Goal: Information Seeking & Learning: Compare options

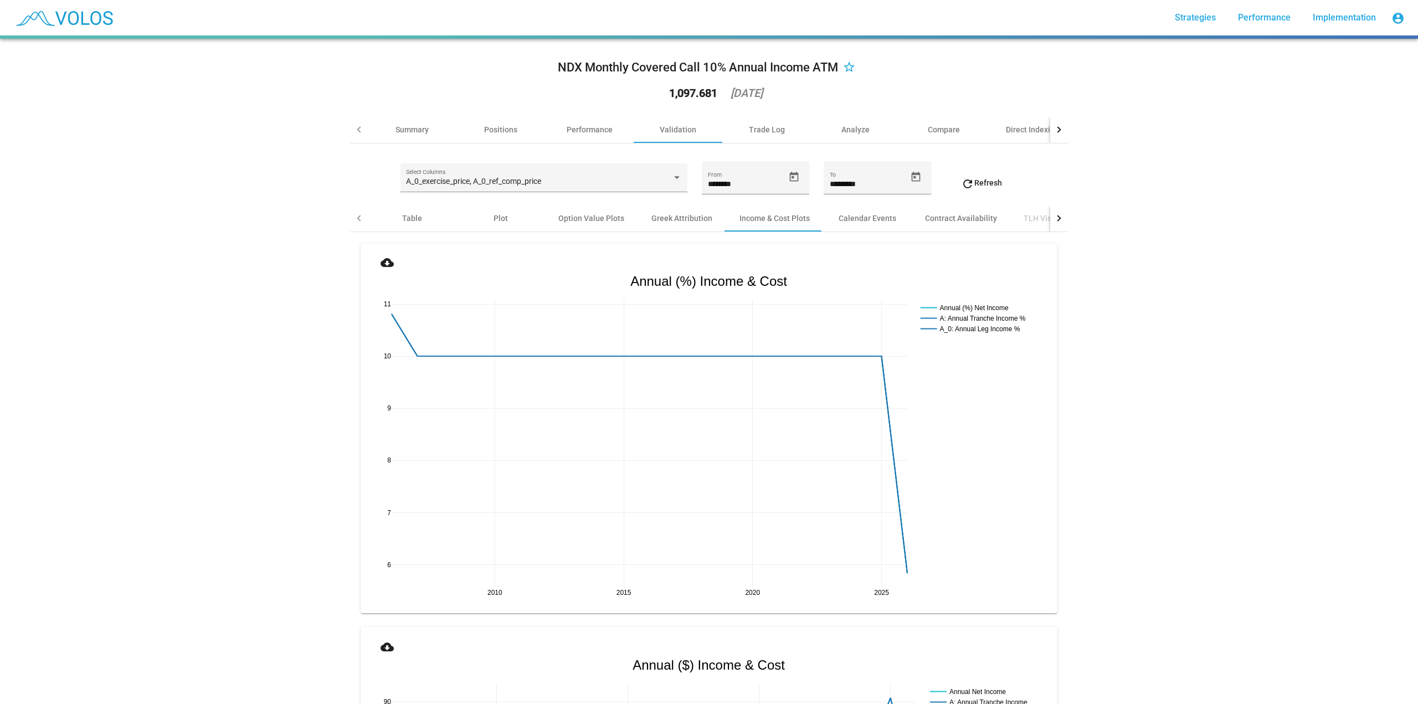
scroll to position [1225, 0]
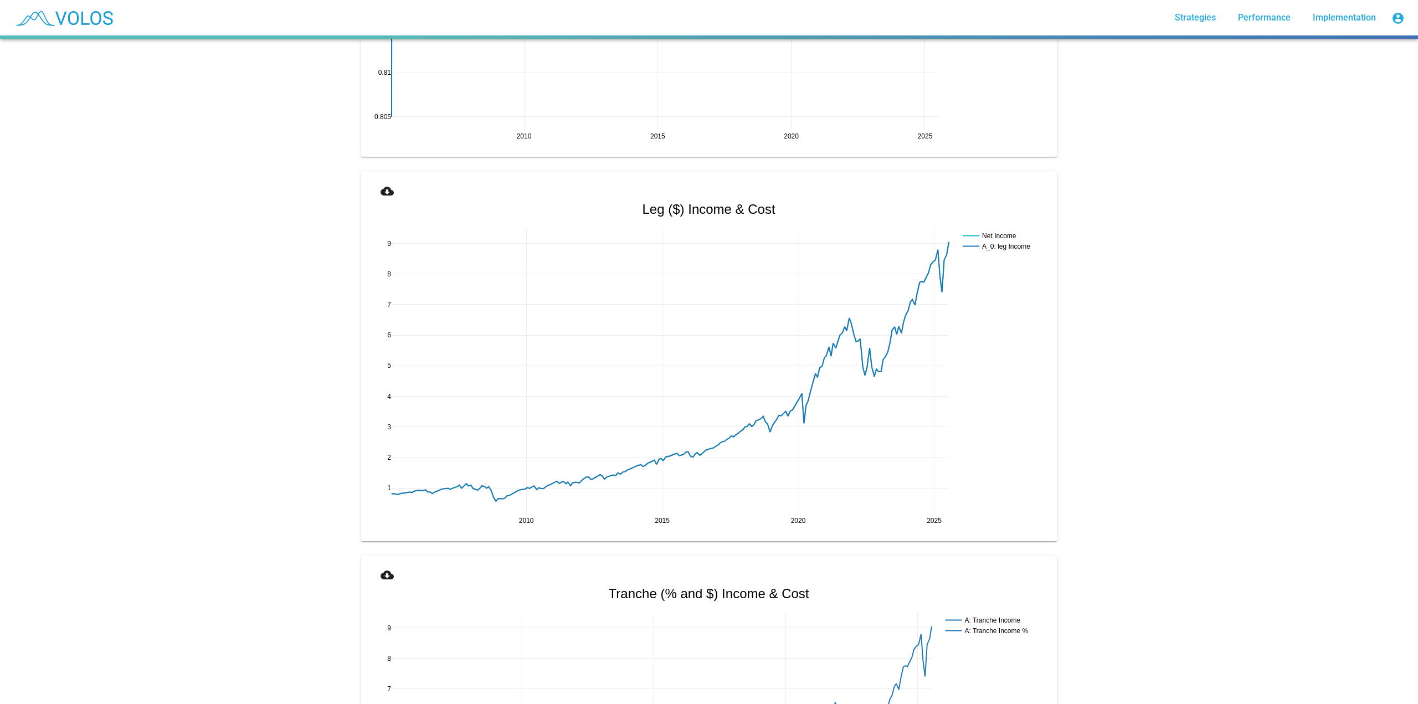
click at [381, 195] on mat-icon "cloud_download" at bounding box center [387, 190] width 13 height 13
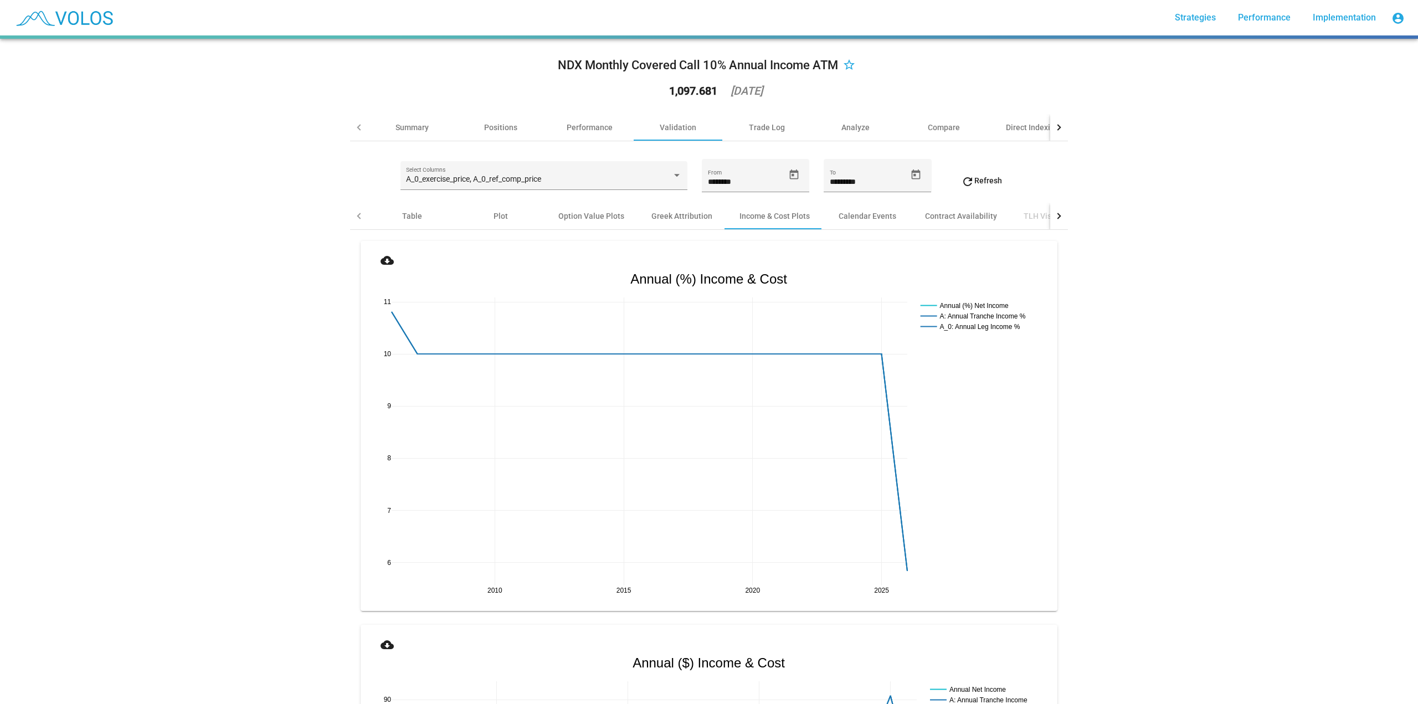
scroll to position [0, 0]
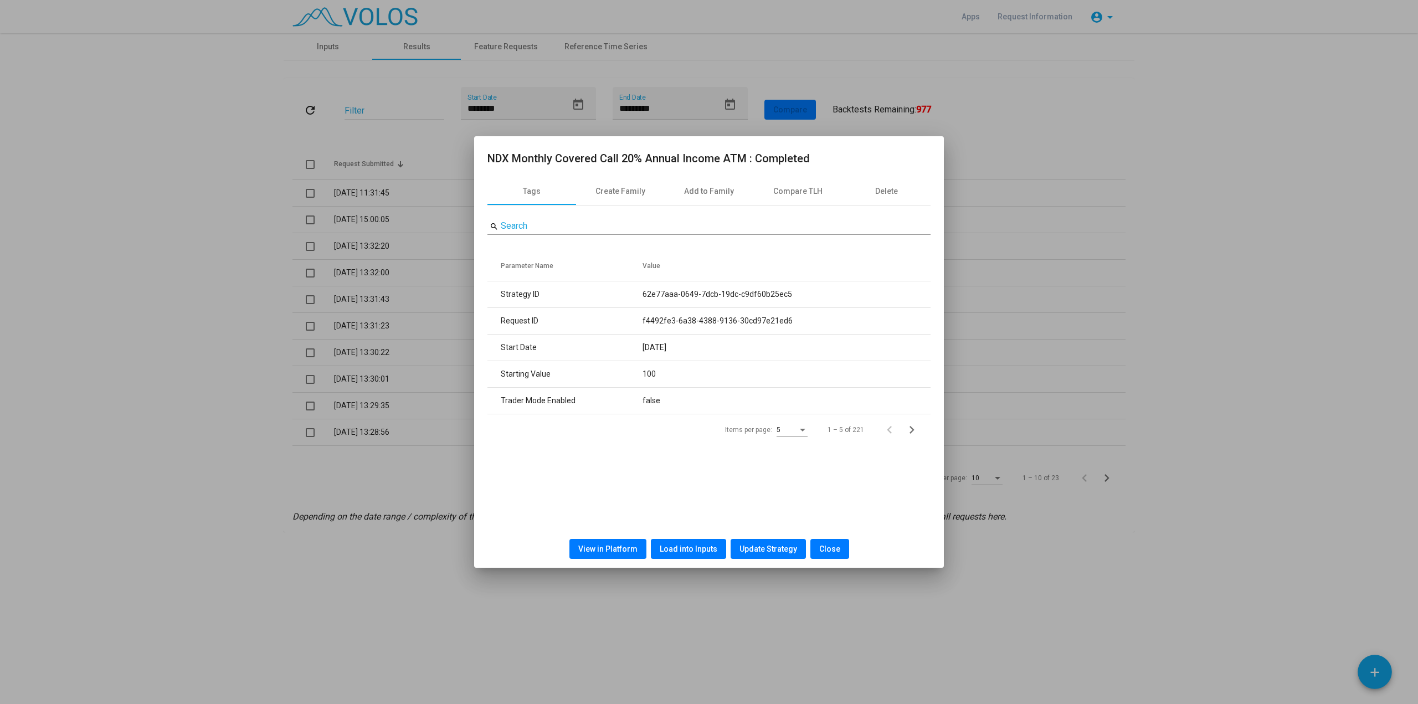
click at [836, 550] on span "Close" at bounding box center [829, 549] width 21 height 9
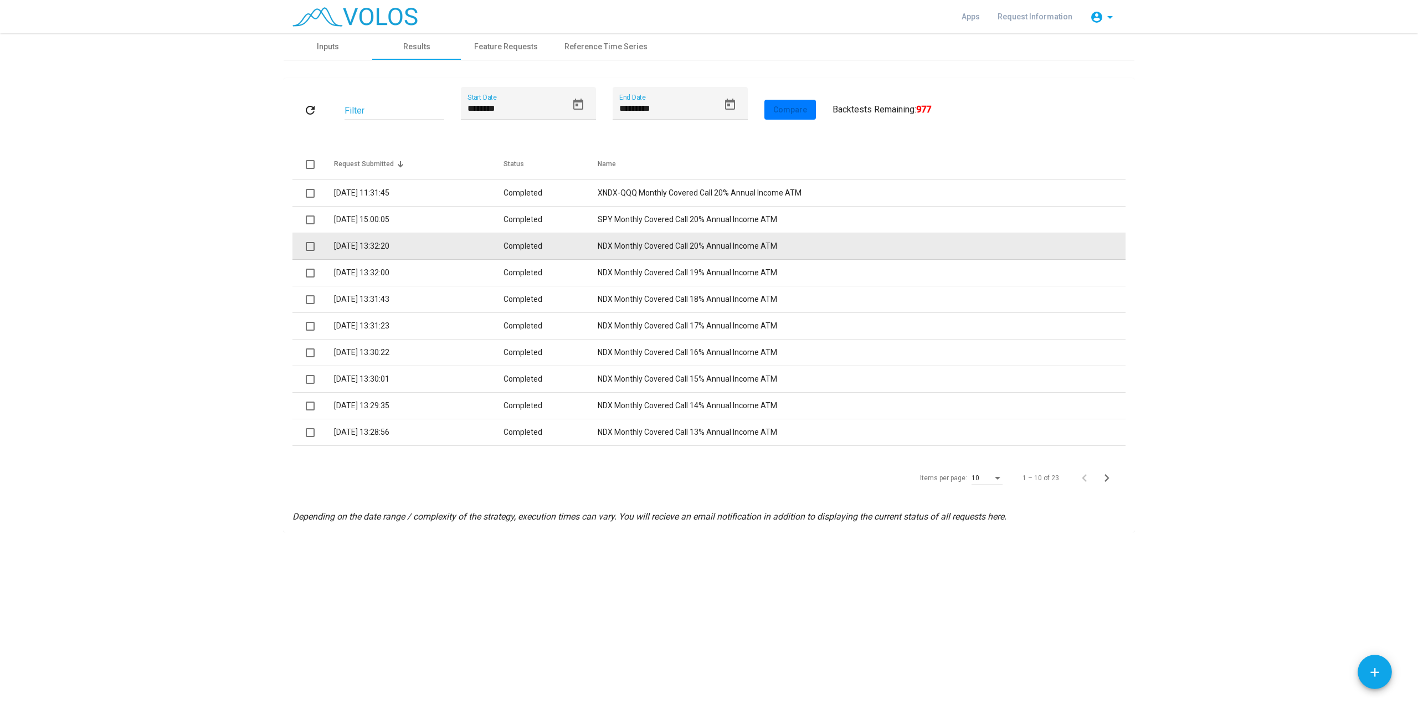
click at [456, 248] on td "8.8.2025 13:32:20" at bounding box center [419, 246] width 170 height 27
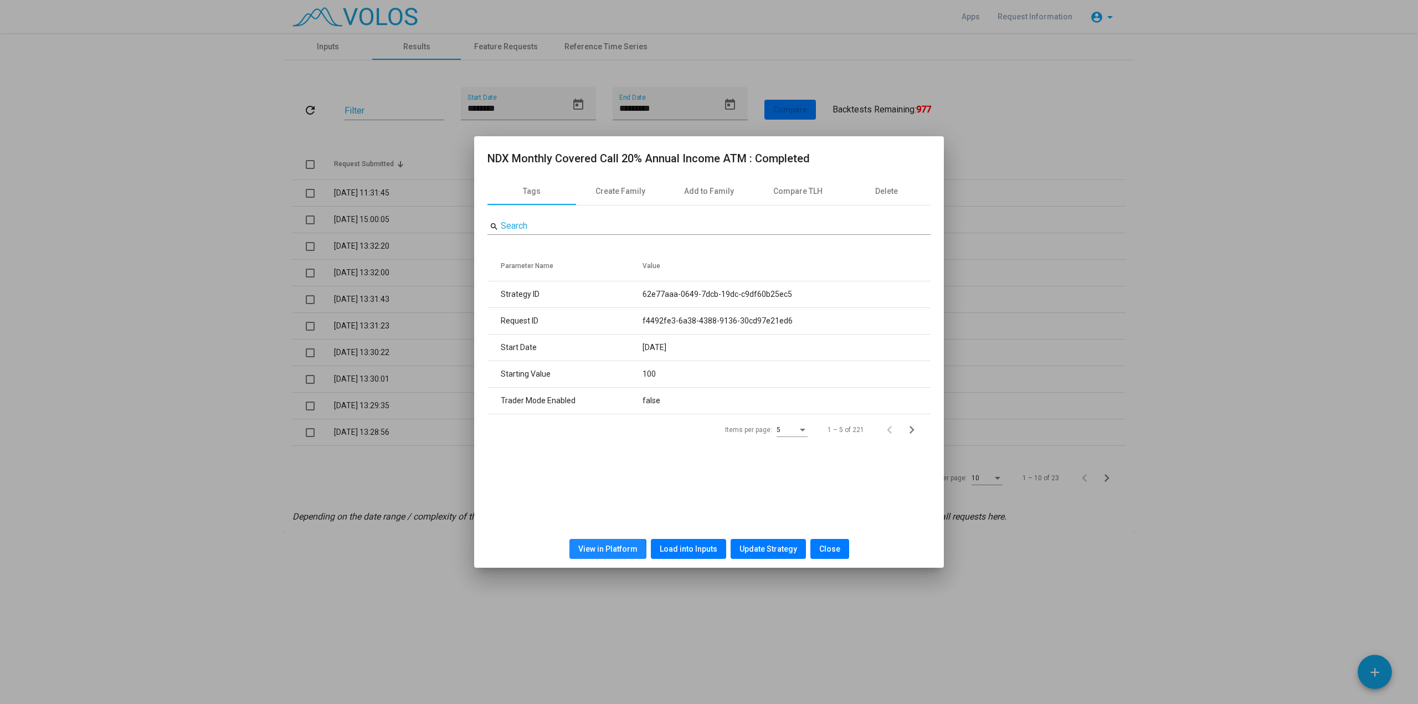
click at [609, 552] on span "View in Platform" at bounding box center [607, 549] width 59 height 9
click at [830, 550] on span "Close" at bounding box center [829, 549] width 21 height 9
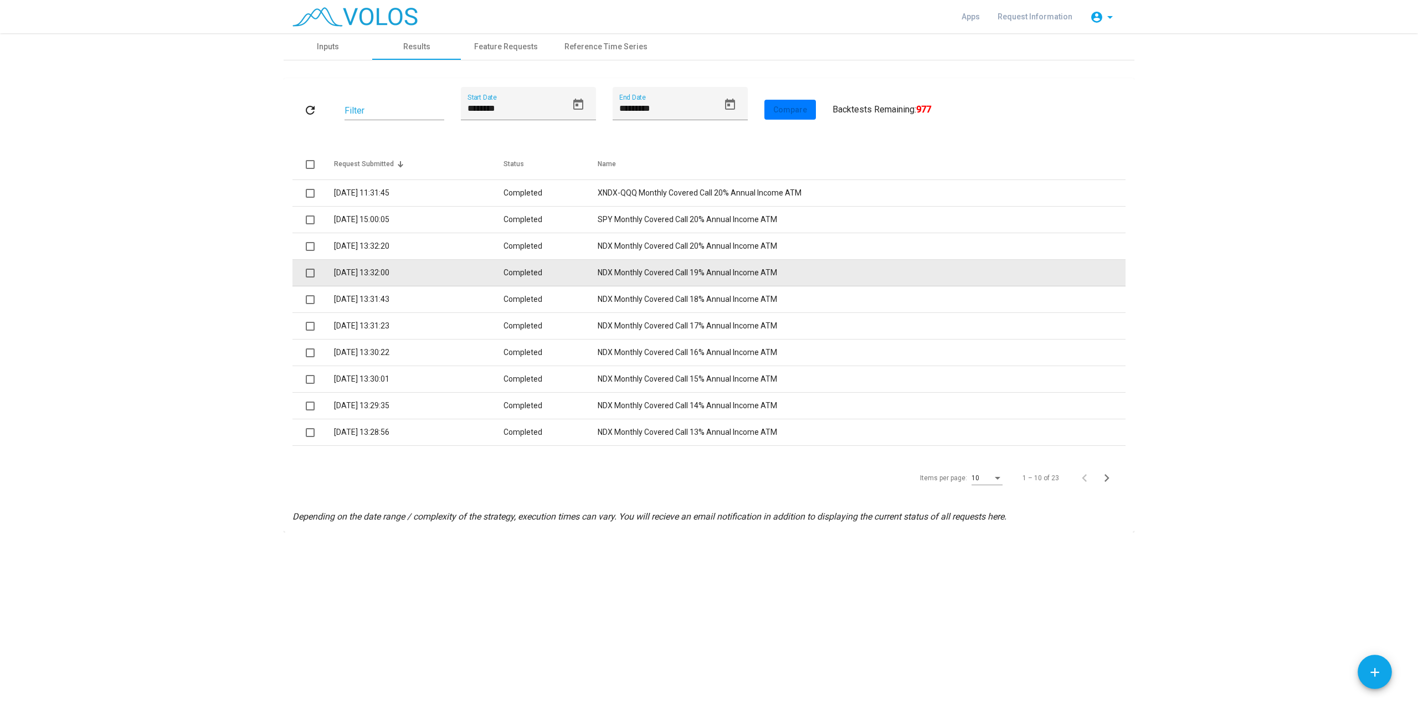
click at [712, 275] on td "NDX Monthly Covered Call 19% Annual Income ATM" at bounding box center [862, 273] width 528 height 27
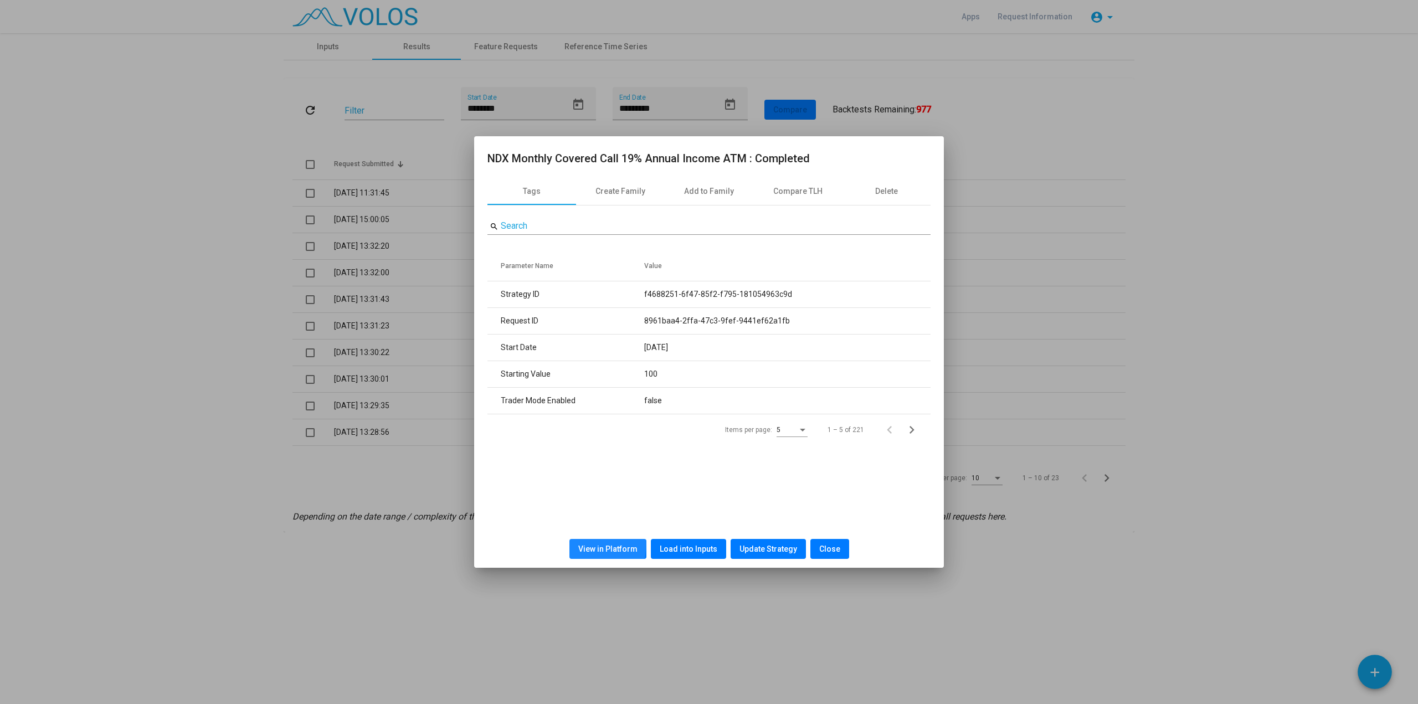
click at [589, 543] on button "View in Platform" at bounding box center [607, 549] width 77 height 20
click at [822, 545] on span "Close" at bounding box center [829, 549] width 21 height 9
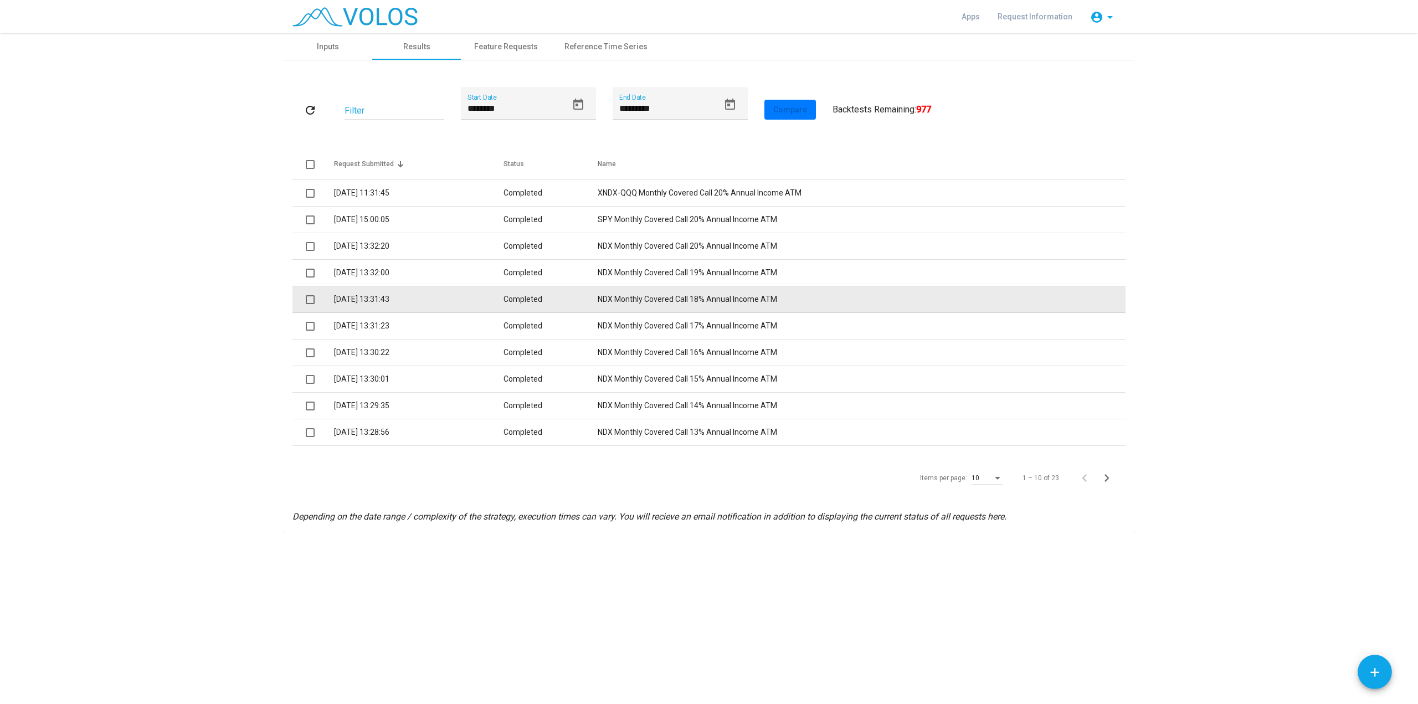
click at [692, 301] on td "NDX Monthly Covered Call 18% Annual Income ATM" at bounding box center [862, 299] width 528 height 27
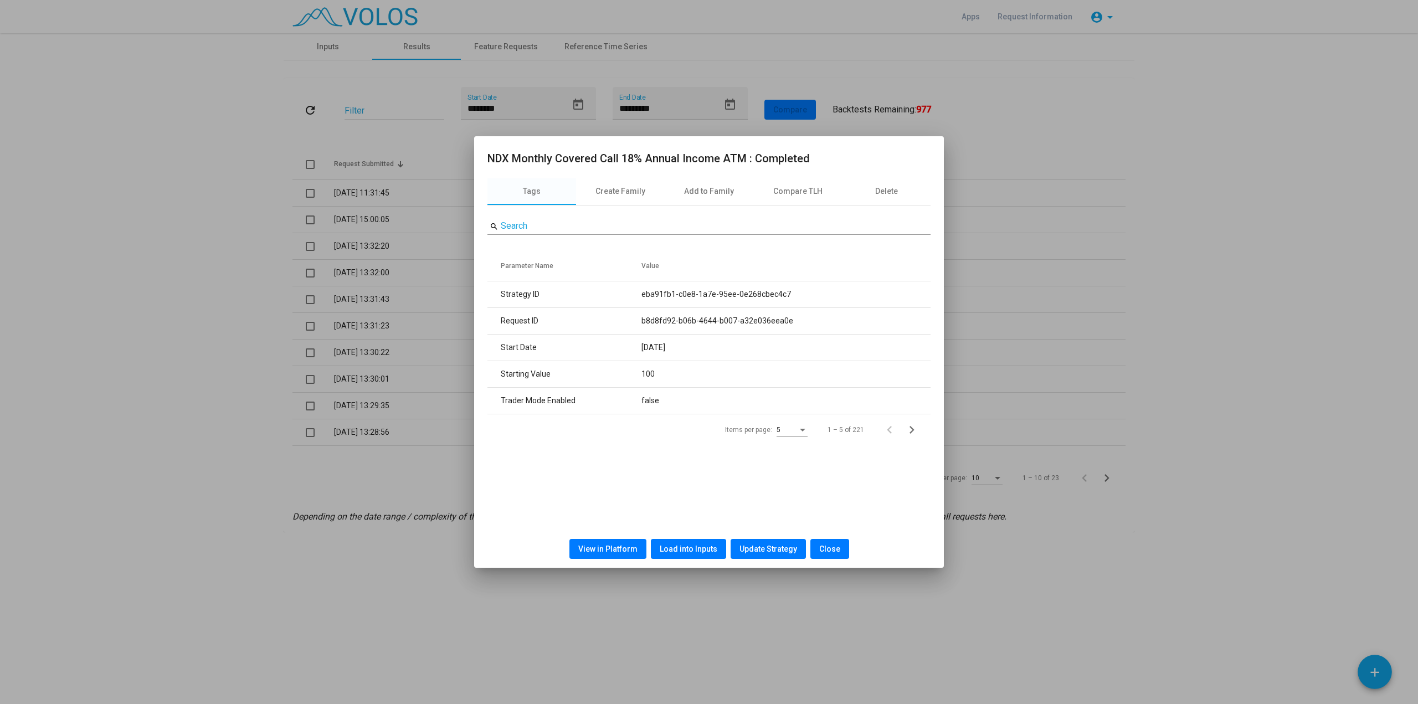
click at [610, 546] on span "View in Platform" at bounding box center [607, 549] width 59 height 9
click at [826, 547] on span "Close" at bounding box center [829, 549] width 21 height 9
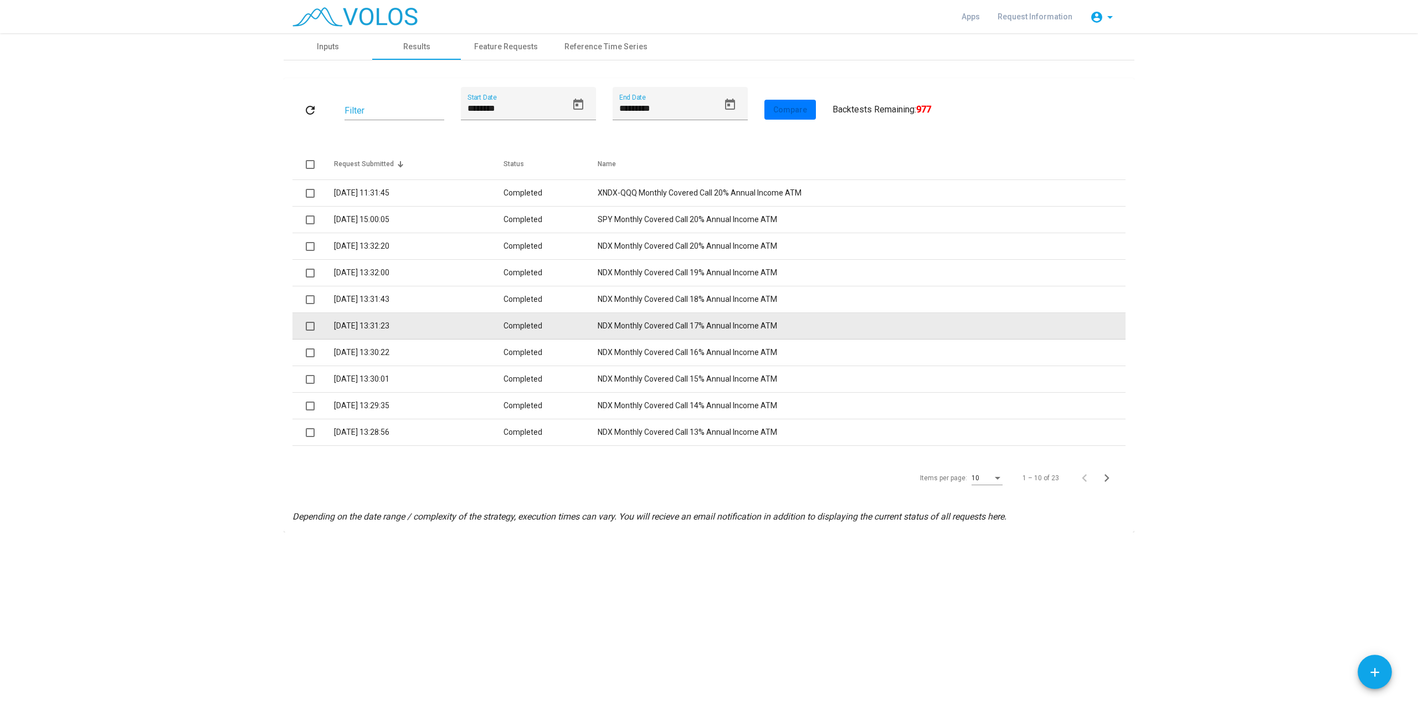
click at [685, 326] on td "NDX Monthly Covered Call 17% Annual Income ATM" at bounding box center [862, 326] width 528 height 27
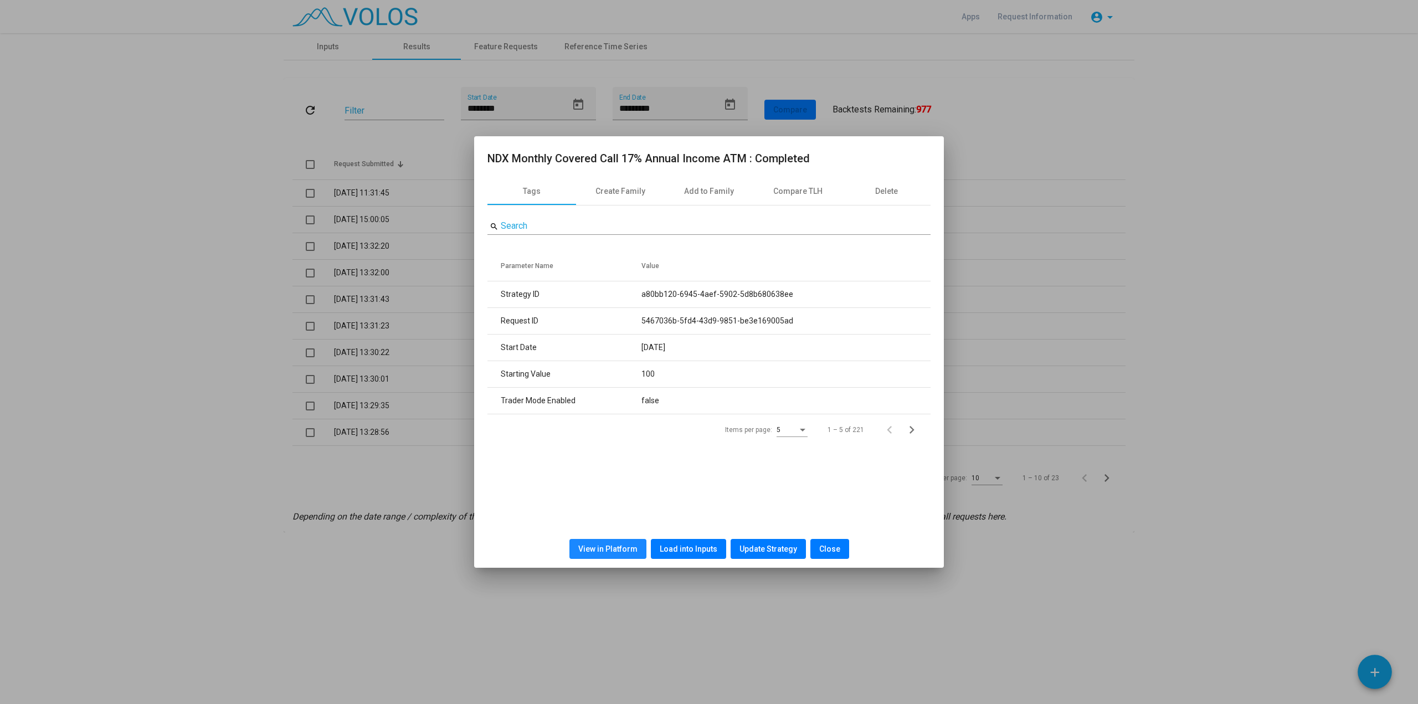
click at [618, 553] on span "View in Platform" at bounding box center [607, 549] width 59 height 9
click at [819, 548] on span "Close" at bounding box center [829, 549] width 21 height 9
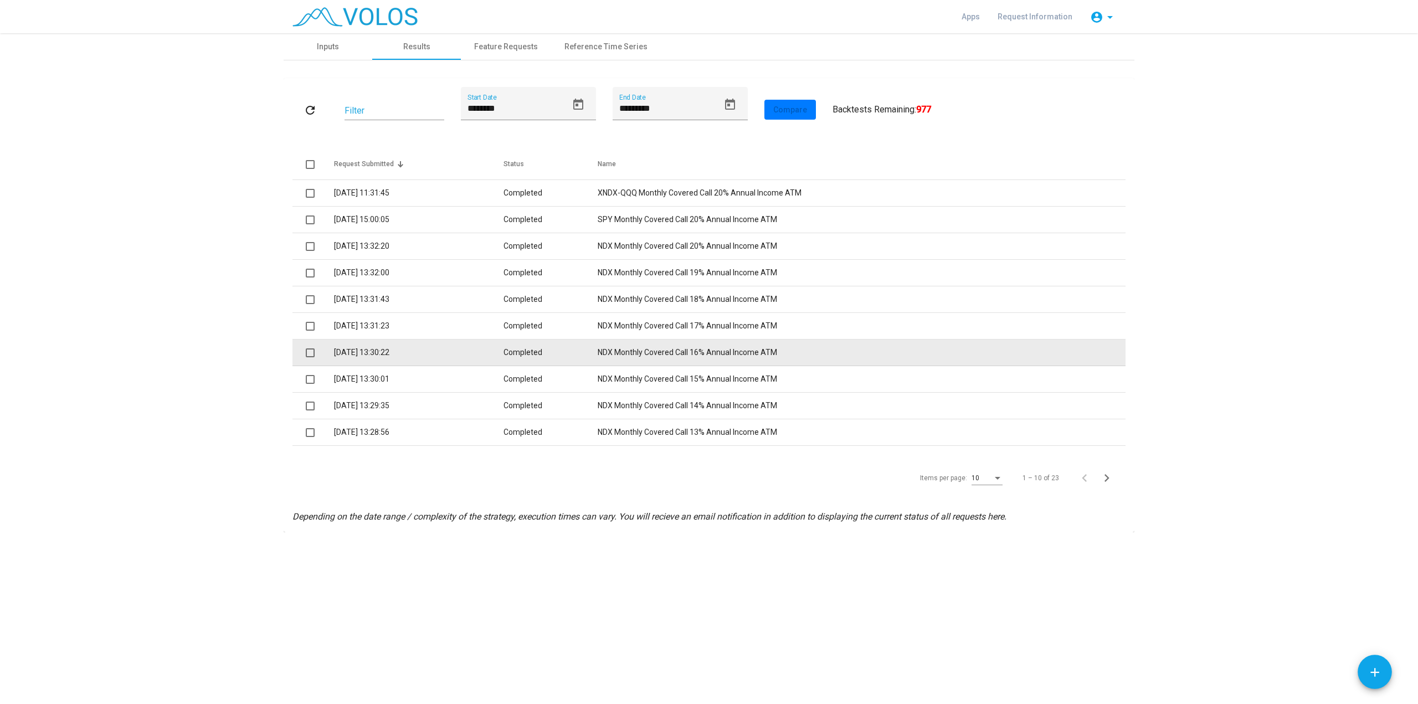
click at [618, 355] on td "NDX Monthly Covered Call 16% Annual Income ATM" at bounding box center [862, 353] width 528 height 27
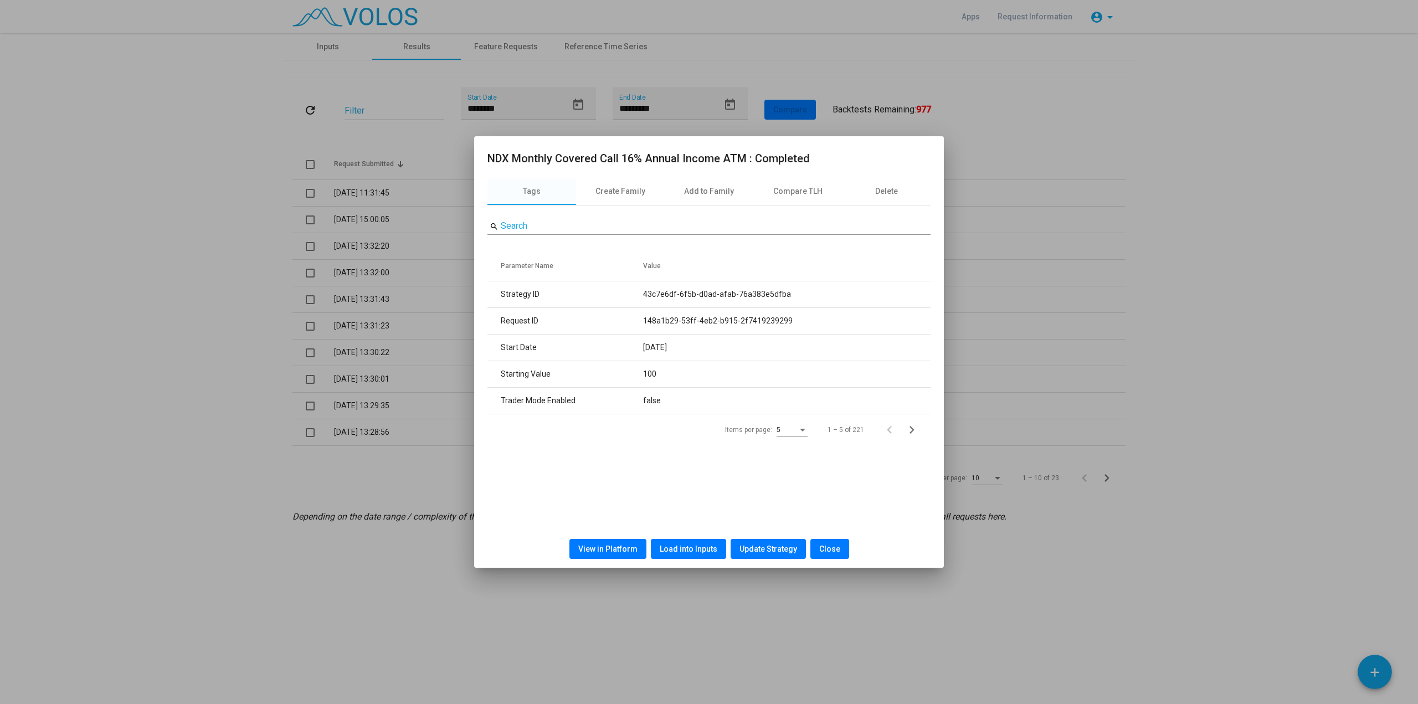
click at [615, 546] on span "View in Platform" at bounding box center [607, 549] width 59 height 9
click at [838, 547] on button "Close" at bounding box center [829, 549] width 39 height 20
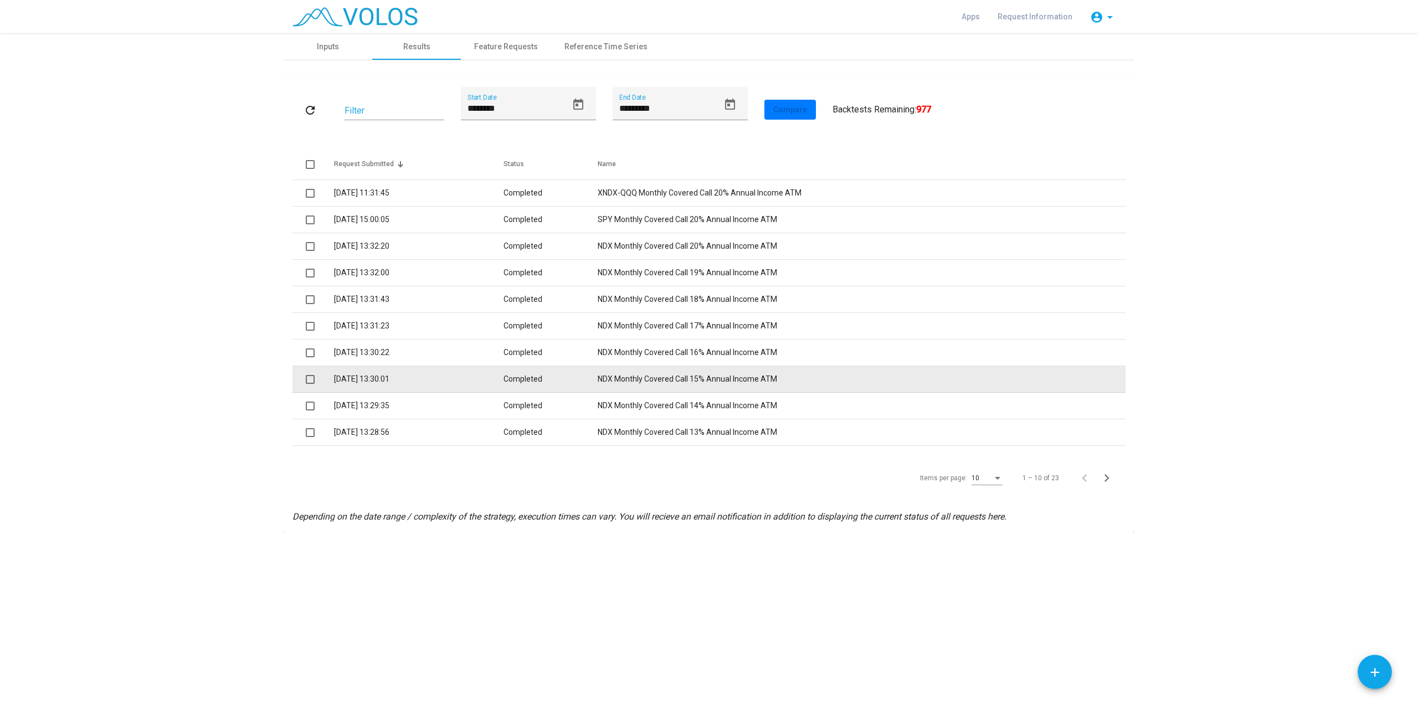
click at [558, 378] on td "Completed" at bounding box center [551, 379] width 94 height 27
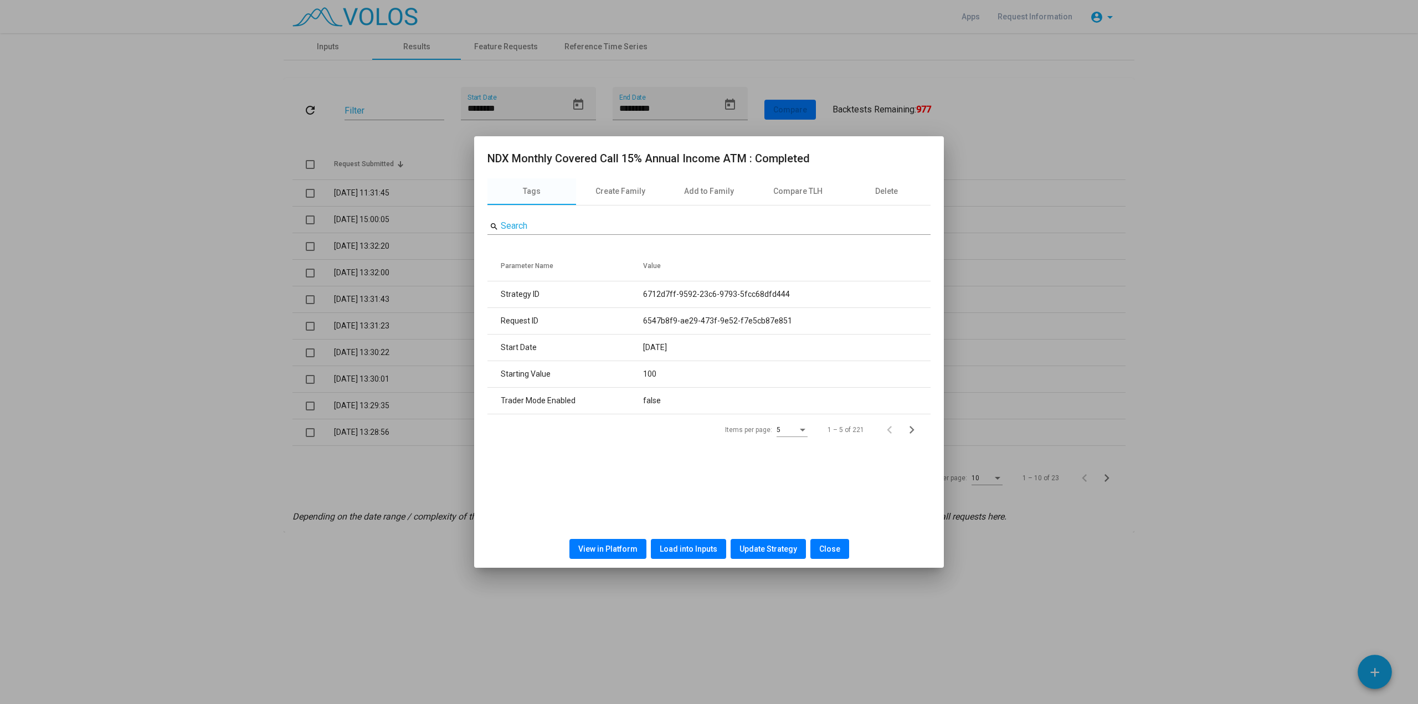
click at [600, 564] on div "View in Platform Load into Inputs Update Strategy Close" at bounding box center [708, 549] width 443 height 38
click at [600, 554] on button "View in Platform" at bounding box center [607, 549] width 77 height 20
click at [825, 563] on div "View in Platform Load into Inputs Update Strategy Close" at bounding box center [708, 549] width 443 height 38
click at [826, 551] on span "Close" at bounding box center [829, 549] width 21 height 9
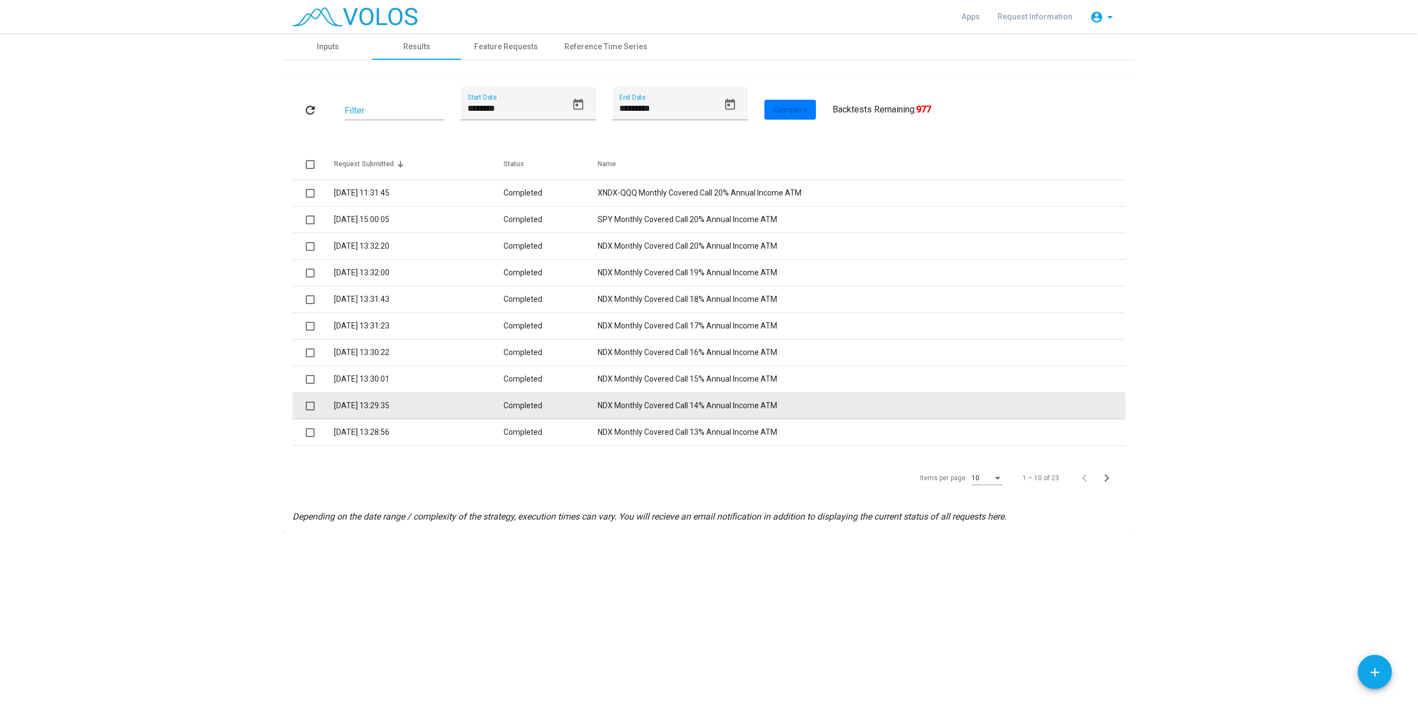
click at [666, 407] on td "NDX Monthly Covered Call 14% Annual Income ATM" at bounding box center [862, 406] width 528 height 27
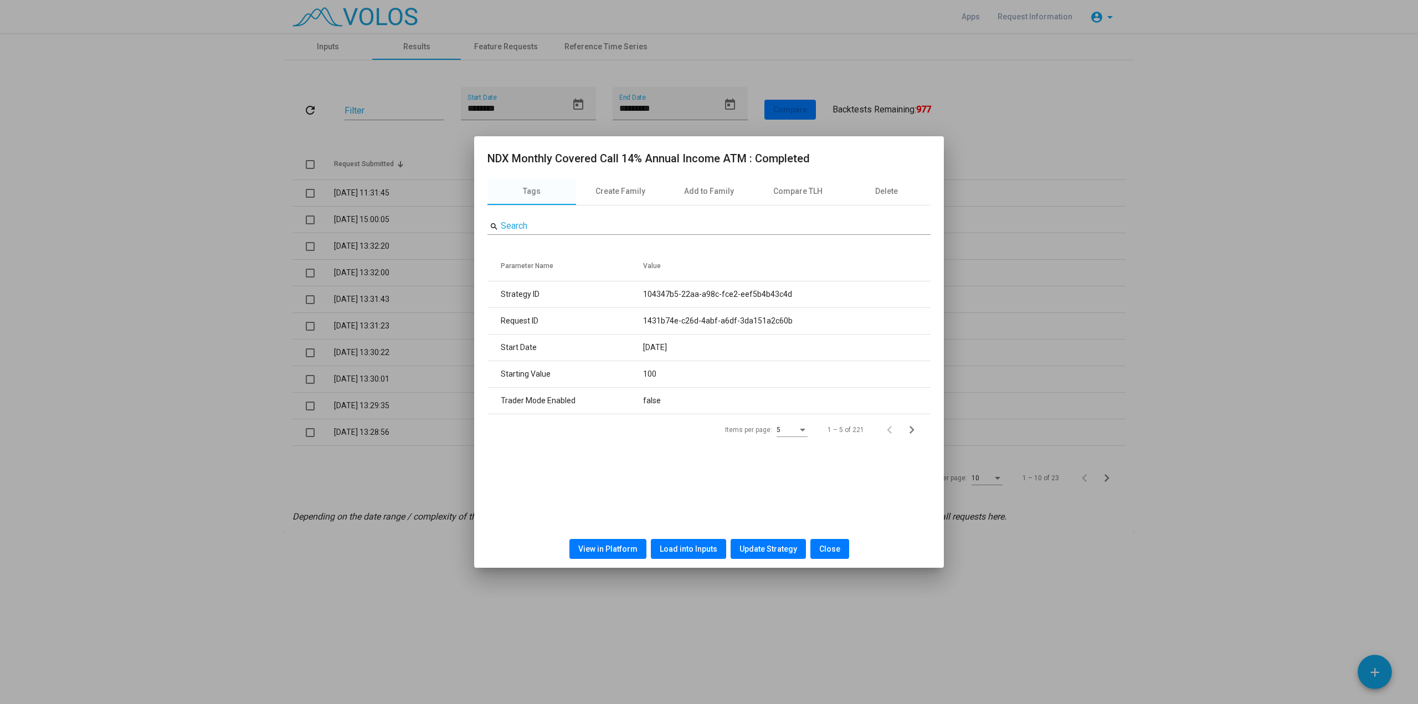
click at [617, 548] on span "View in Platform" at bounding box center [607, 549] width 59 height 9
click at [1204, 318] on div at bounding box center [709, 352] width 1418 height 704
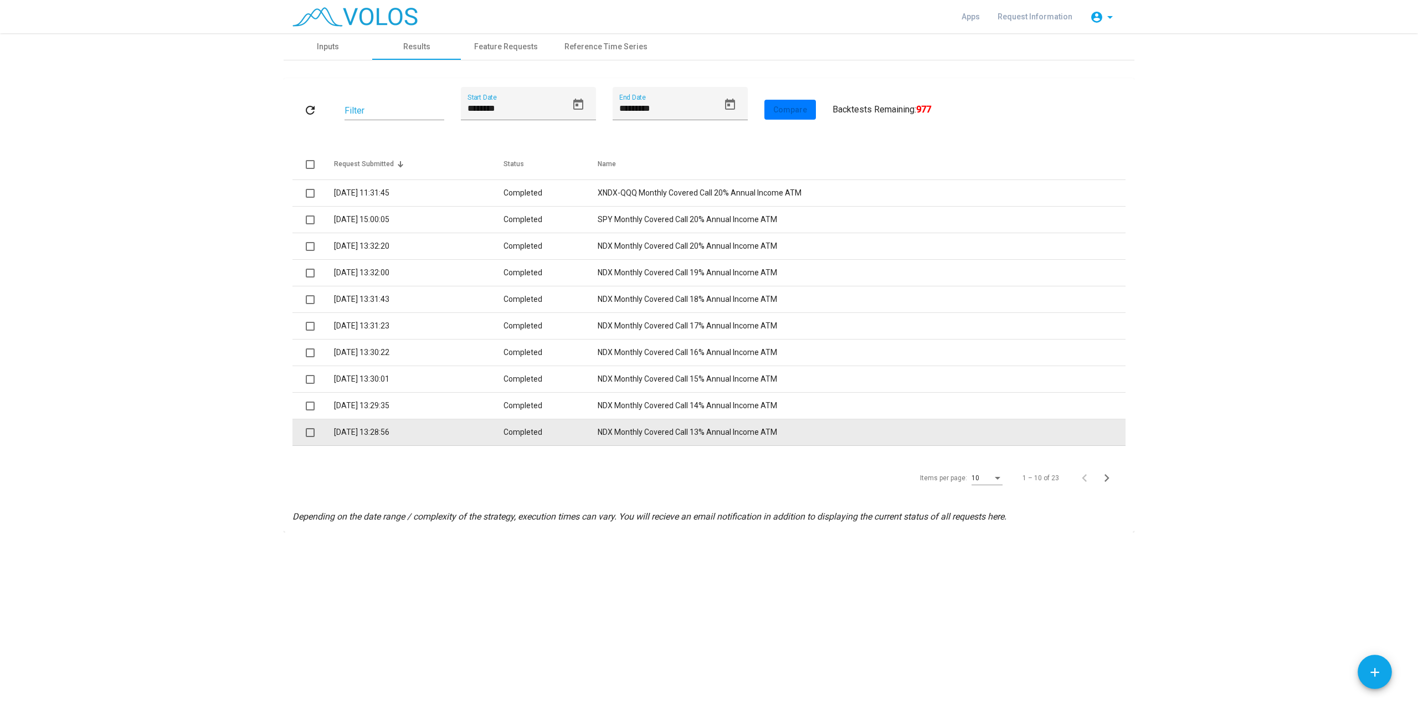
click at [651, 431] on td "NDX Monthly Covered Call 13% Annual Income ATM" at bounding box center [862, 432] width 528 height 27
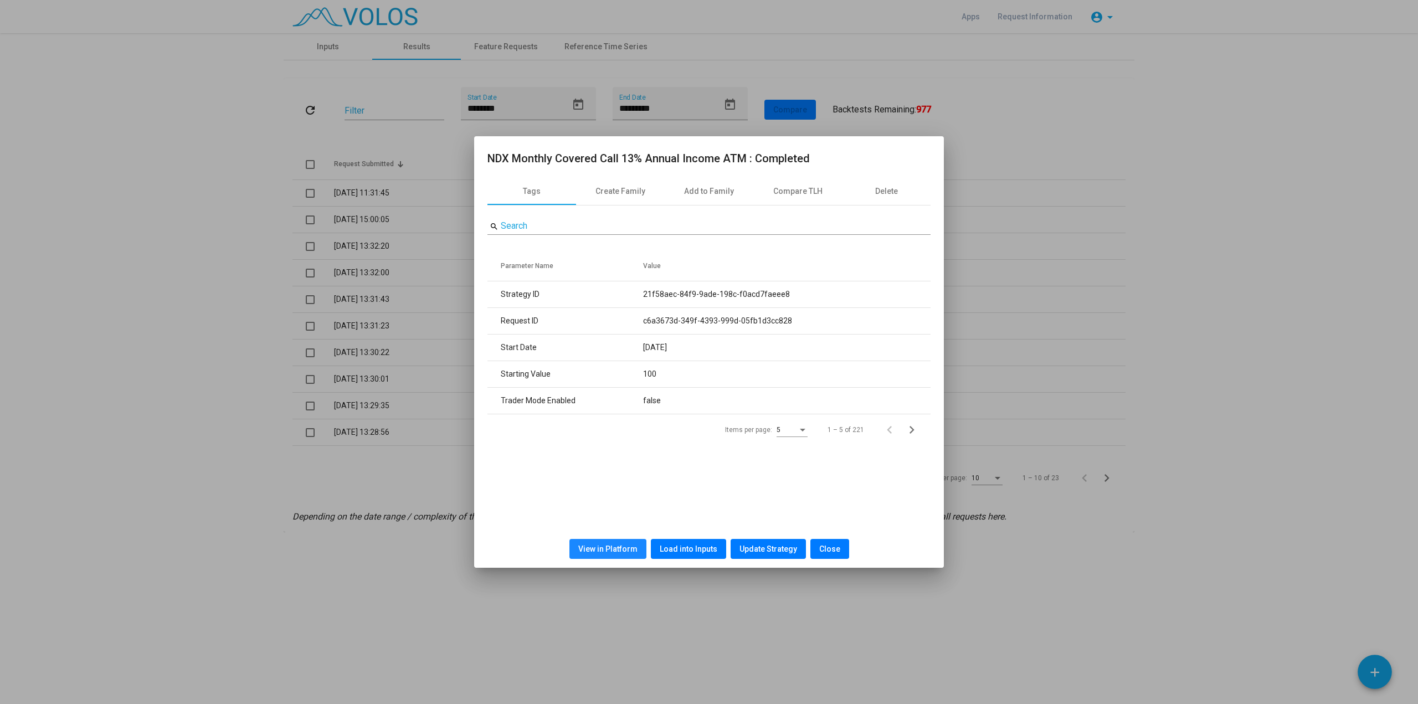
click at [614, 553] on span "View in Platform" at bounding box center [607, 549] width 59 height 9
click at [994, 667] on div at bounding box center [709, 352] width 1418 height 704
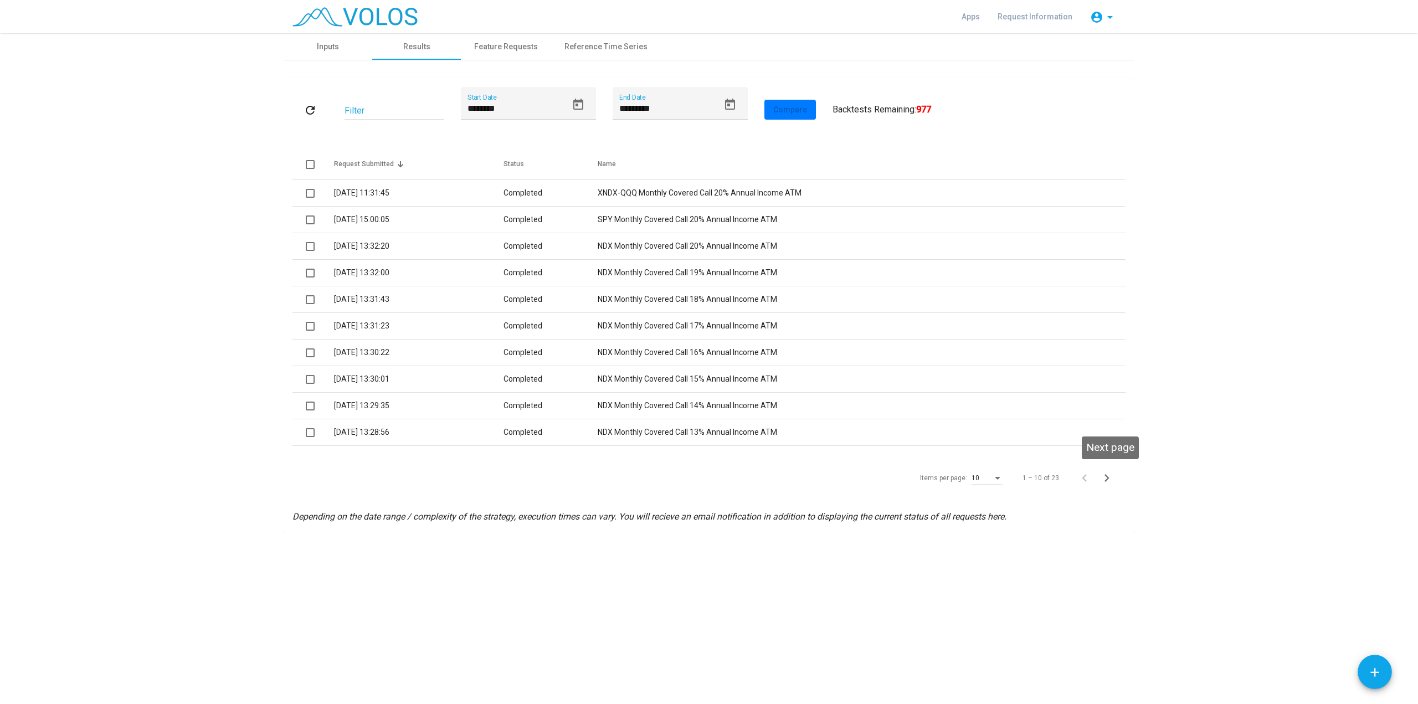
click at [1110, 485] on icon "Next page" at bounding box center [1107, 478] width 16 height 16
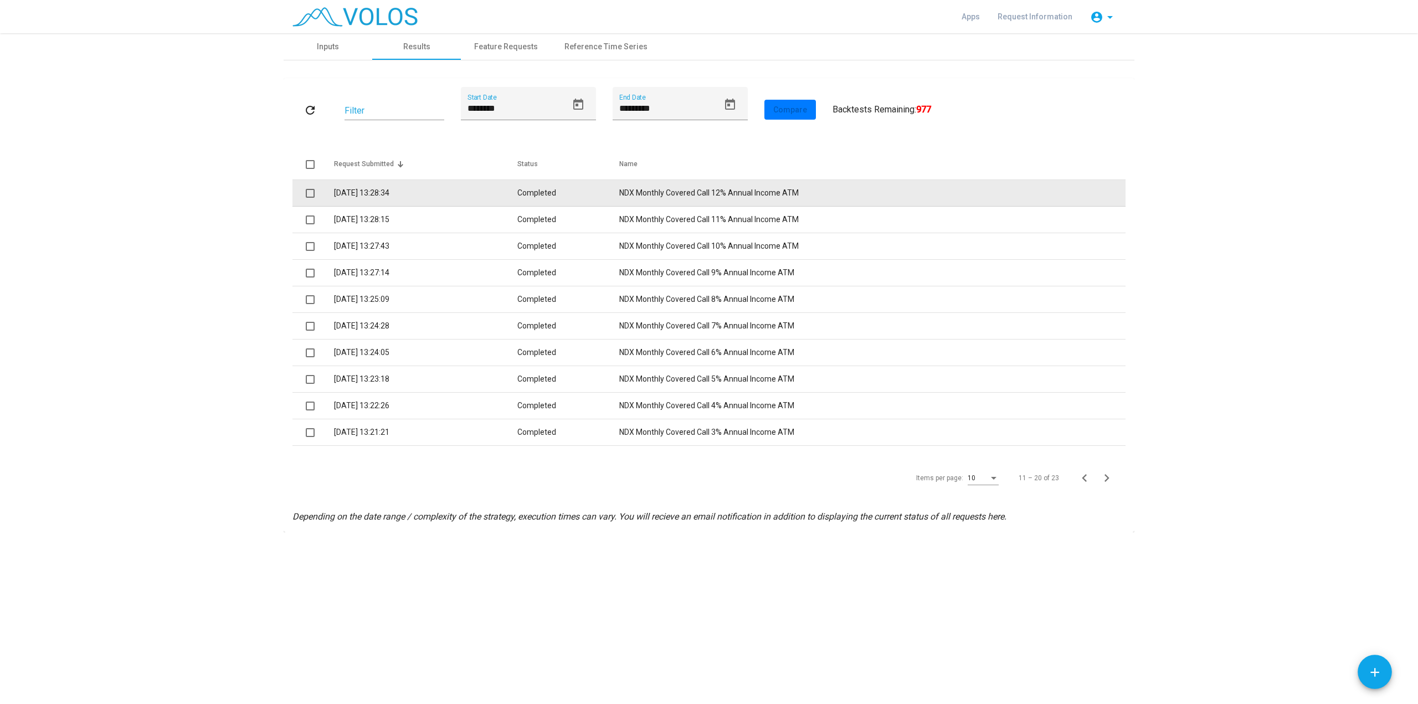
click at [695, 189] on td "NDX Monthly Covered Call 12% Annual Income ATM" at bounding box center [872, 193] width 506 height 27
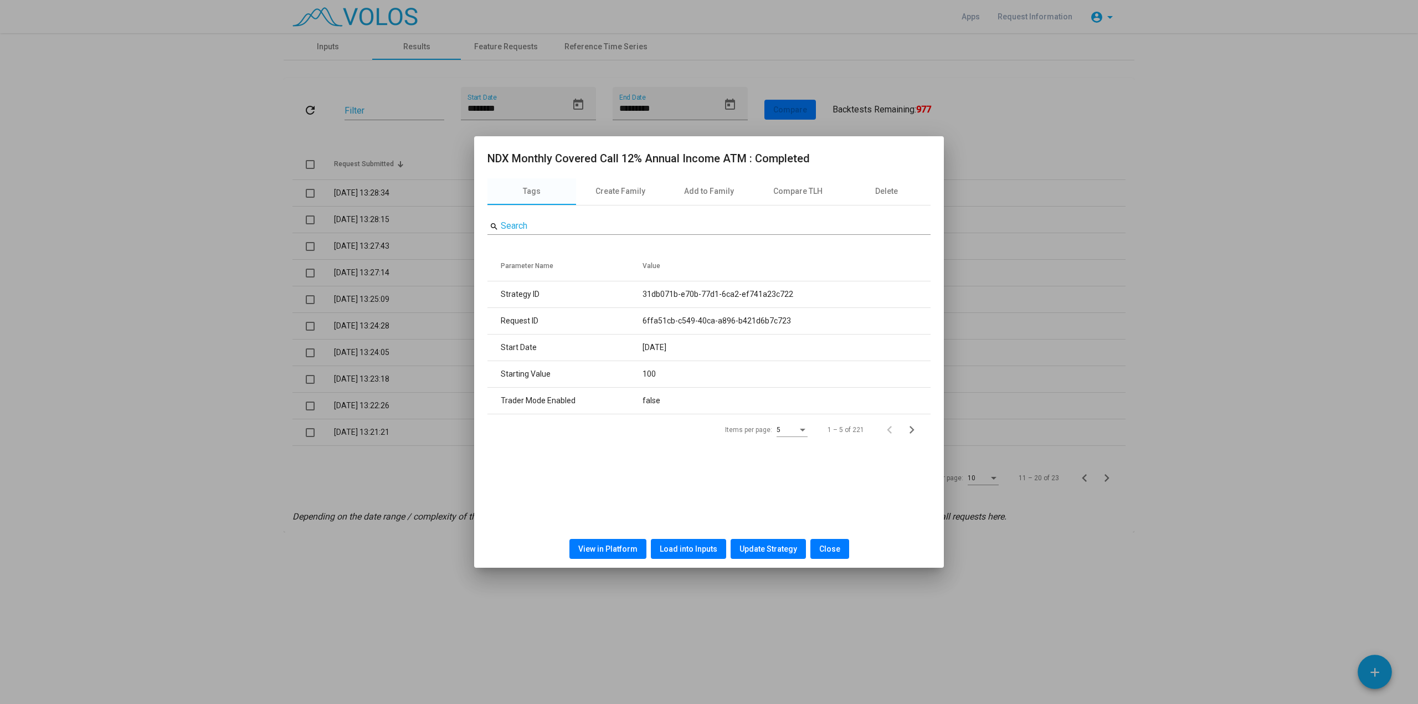
click at [625, 546] on span "View in Platform" at bounding box center [607, 549] width 59 height 9
click at [830, 551] on span "Close" at bounding box center [829, 549] width 21 height 9
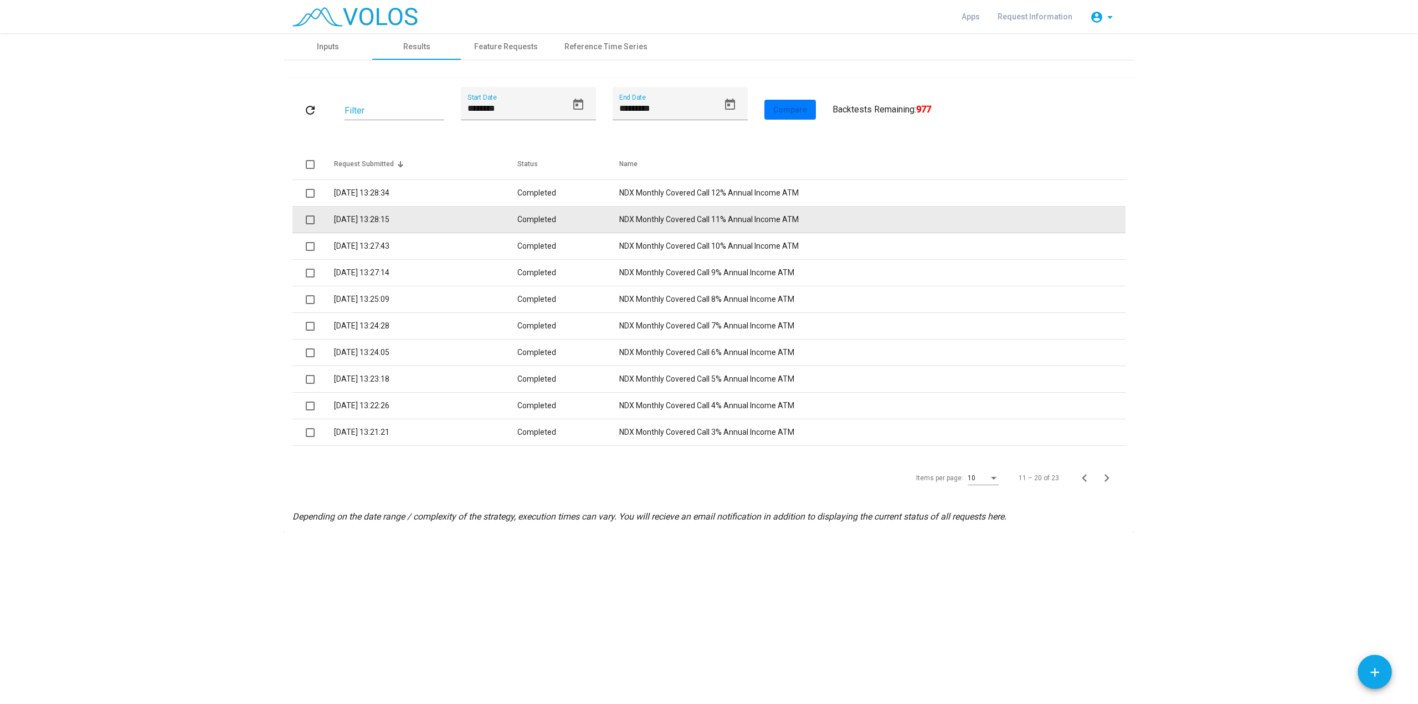
click at [654, 220] on td "NDX Monthly Covered Call 11% Annual Income ATM" at bounding box center [872, 220] width 506 height 27
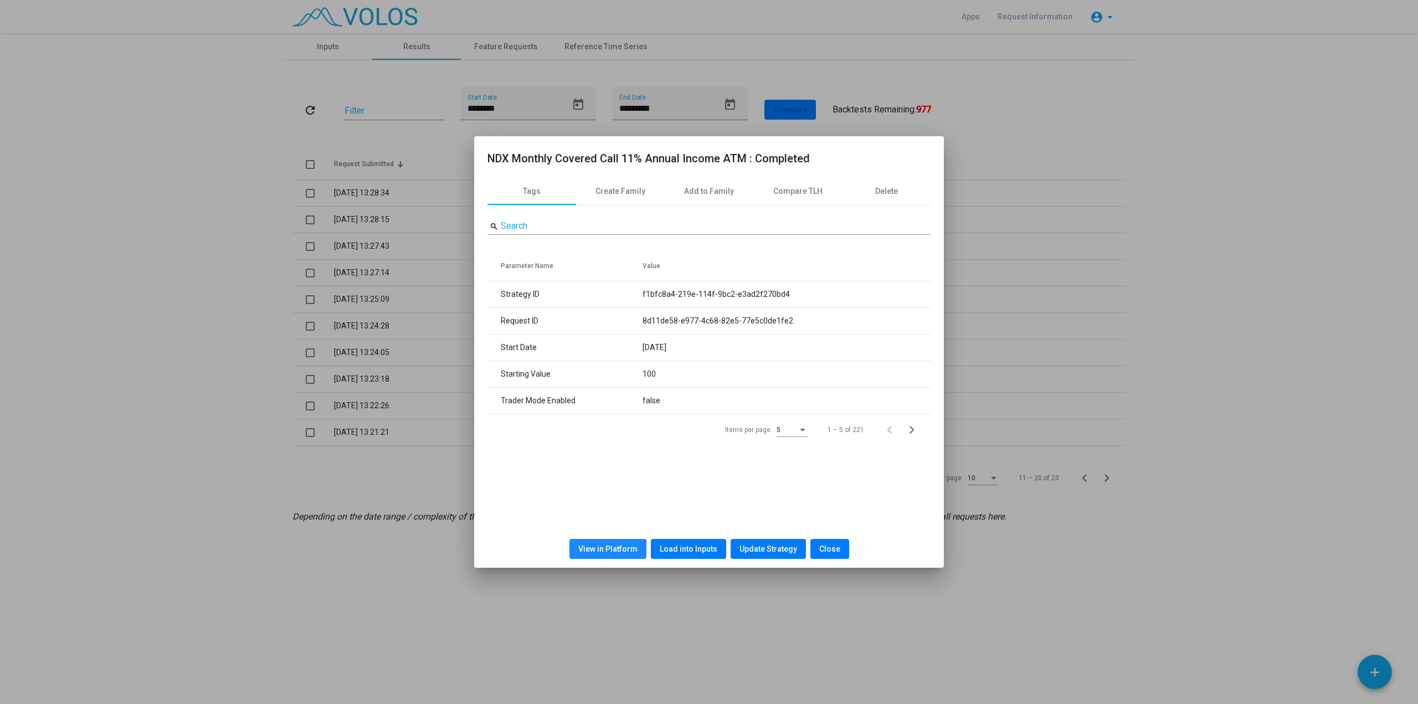
click at [604, 557] on button "View in Platform" at bounding box center [607, 549] width 77 height 20
click at [821, 541] on button "Close" at bounding box center [829, 549] width 39 height 20
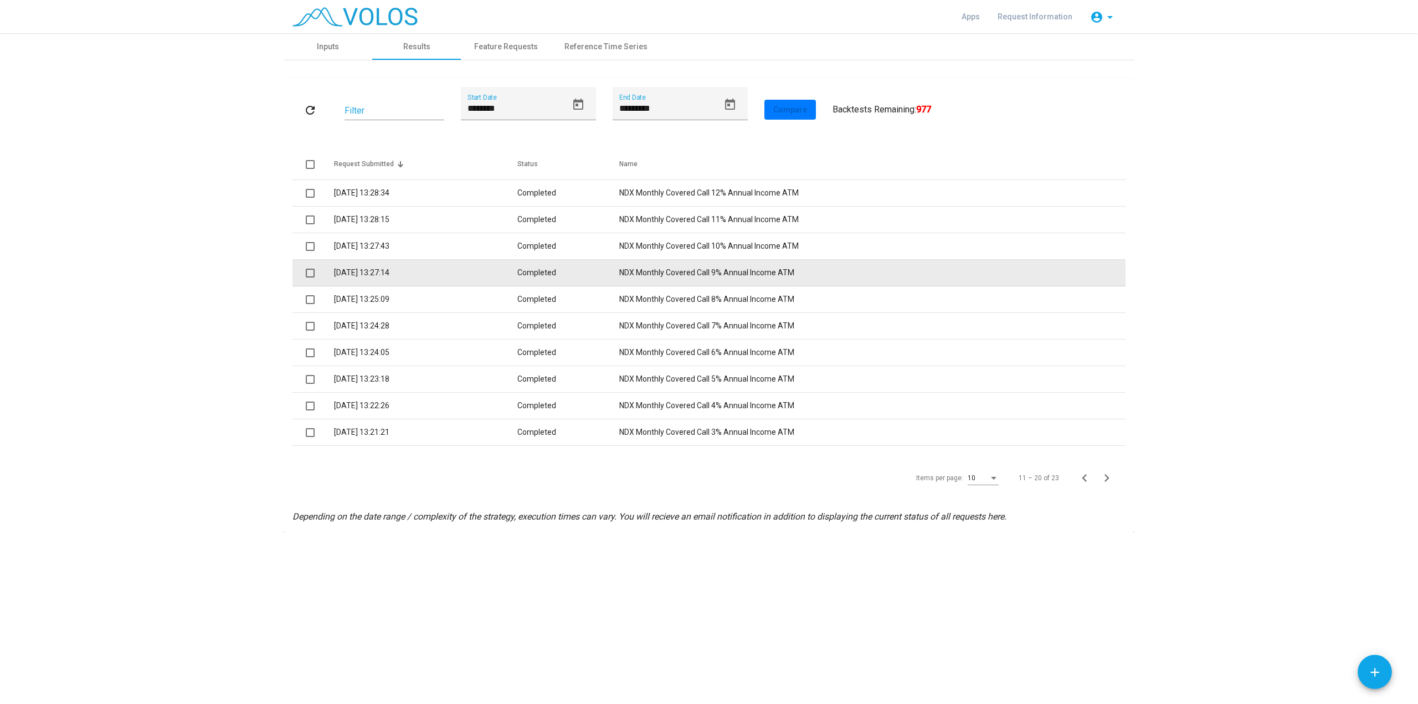
click at [708, 267] on td "NDX Monthly Covered Call 9% Annual Income ATM" at bounding box center [872, 273] width 506 height 27
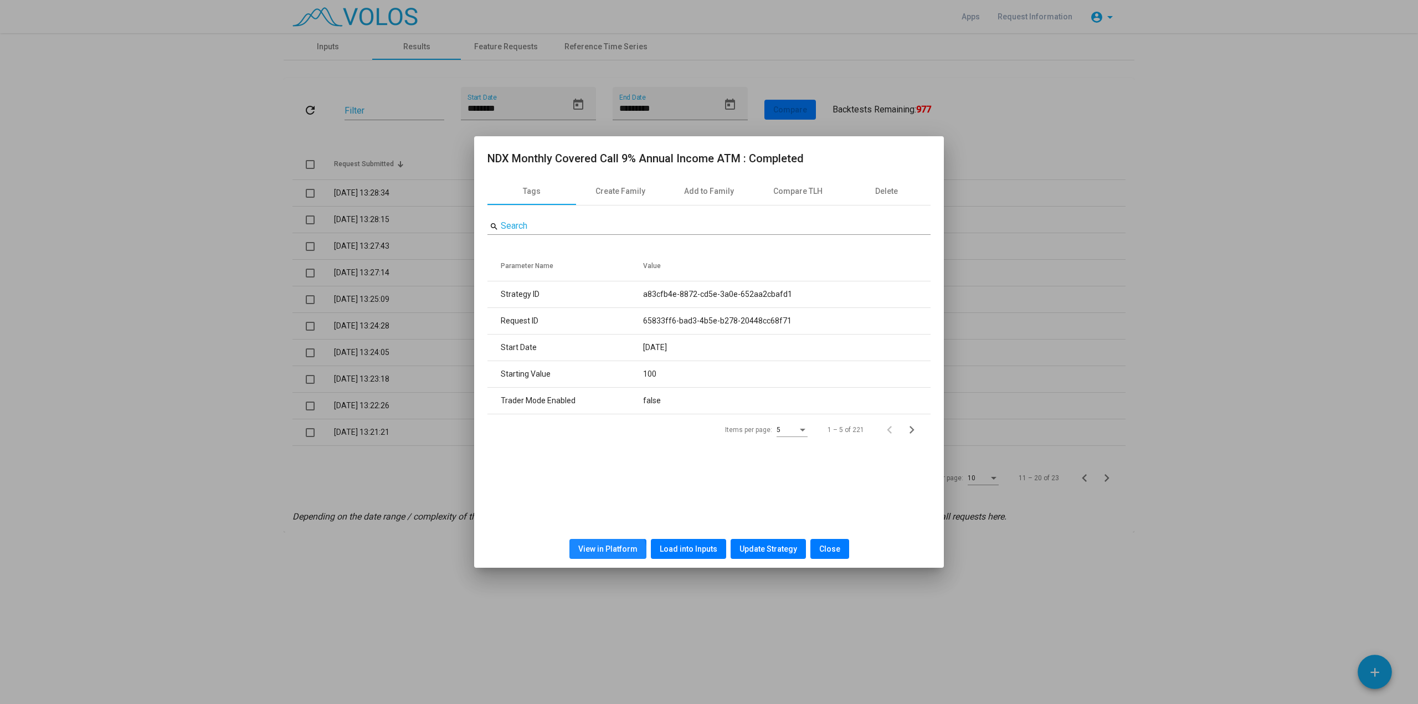
click at [603, 557] on button "View in Platform" at bounding box center [607, 549] width 77 height 20
click at [826, 542] on button "Close" at bounding box center [829, 549] width 39 height 20
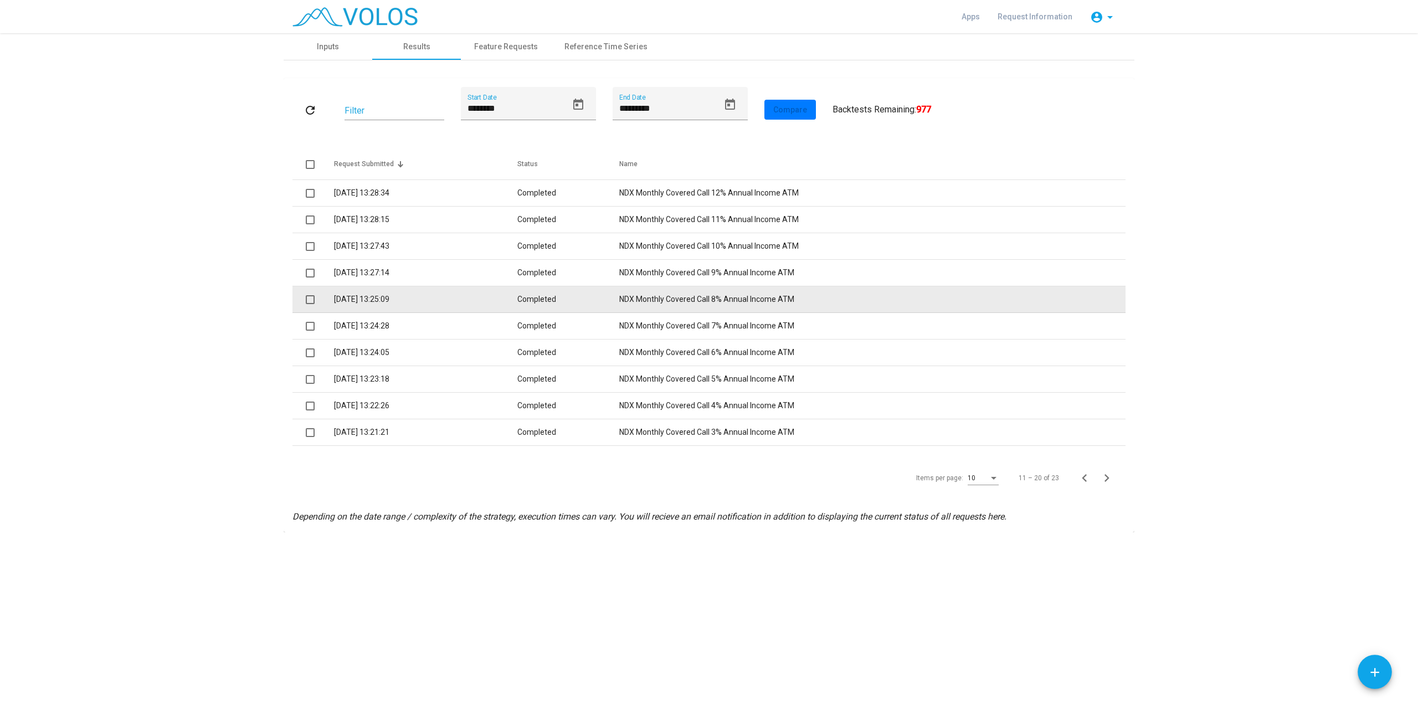
click at [728, 300] on td "NDX Monthly Covered Call 8% Annual Income ATM" at bounding box center [872, 299] width 506 height 27
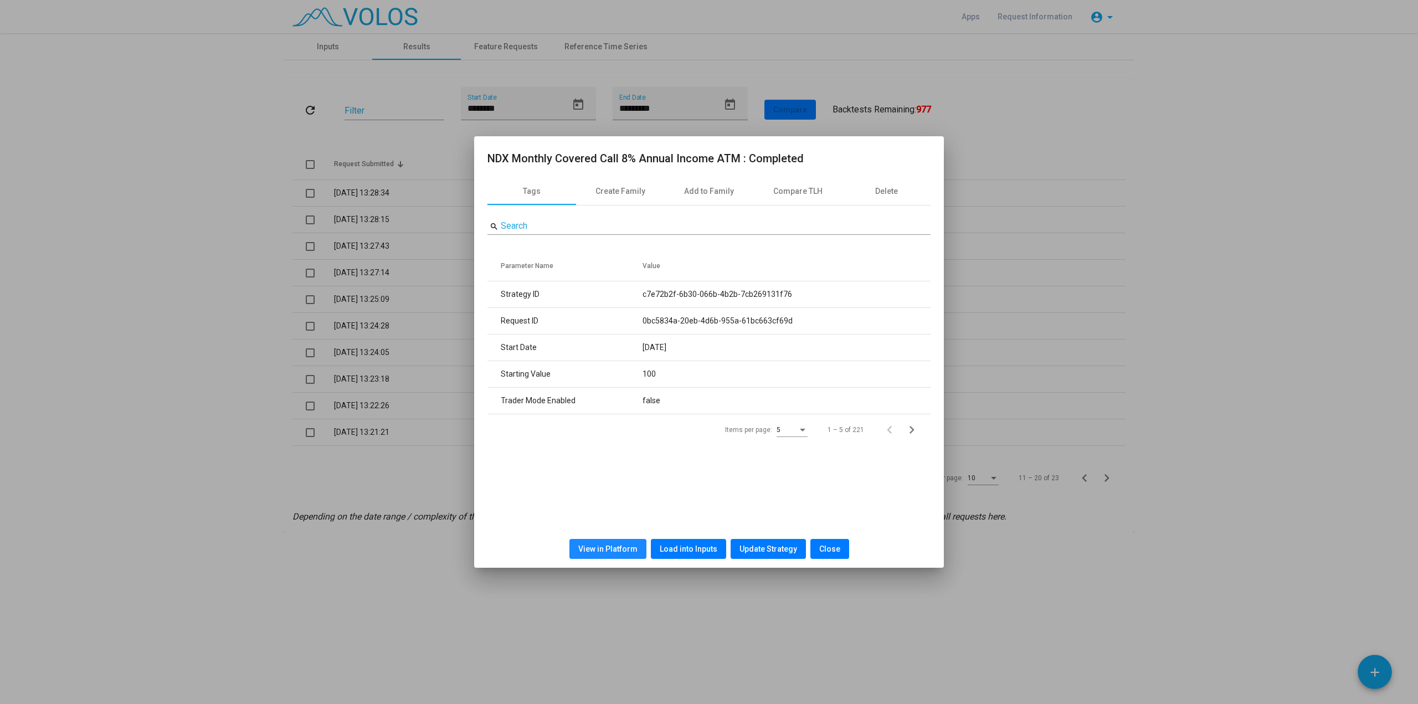
click at [622, 548] on span "View in Platform" at bounding box center [607, 549] width 59 height 9
click at [1283, 390] on div at bounding box center [709, 352] width 1418 height 704
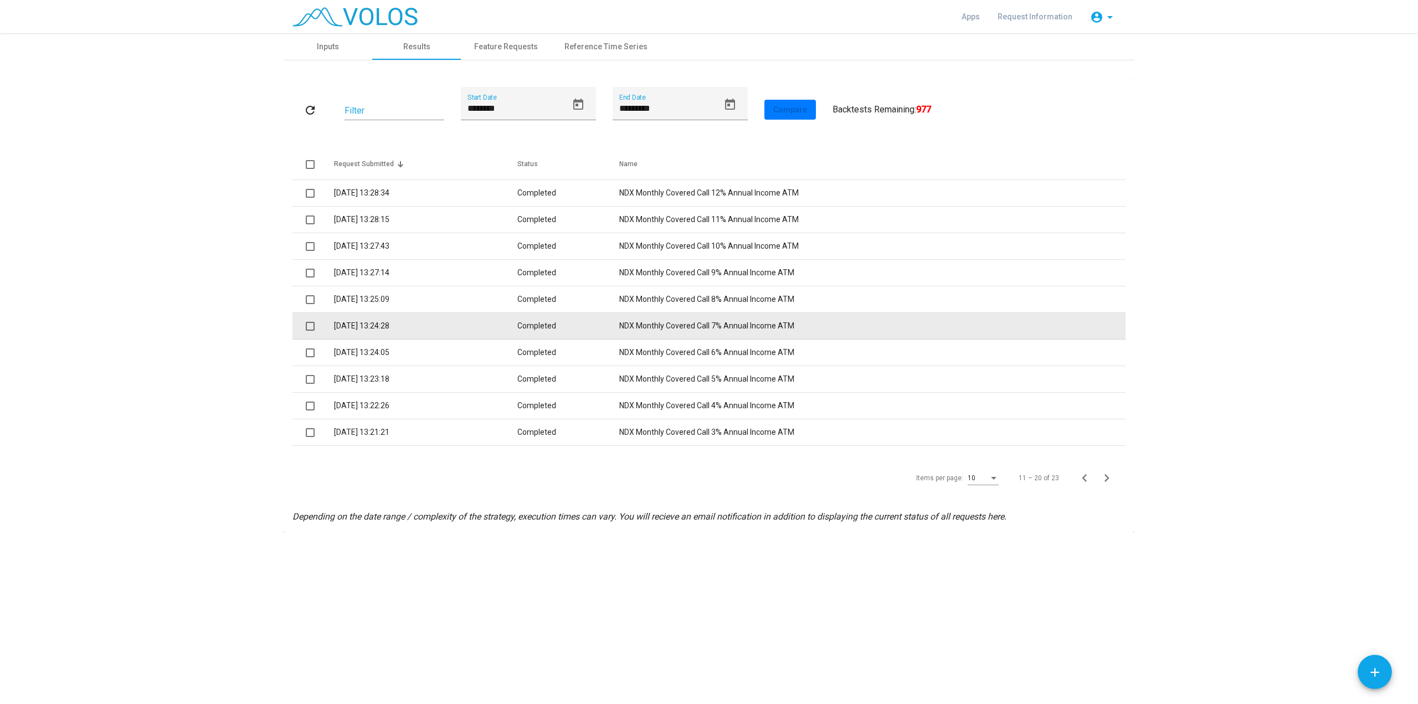
click at [687, 317] on td "NDX Monthly Covered Call 7% Annual Income ATM" at bounding box center [872, 326] width 506 height 27
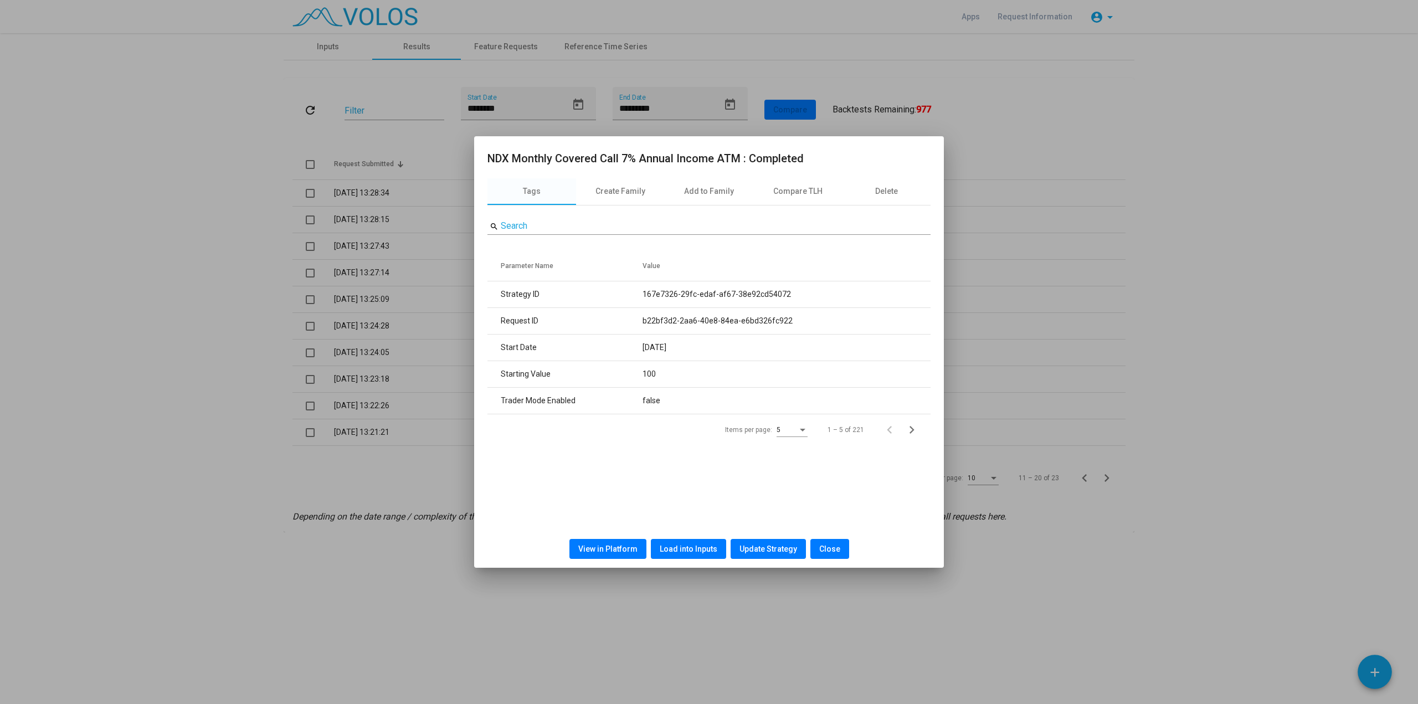
click at [576, 547] on button "View in Platform" at bounding box center [607, 549] width 77 height 20
click at [832, 540] on button "Close" at bounding box center [829, 549] width 39 height 20
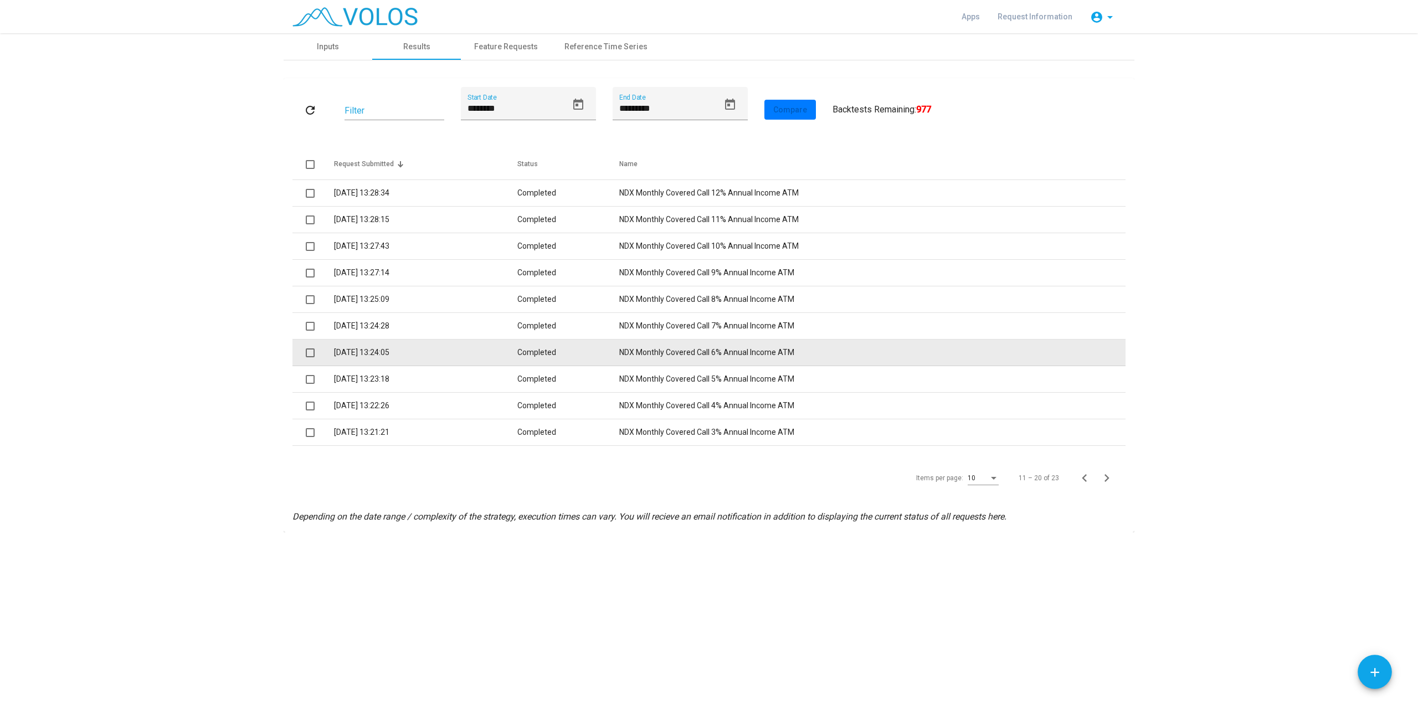
click at [639, 351] on td "NDX Monthly Covered Call 6% Annual Income ATM" at bounding box center [872, 353] width 506 height 27
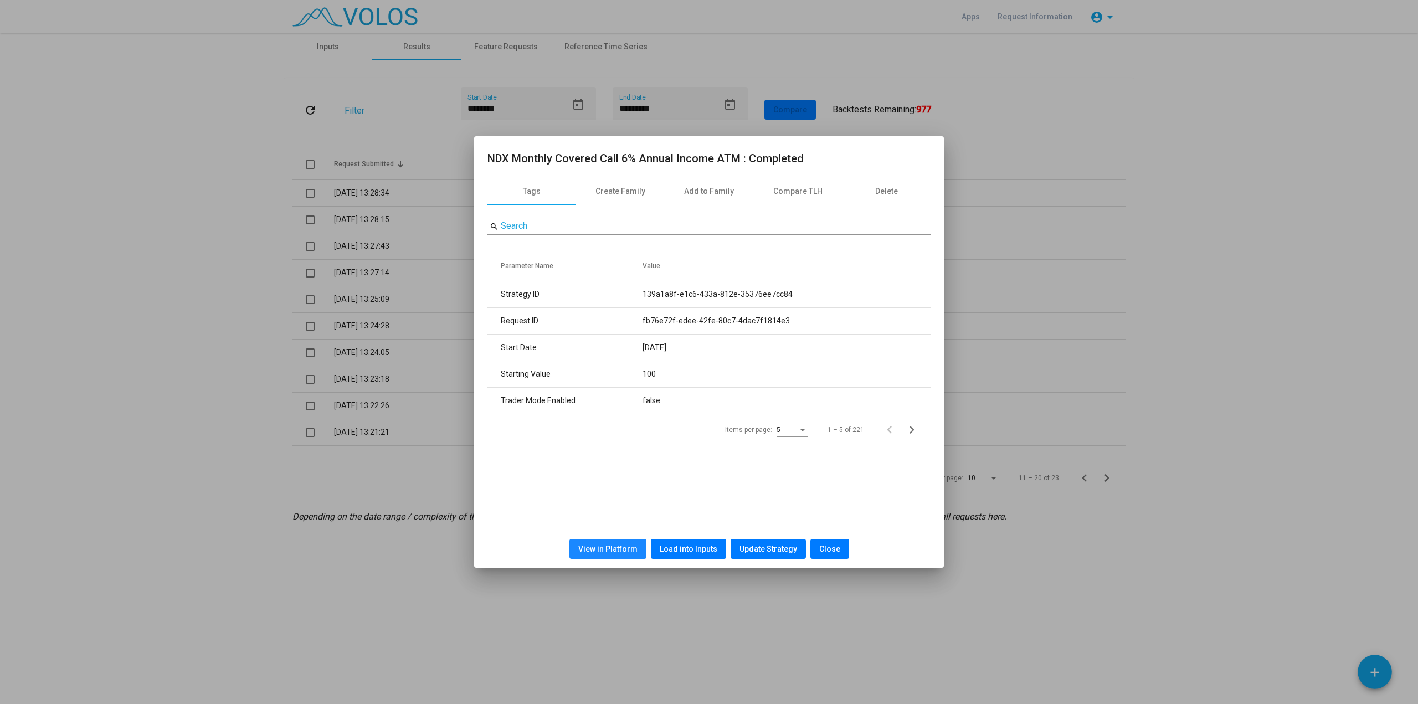
click at [611, 545] on span "View in Platform" at bounding box center [607, 549] width 59 height 9
click at [829, 548] on span "Close" at bounding box center [829, 549] width 21 height 9
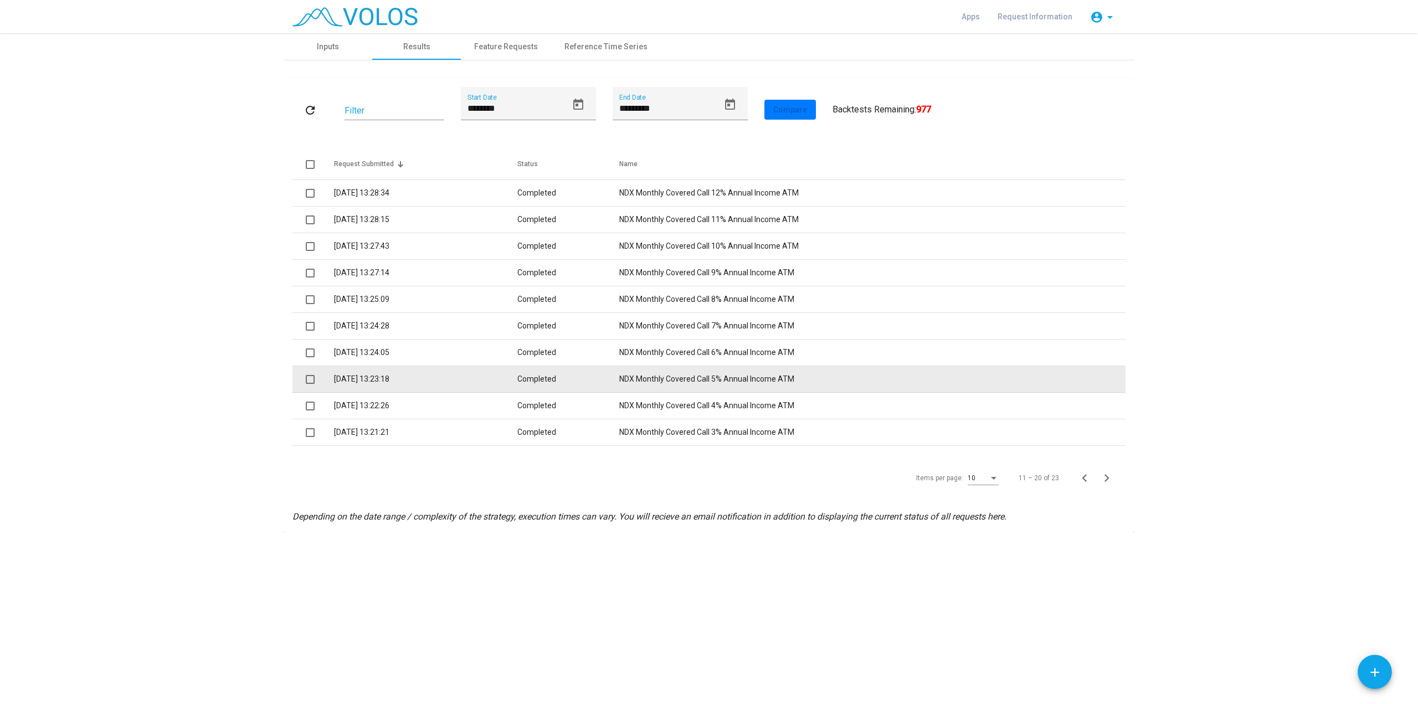
click at [708, 383] on td "NDX Monthly Covered Call 5% Annual Income ATM" at bounding box center [872, 379] width 506 height 27
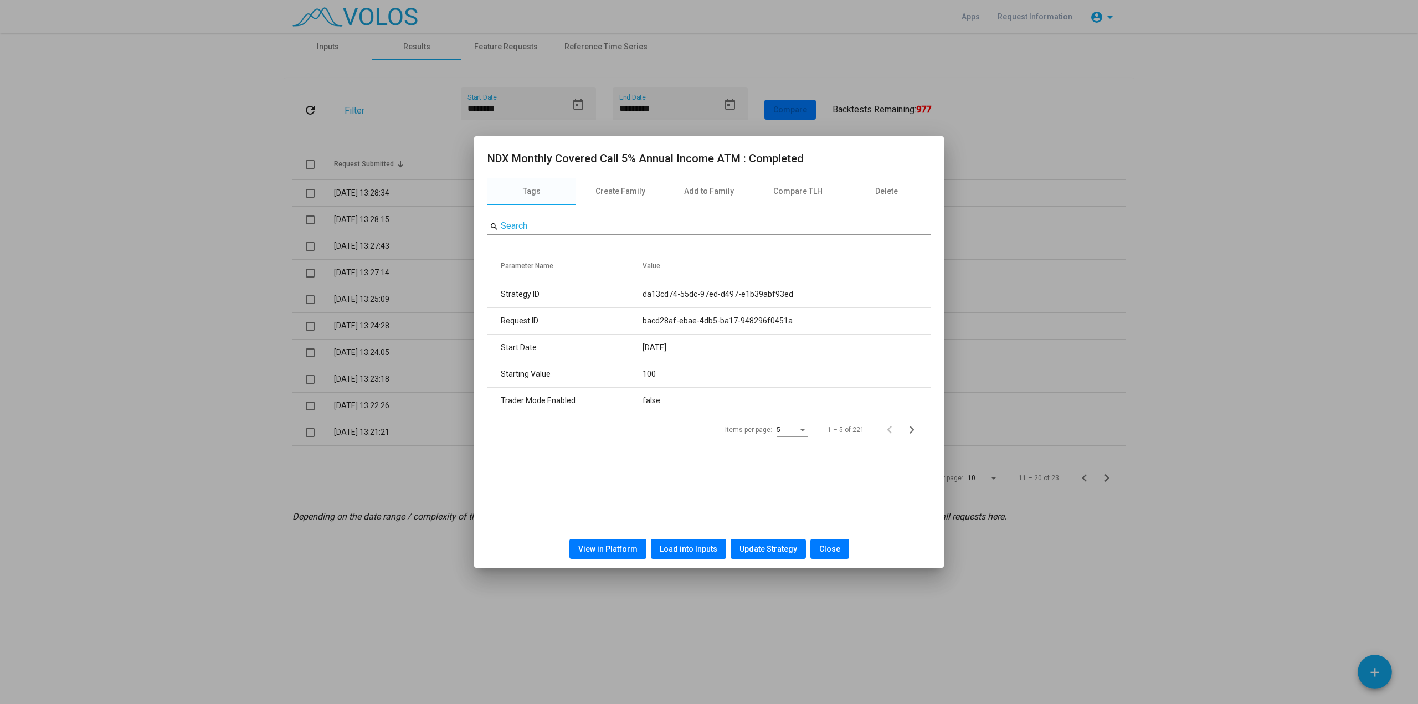
click at [620, 545] on span "View in Platform" at bounding box center [607, 549] width 59 height 9
click at [835, 555] on button "Close" at bounding box center [829, 549] width 39 height 20
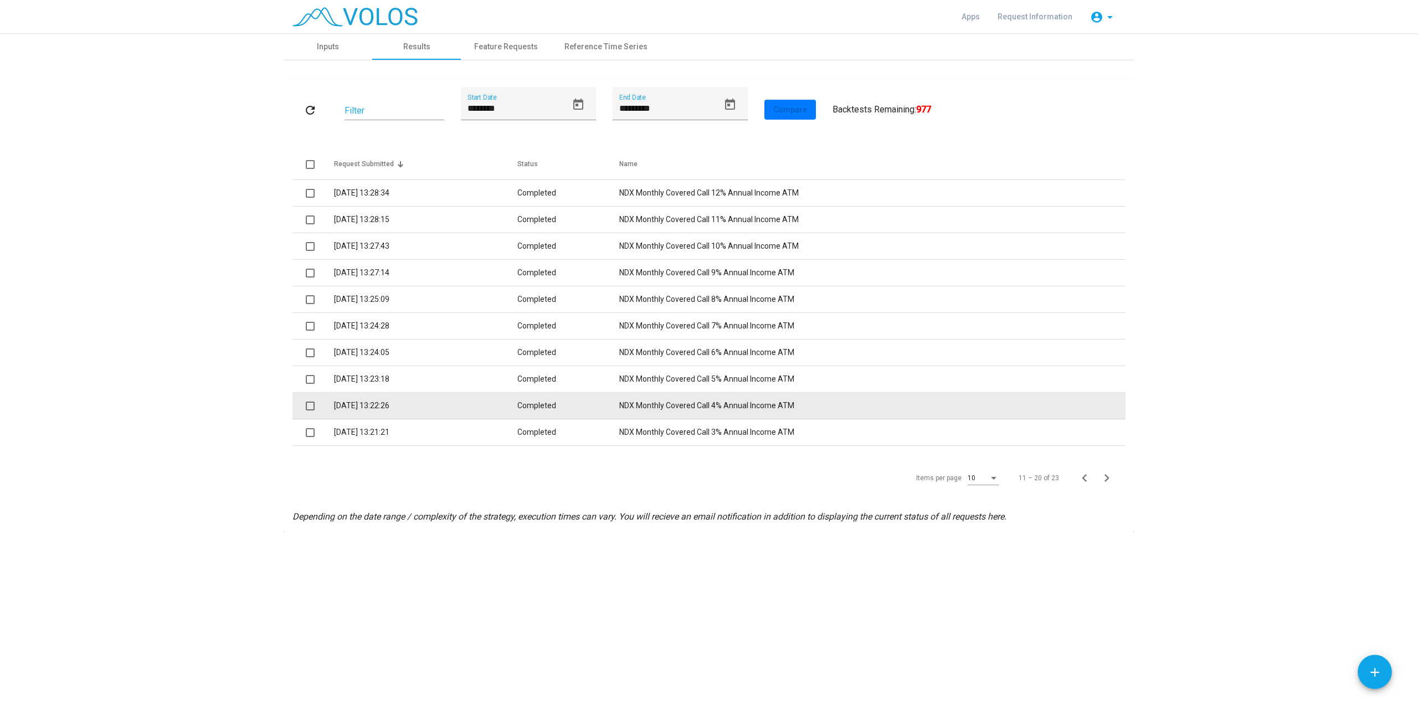
click at [708, 403] on td "NDX Monthly Covered Call 4% Annual Income ATM" at bounding box center [872, 406] width 506 height 27
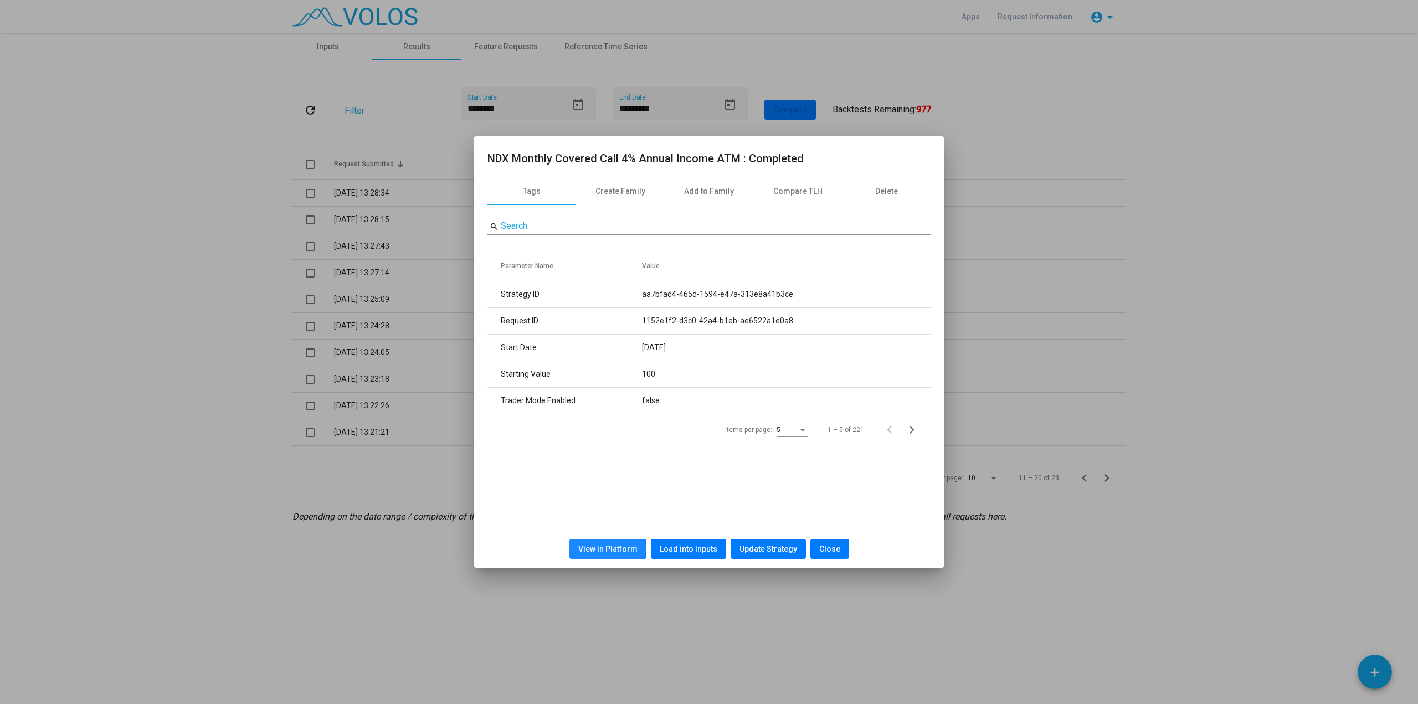
click at [605, 547] on span "View in Platform" at bounding box center [607, 549] width 59 height 9
click at [826, 556] on button "Close" at bounding box center [829, 549] width 39 height 20
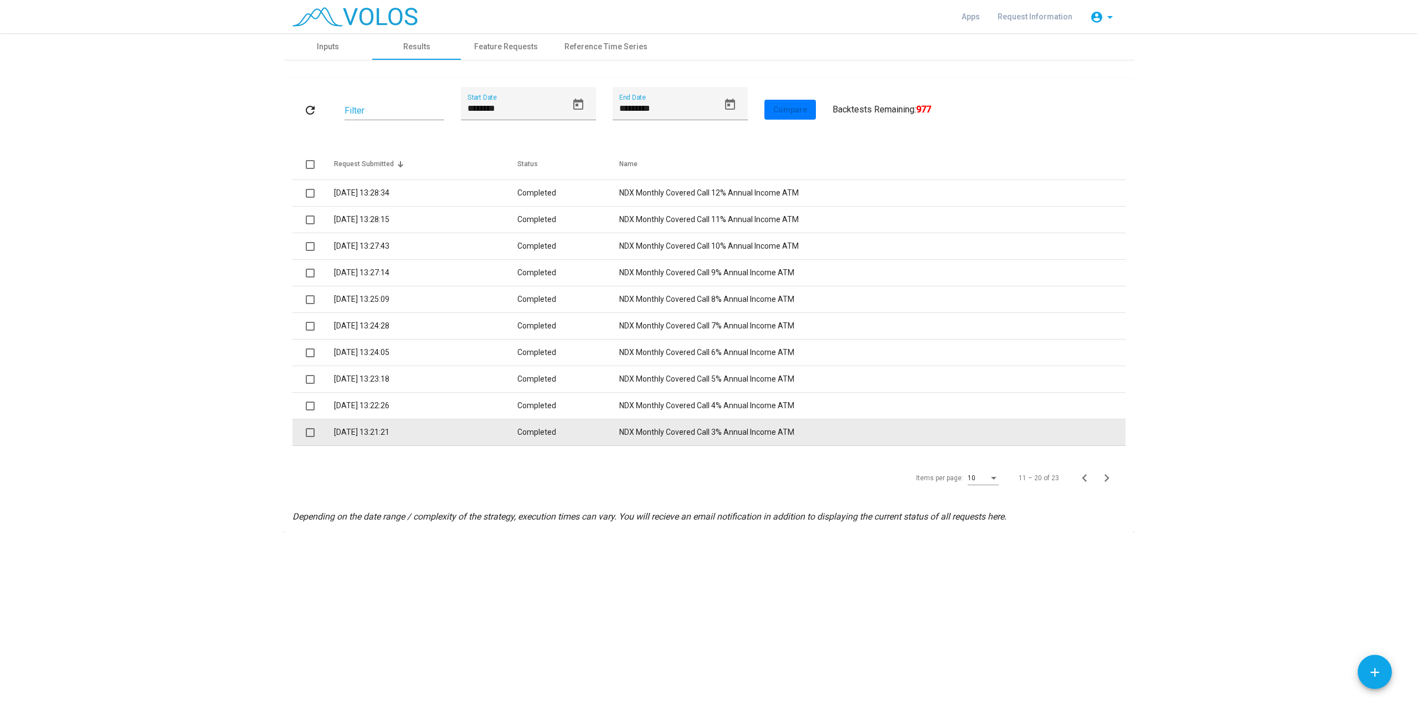
click at [720, 435] on td "NDX Monthly Covered Call 3% Annual Income ATM" at bounding box center [872, 432] width 506 height 27
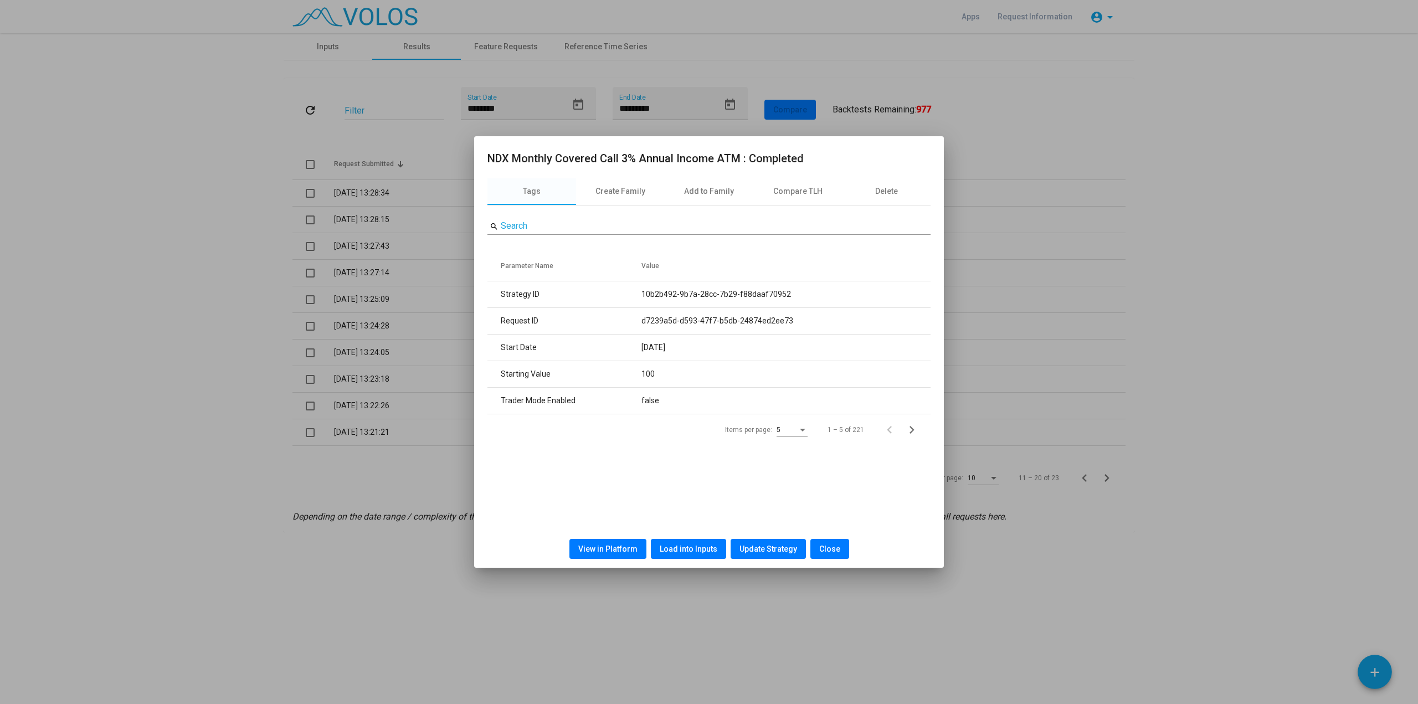
click at [614, 553] on span "View in Platform" at bounding box center [607, 549] width 59 height 9
click at [830, 558] on button "Close" at bounding box center [829, 549] width 39 height 20
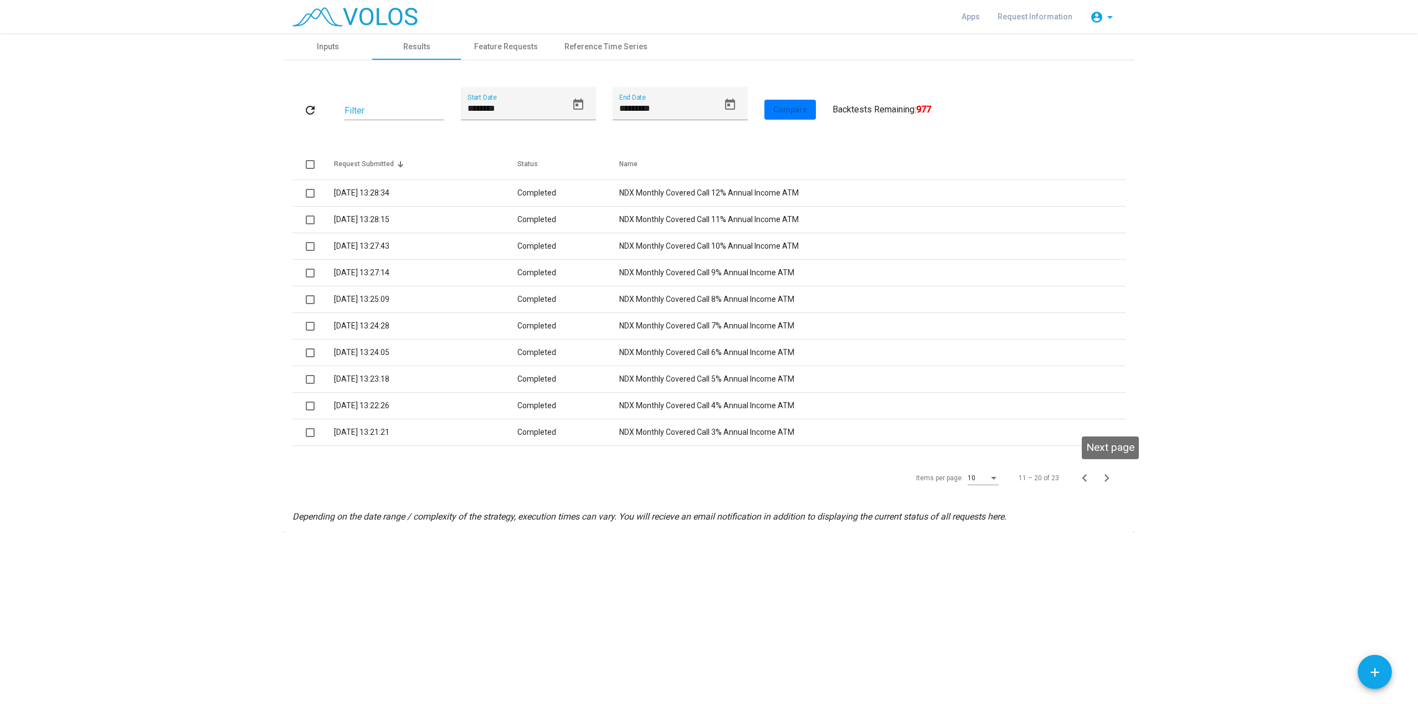
click at [1108, 475] on icon "Next page" at bounding box center [1107, 478] width 16 height 16
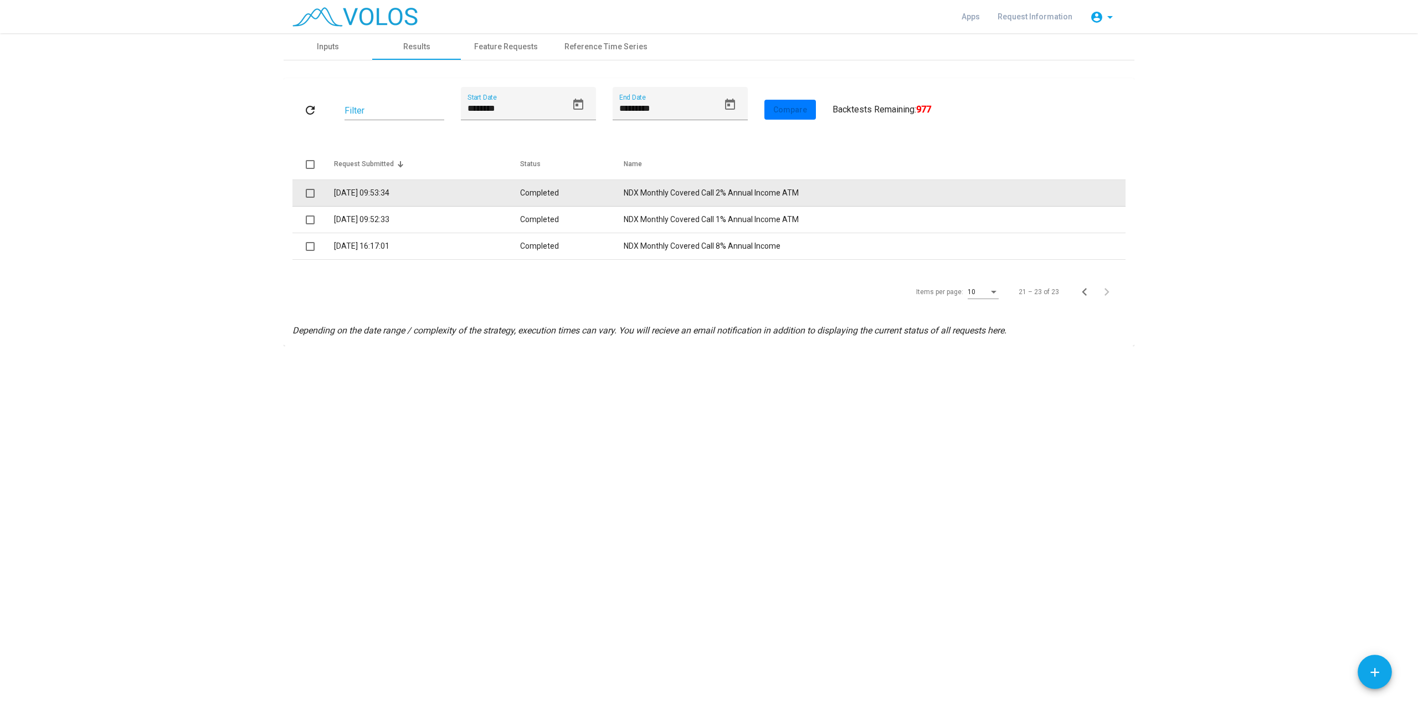
click at [708, 188] on td "NDX Monthly Covered Call 2% Annual Income ATM" at bounding box center [875, 193] width 502 height 27
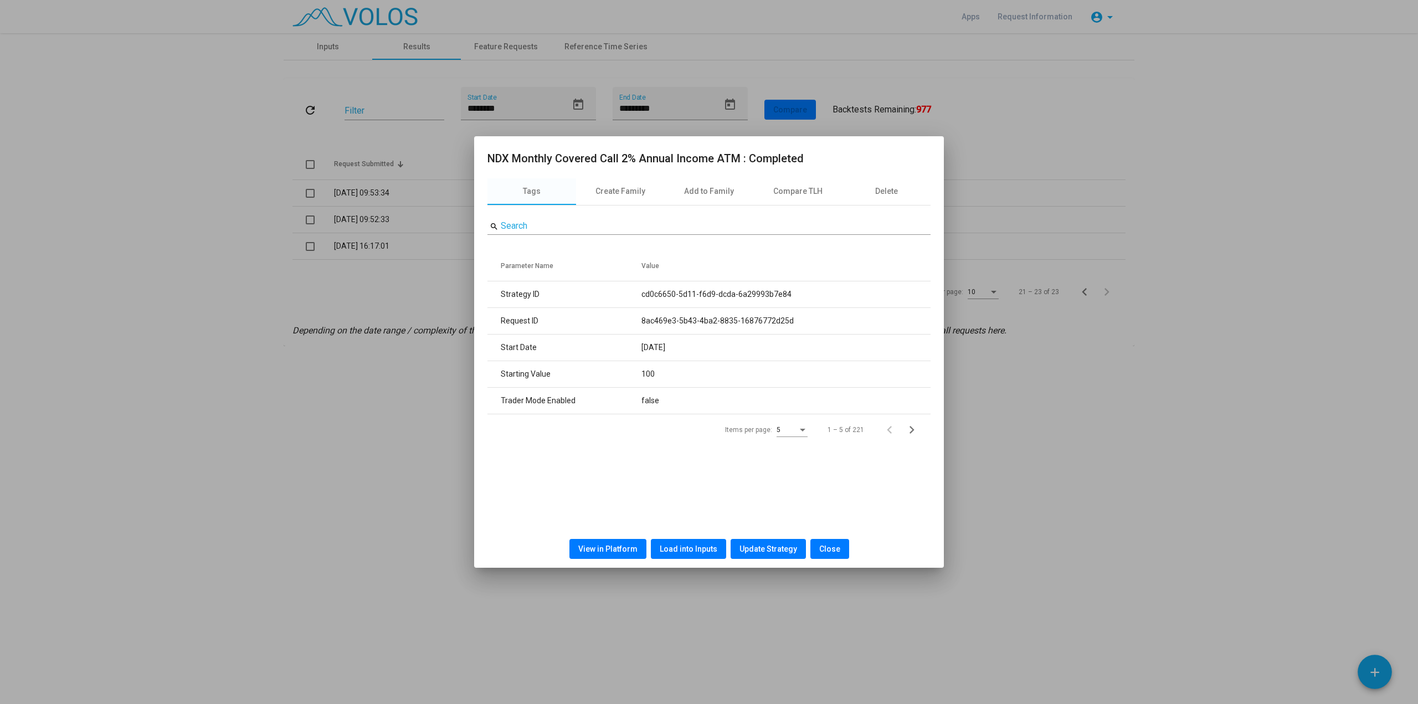
click at [622, 551] on span "View in Platform" at bounding box center [607, 549] width 59 height 9
click at [835, 552] on span "Close" at bounding box center [829, 549] width 21 height 9
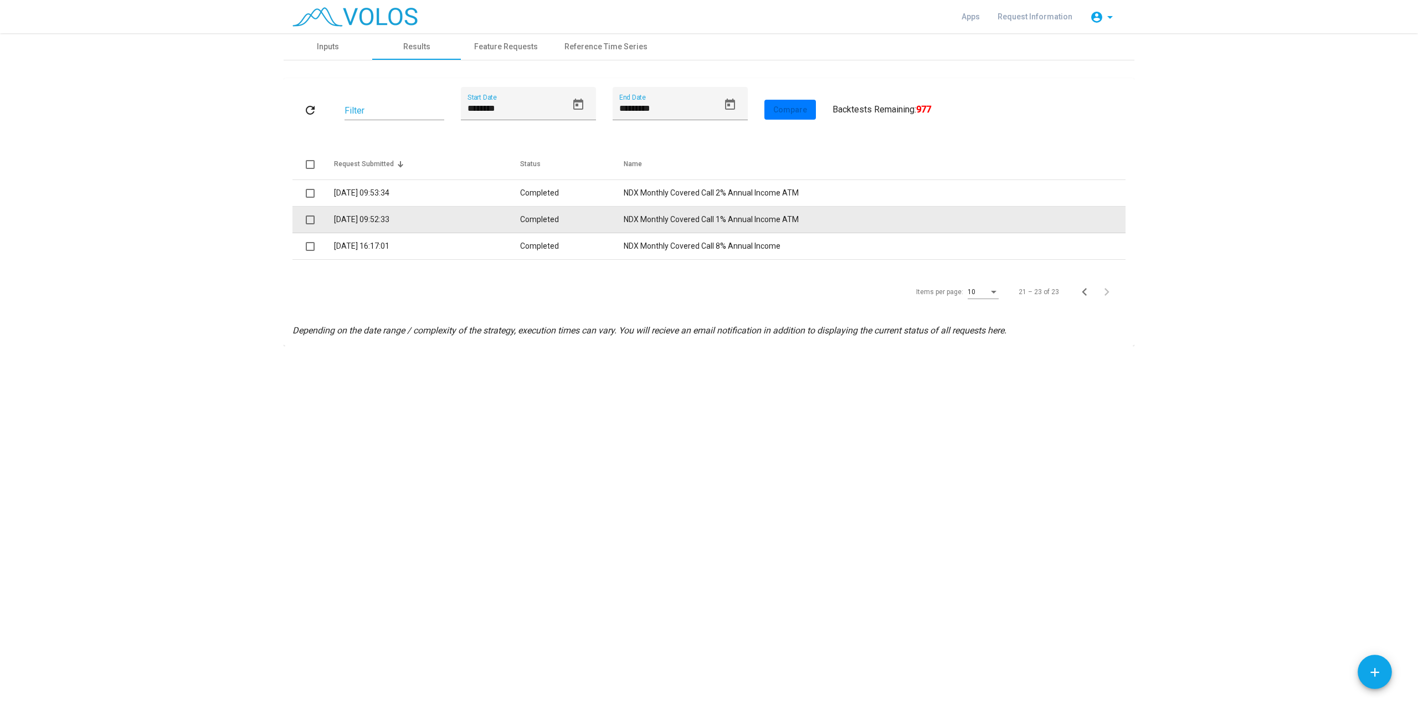
click at [695, 221] on td "NDX Monthly Covered Call 1% Annual Income ATM" at bounding box center [875, 220] width 502 height 27
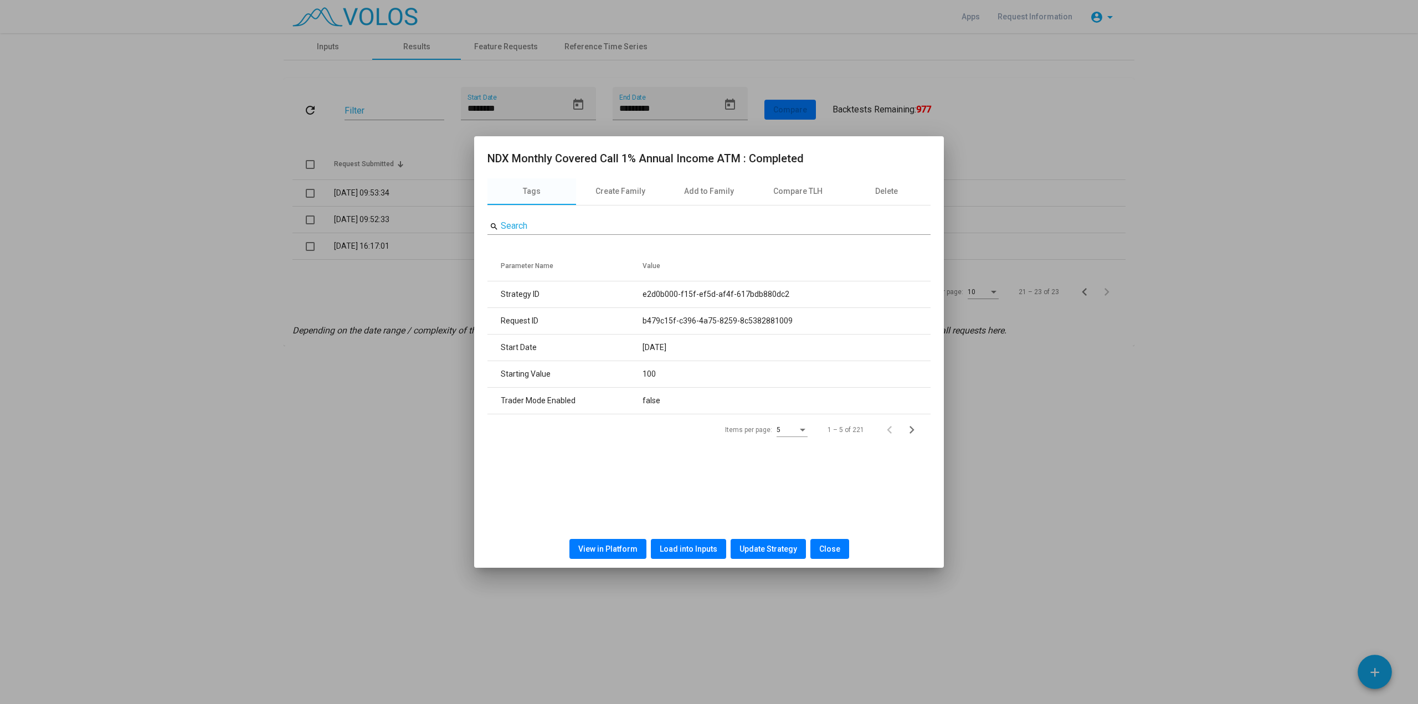
click at [613, 546] on span "View in Platform" at bounding box center [607, 549] width 59 height 9
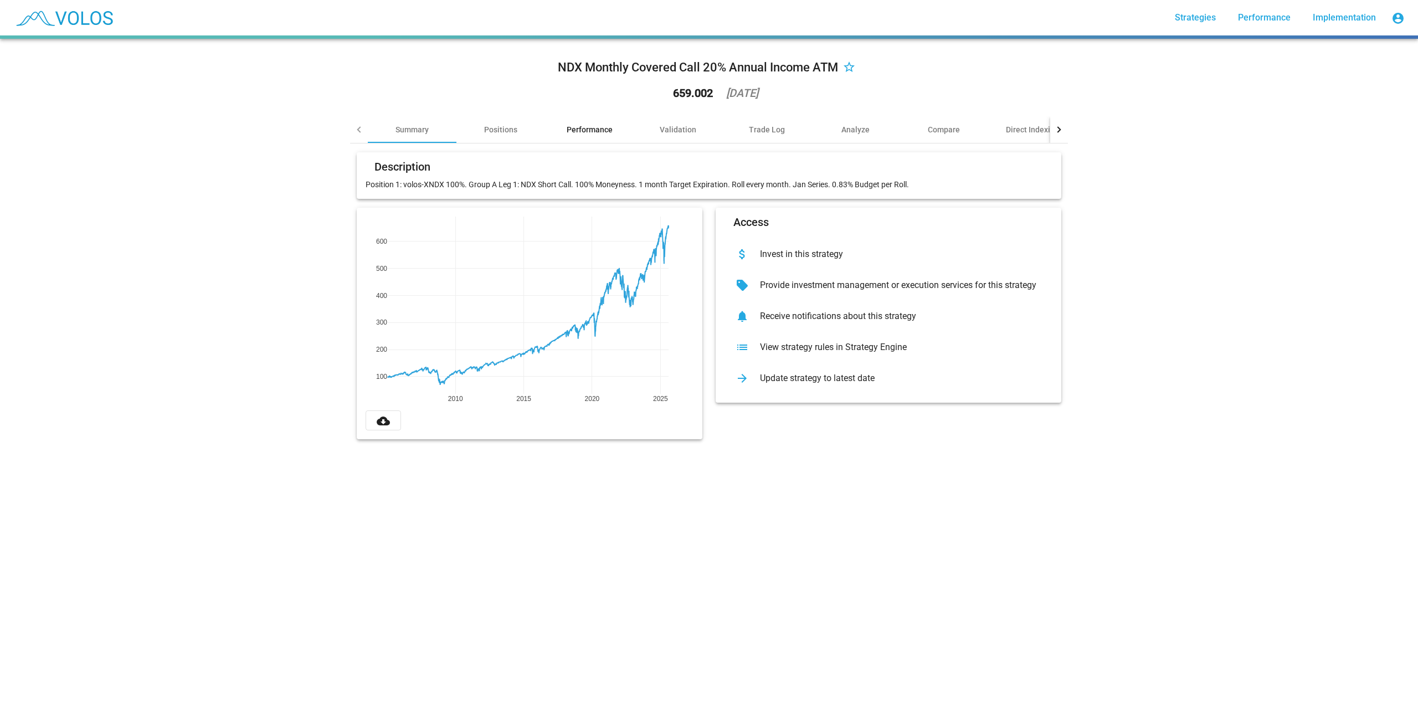
click at [574, 135] on div "Performance" at bounding box center [589, 129] width 89 height 27
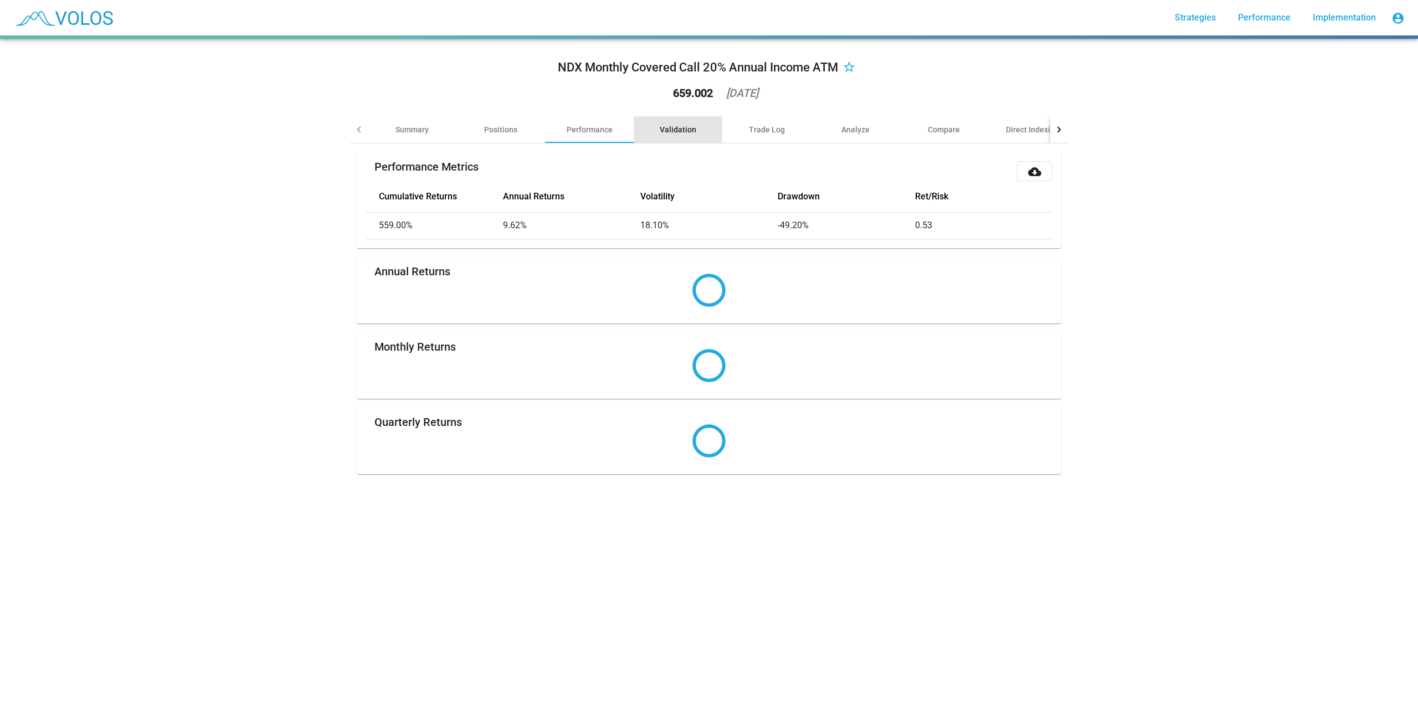
drag, startPoint x: 666, startPoint y: 130, endPoint x: 666, endPoint y: 155, distance: 24.9
click at [666, 130] on div "Validation" at bounding box center [678, 129] width 37 height 11
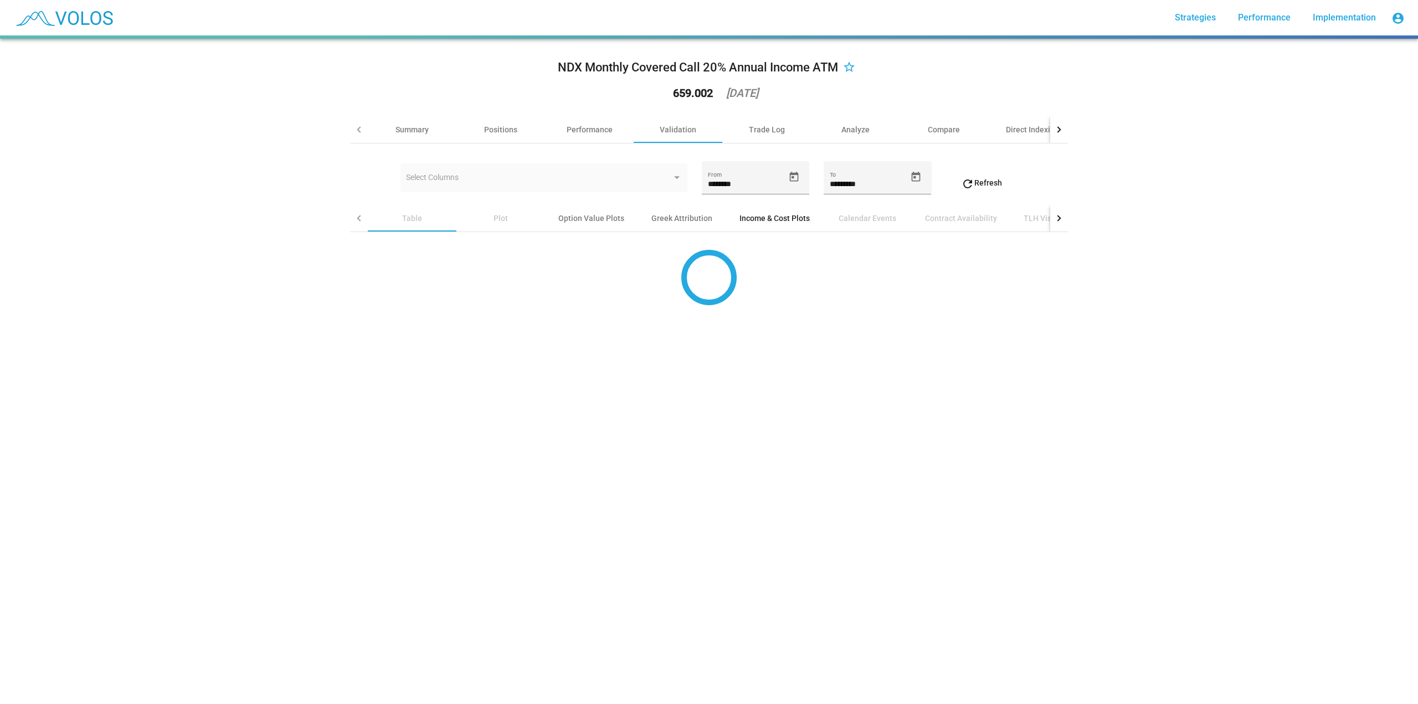
click at [782, 224] on div "Income & Cost Plots" at bounding box center [774, 218] width 97 height 27
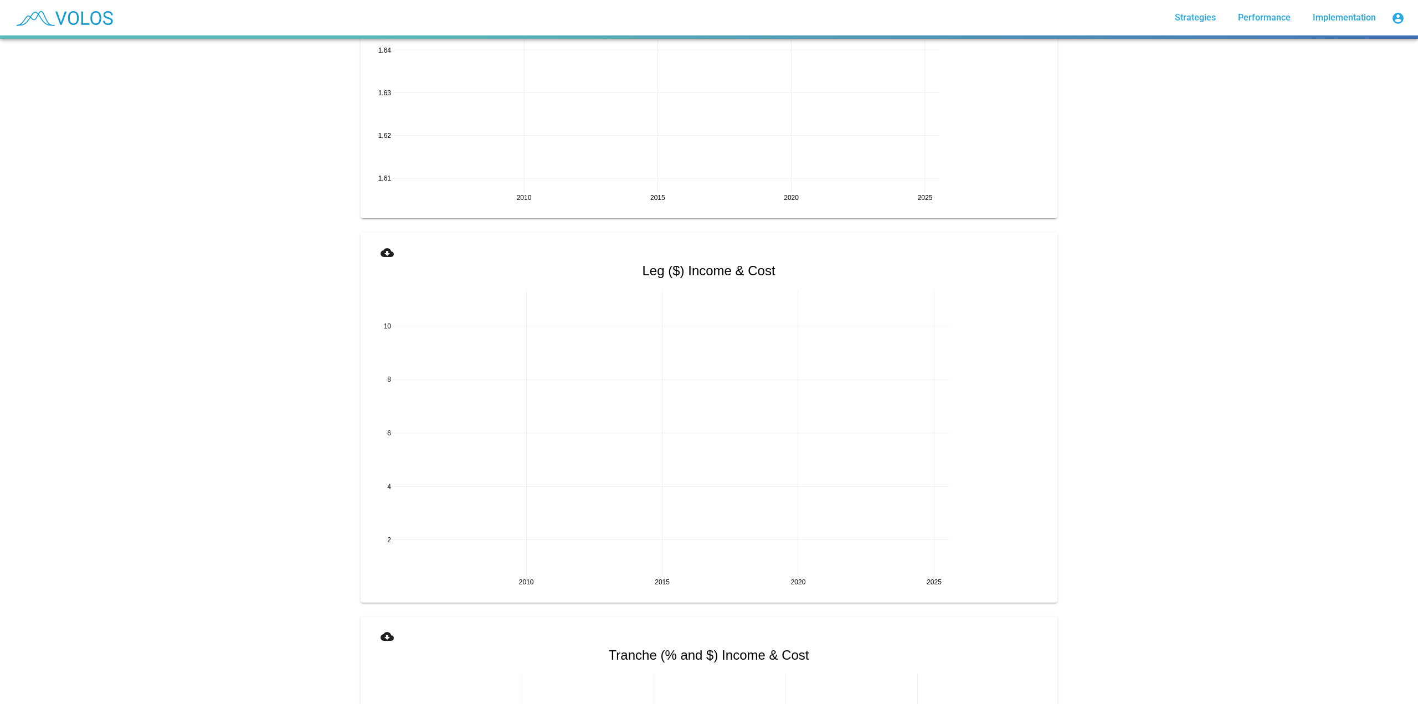
scroll to position [1219, 0]
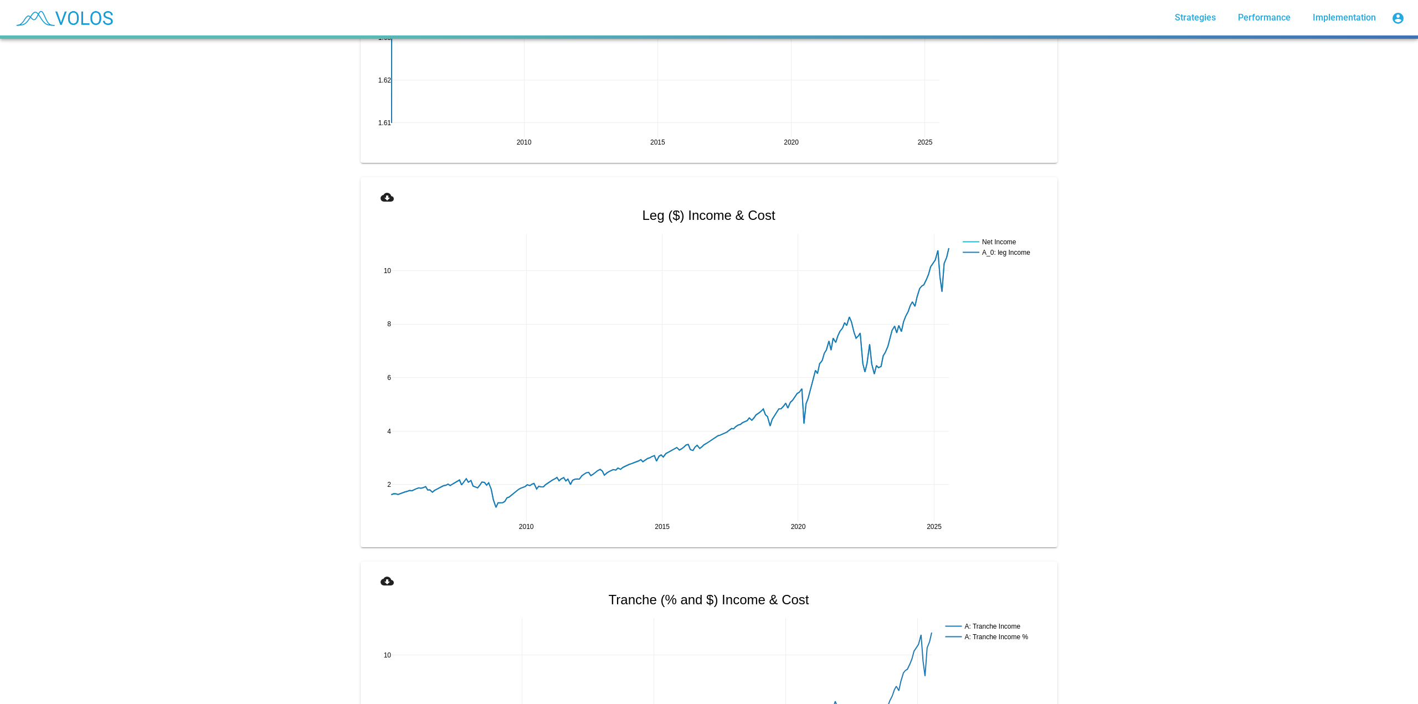
click at [376, 196] on button "cloud_download" at bounding box center [386, 196] width 35 height 20
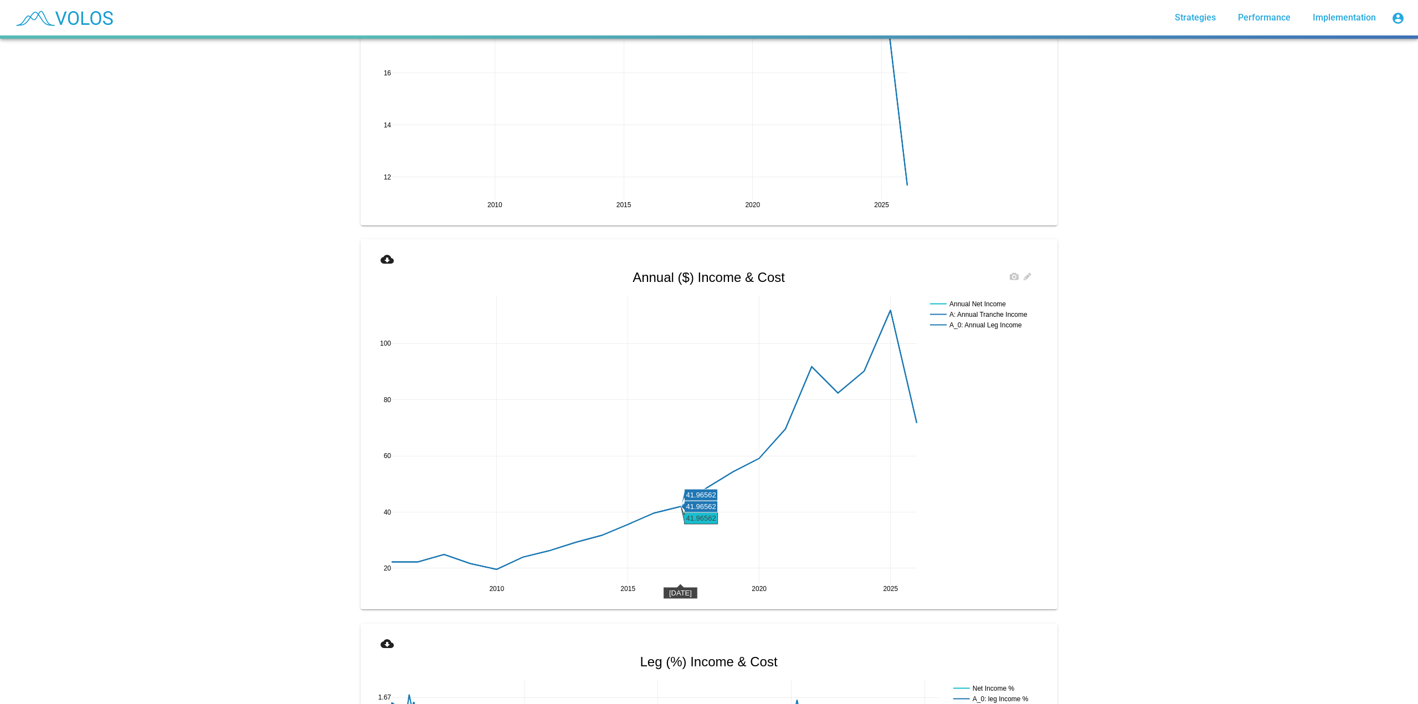
scroll to position [0, 0]
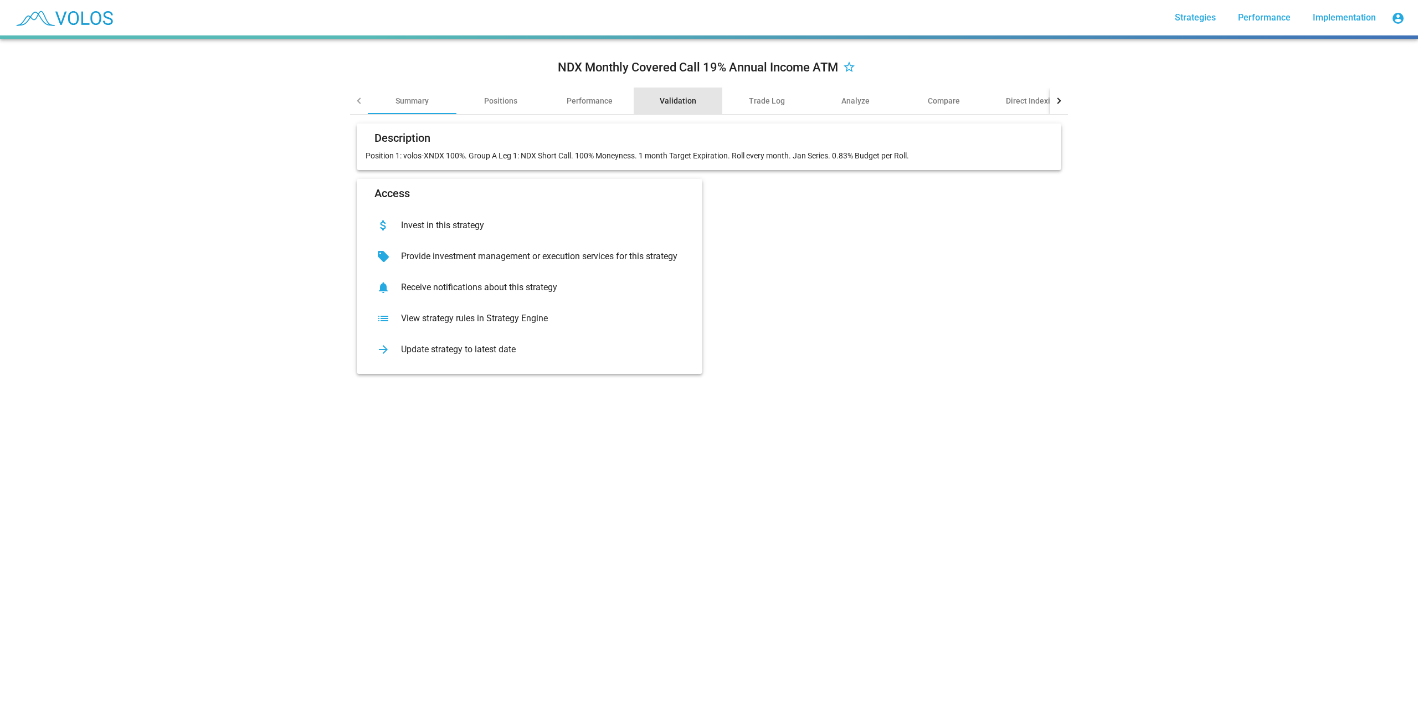
click at [675, 104] on div "Validation" at bounding box center [678, 100] width 37 height 11
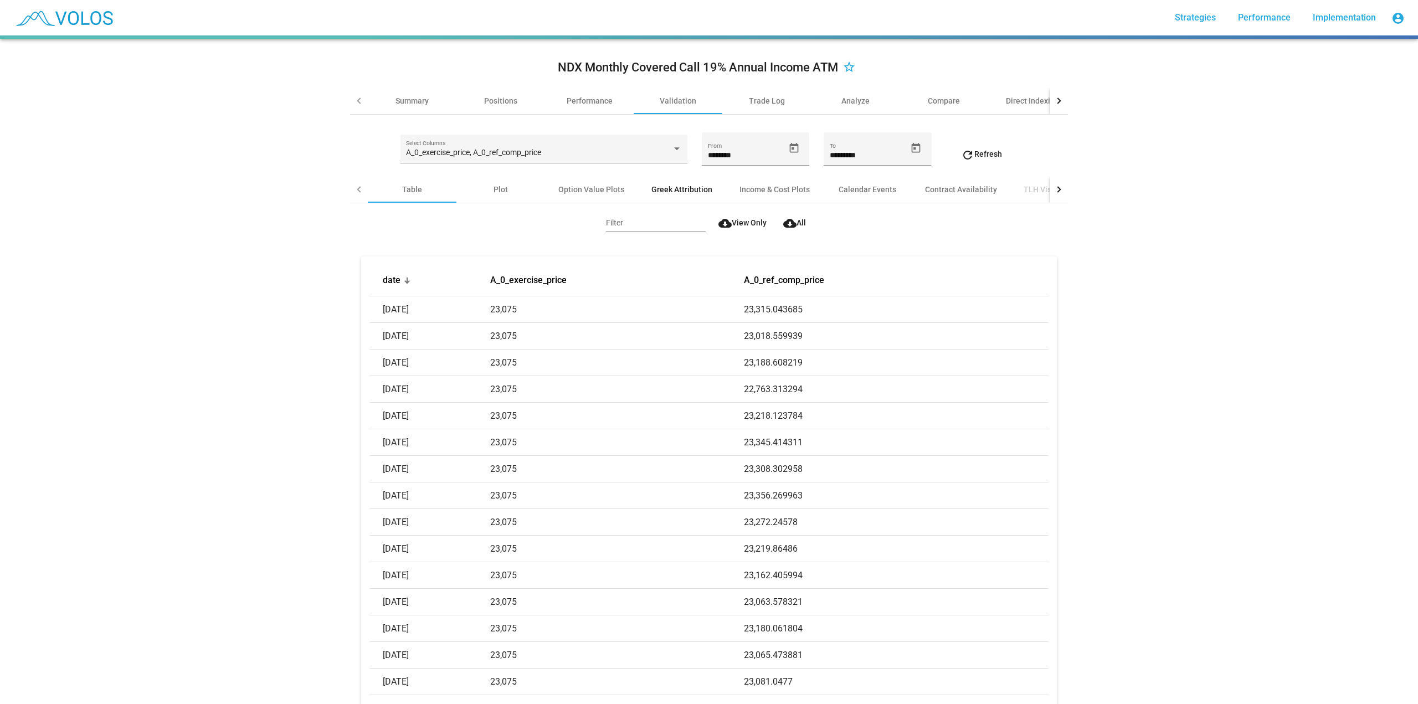
click at [659, 192] on div "Greek Attribution" at bounding box center [681, 189] width 61 height 11
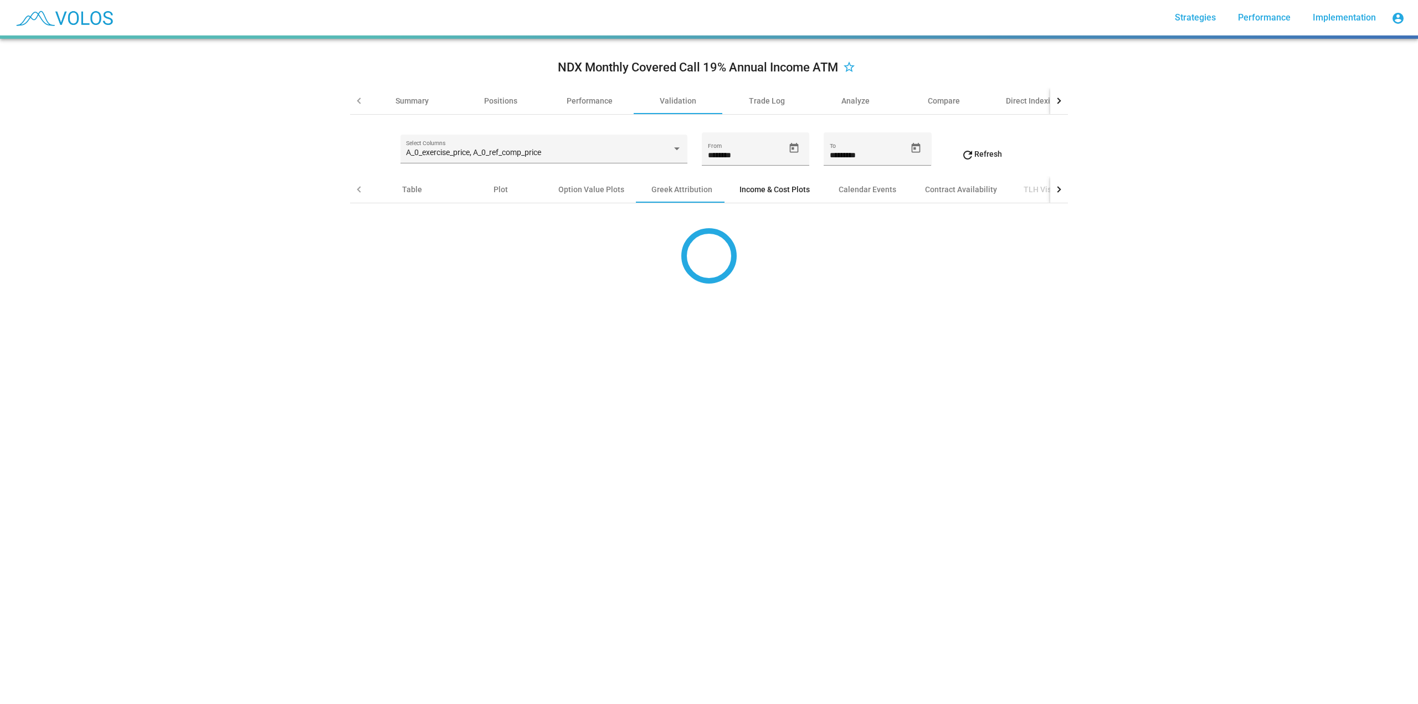
click at [784, 191] on div "Income & Cost Plots" at bounding box center [774, 189] width 70 height 11
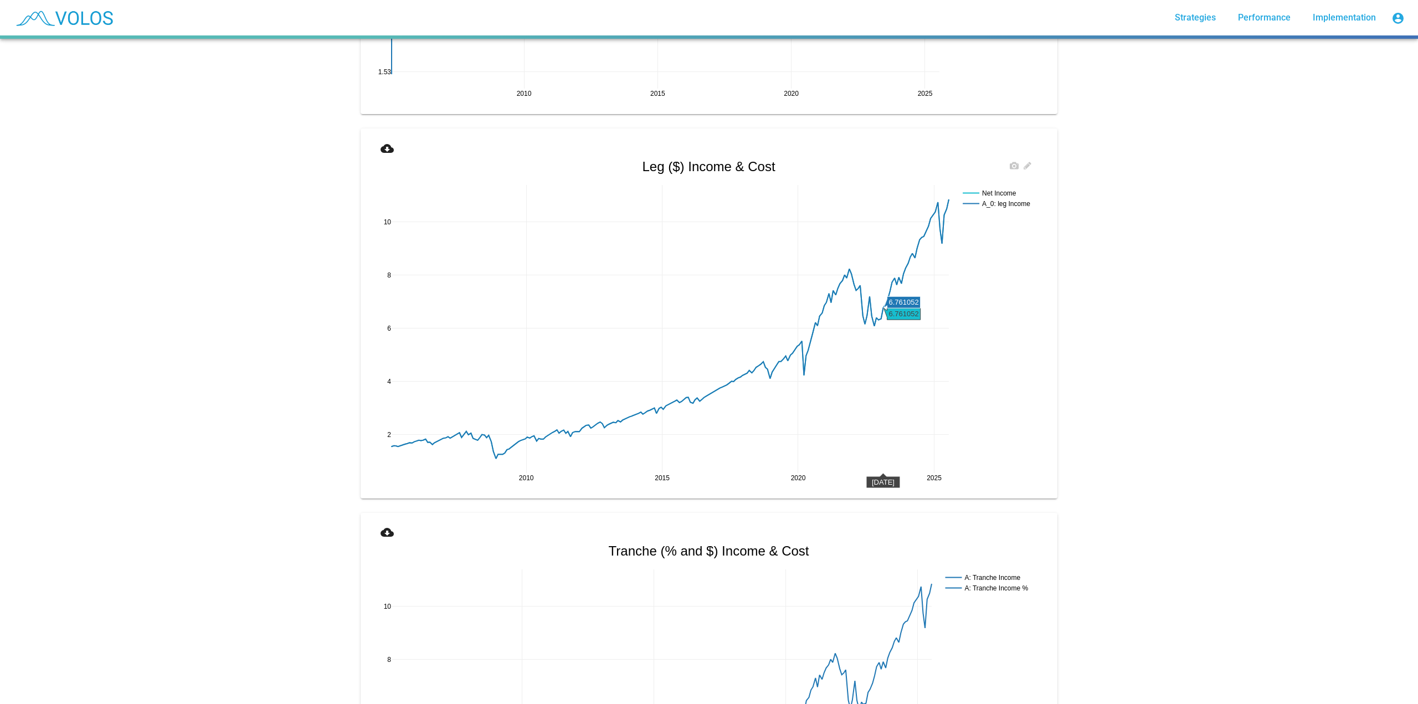
scroll to position [1247, 0]
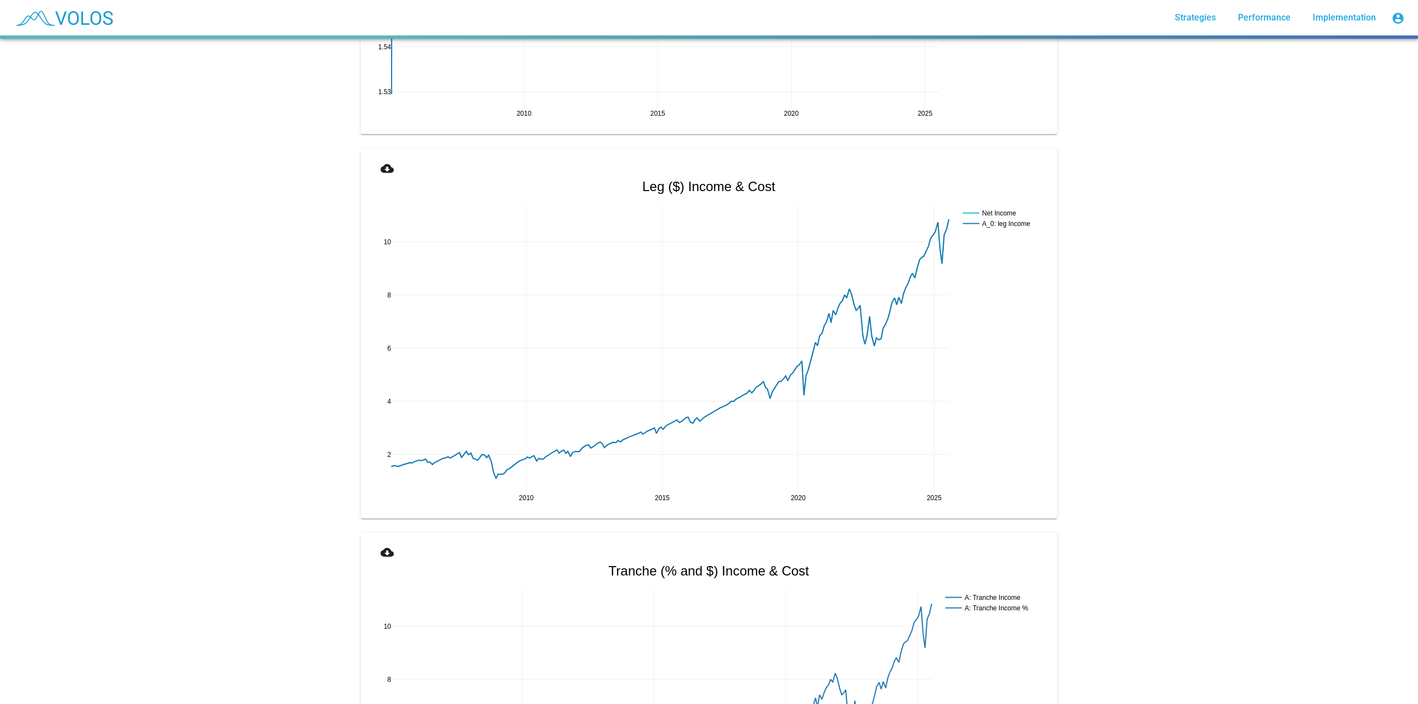
click at [383, 157] on mat-card "cloud_download 2010 2015 2020 2025 2 4 6 8 10 Net Income A_0: leg Income Leg ($…" at bounding box center [709, 333] width 696 height 370
click at [383, 163] on mat-icon "cloud_download" at bounding box center [387, 168] width 13 height 13
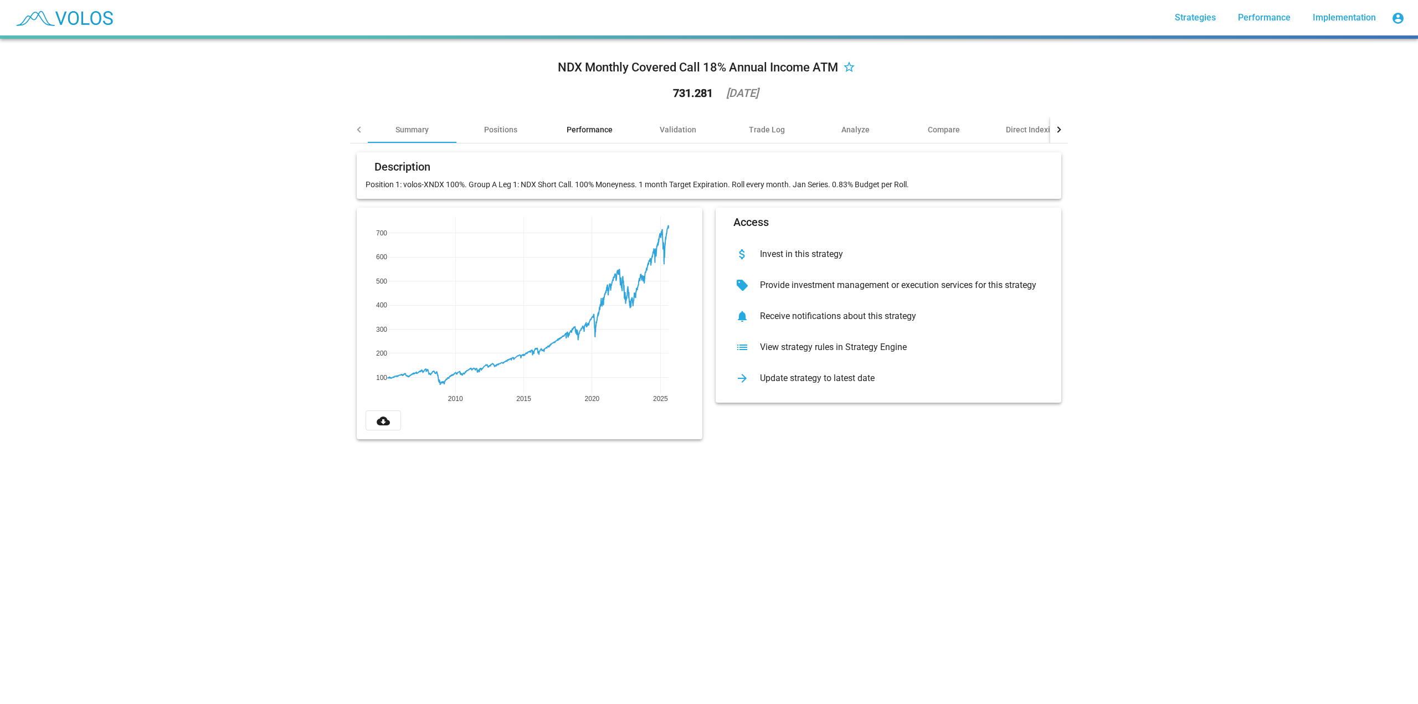
click at [595, 131] on div "Performance" at bounding box center [590, 129] width 46 height 11
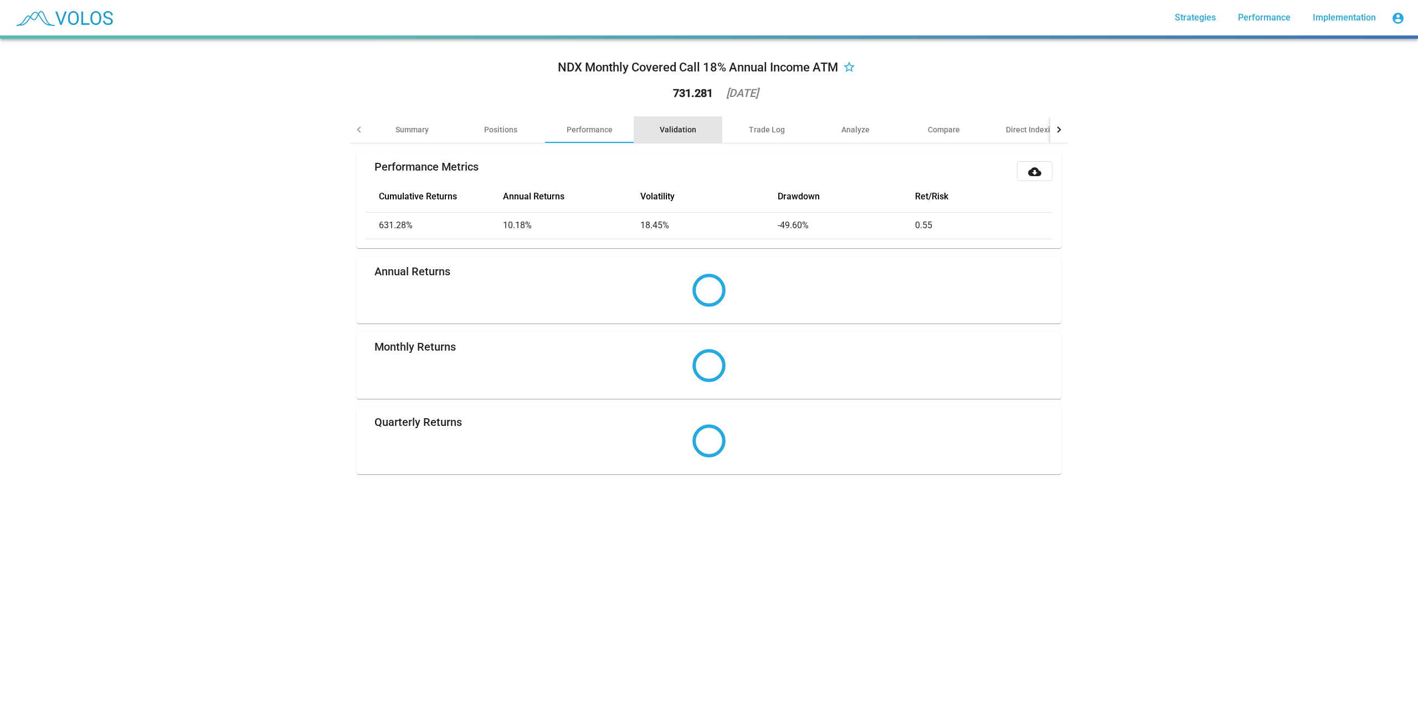
click at [664, 128] on div "Validation" at bounding box center [678, 129] width 37 height 11
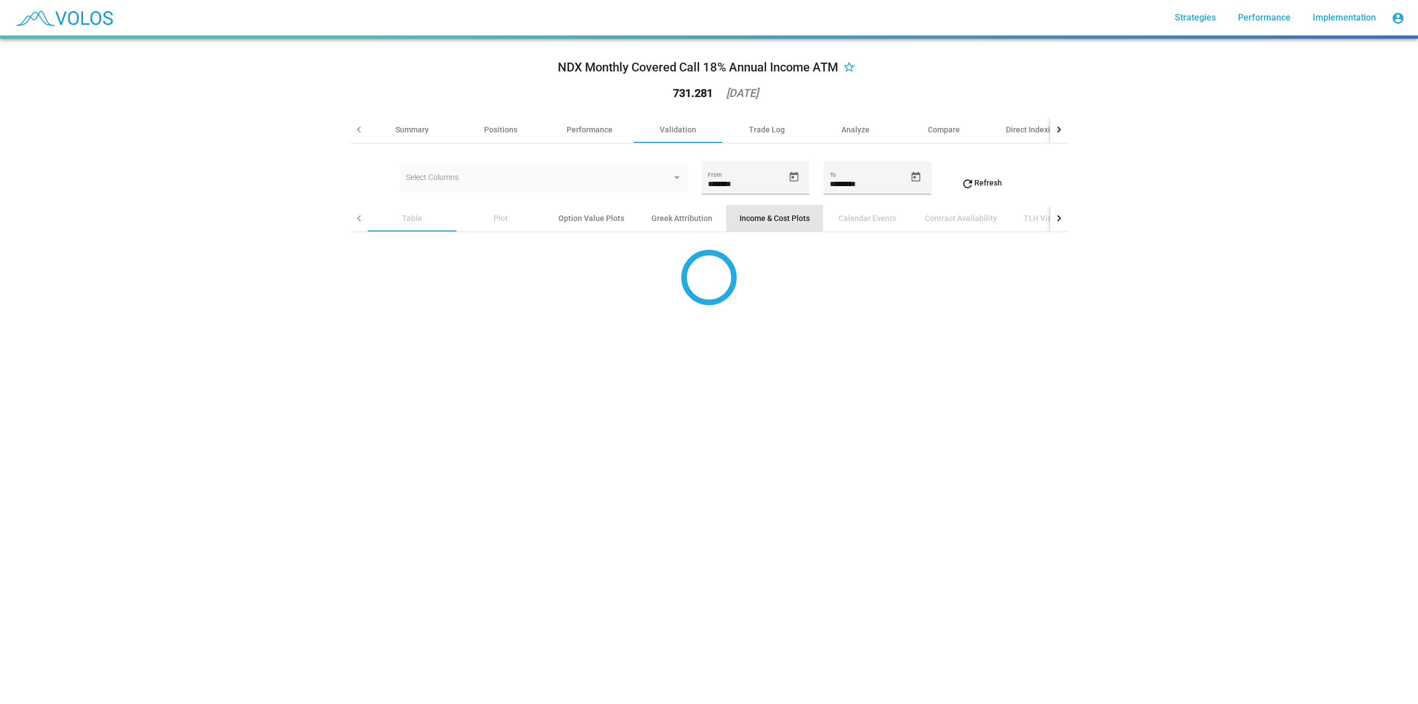
click at [777, 223] on div "Income & Cost Plots" at bounding box center [774, 218] width 70 height 11
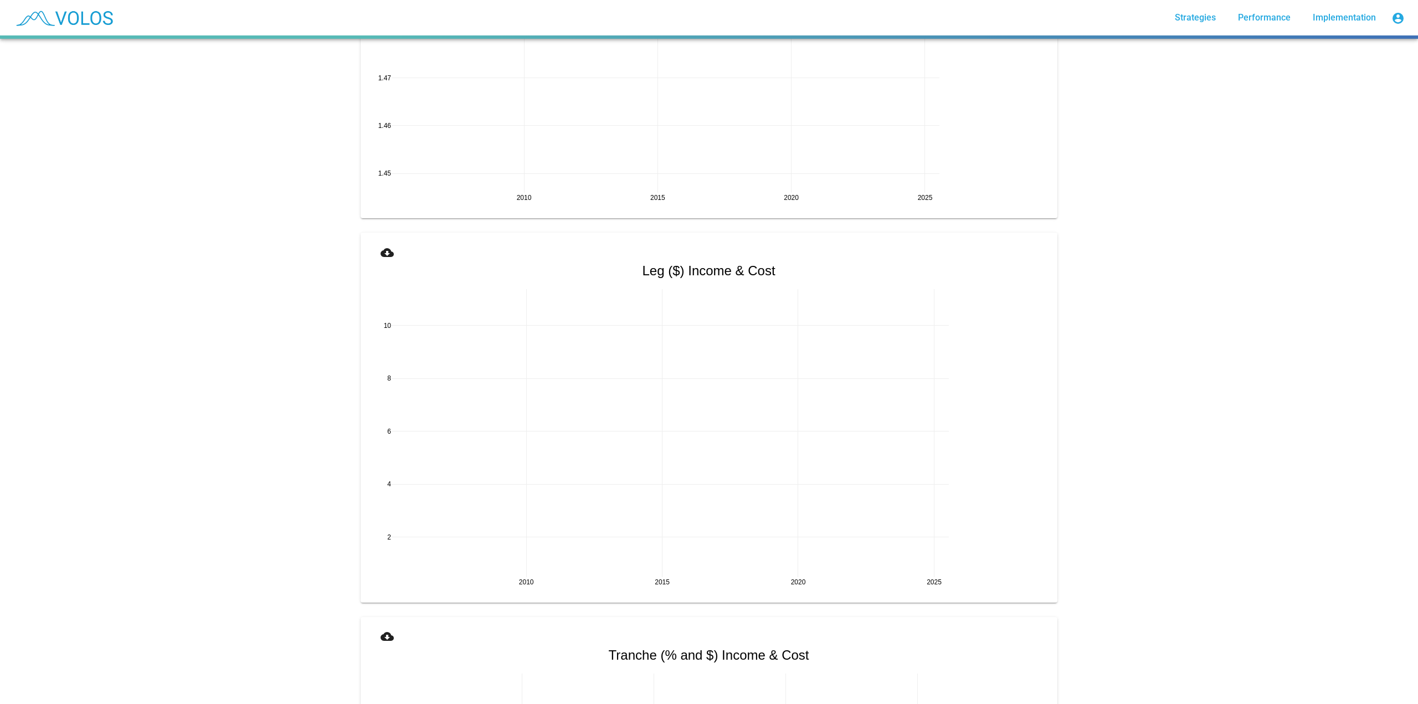
scroll to position [1219, 0]
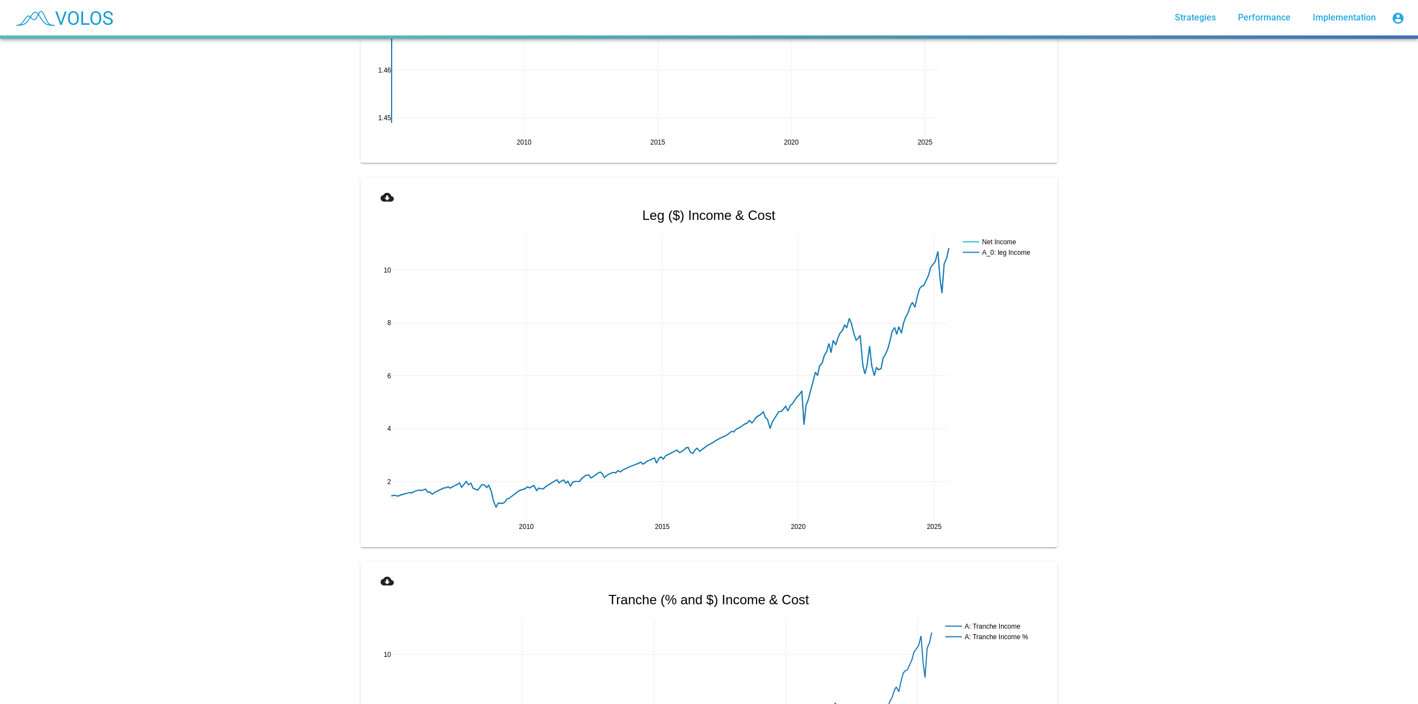
click at [382, 199] on mat-icon "cloud_download" at bounding box center [387, 197] width 13 height 13
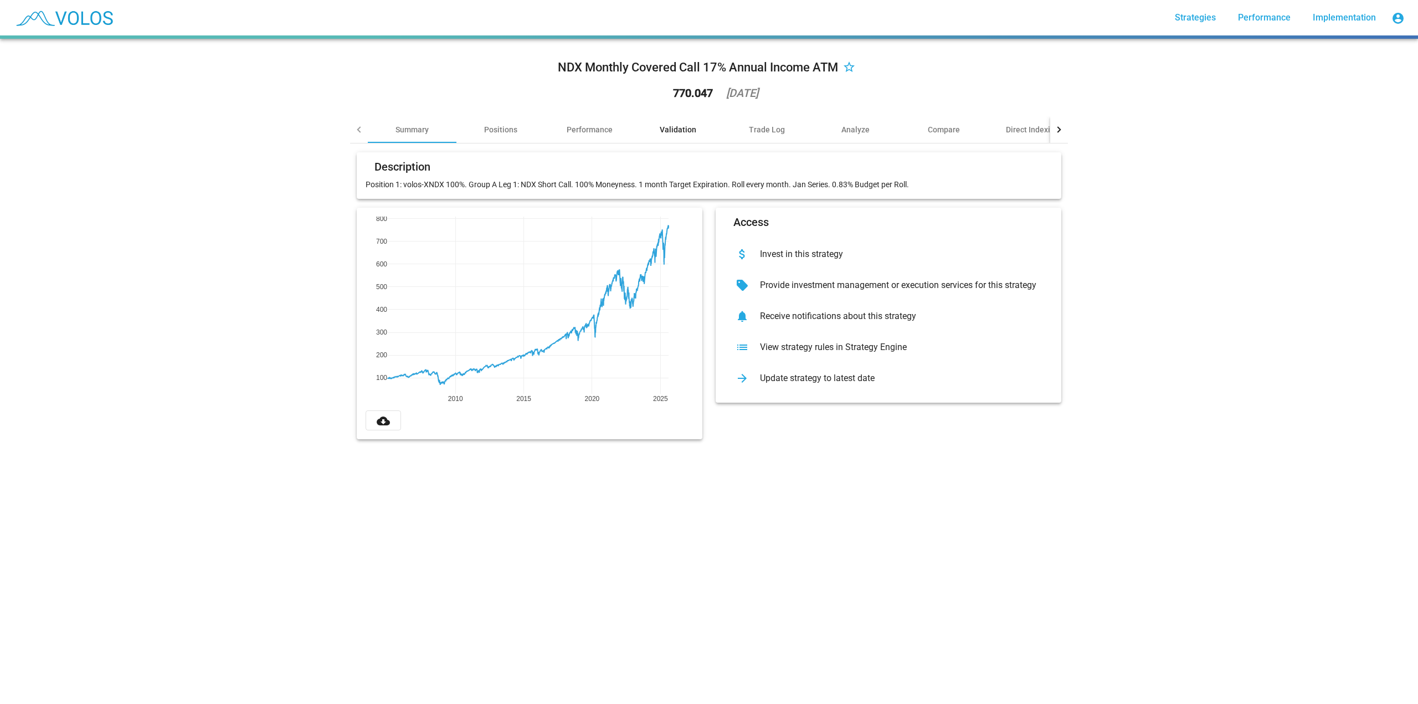
click at [671, 130] on div "Validation" at bounding box center [678, 129] width 37 height 11
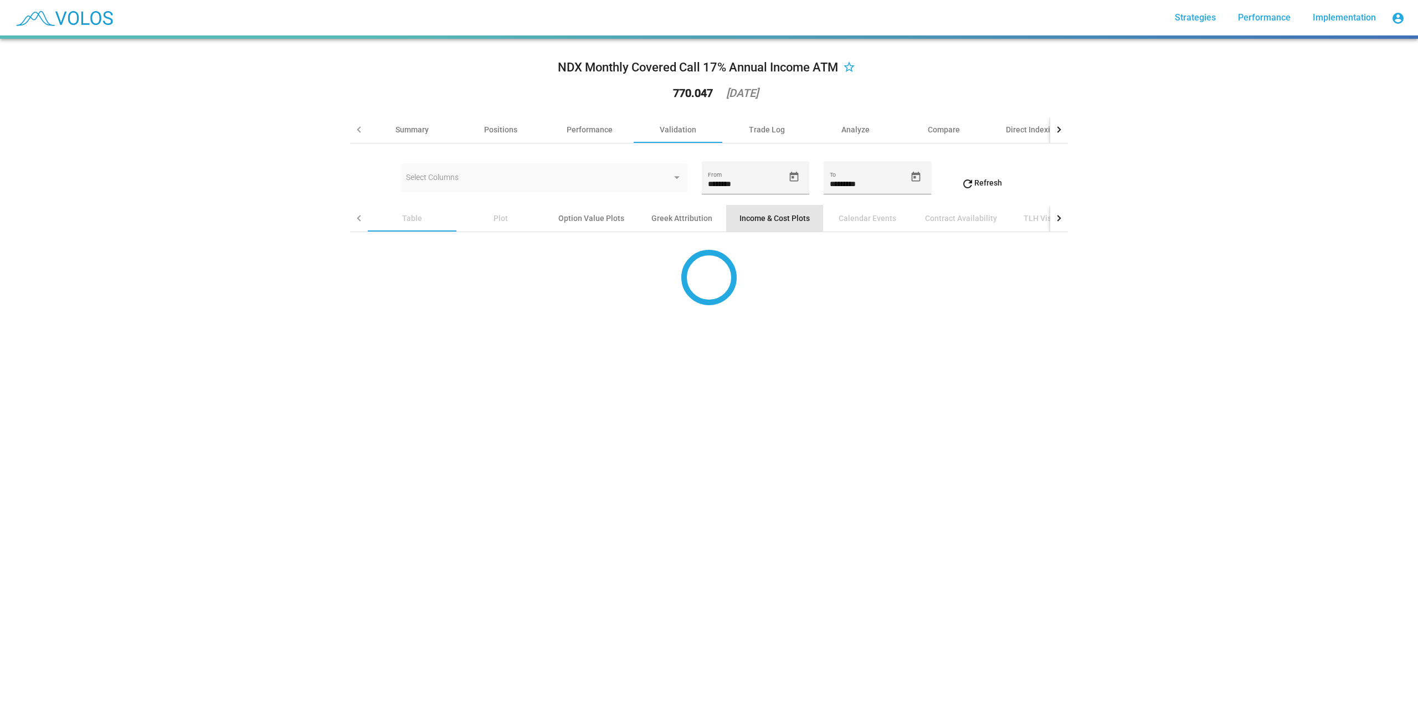
click at [768, 226] on div "Income & Cost Plots" at bounding box center [774, 218] width 97 height 27
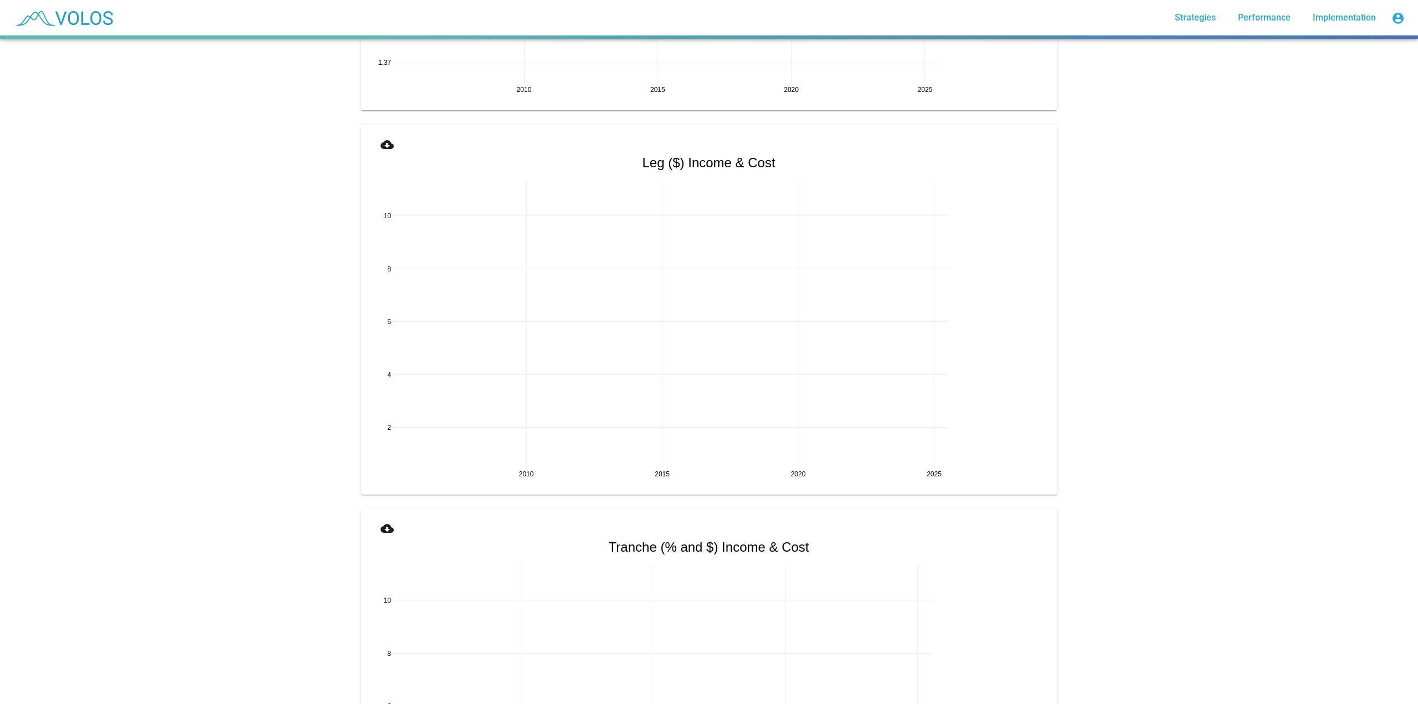
scroll to position [1219, 0]
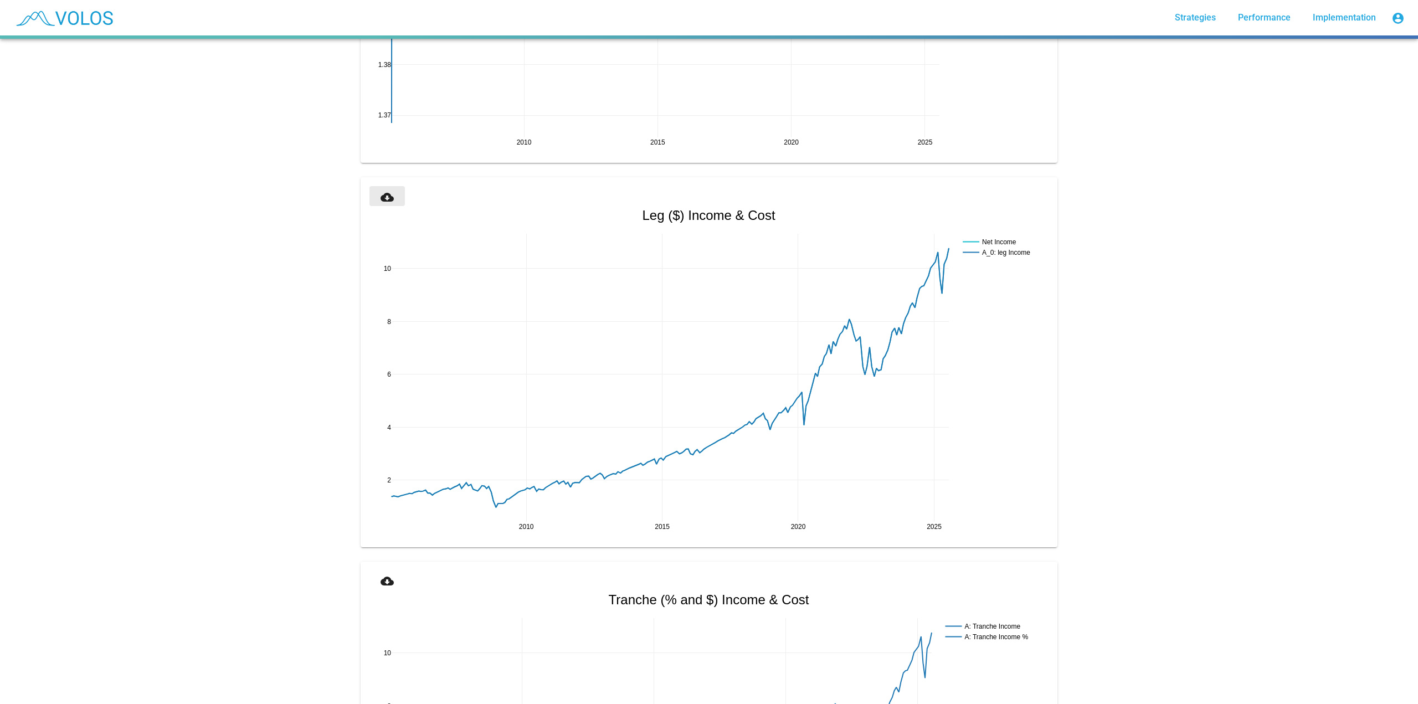
click at [371, 189] on button "cloud_download" at bounding box center [386, 196] width 35 height 20
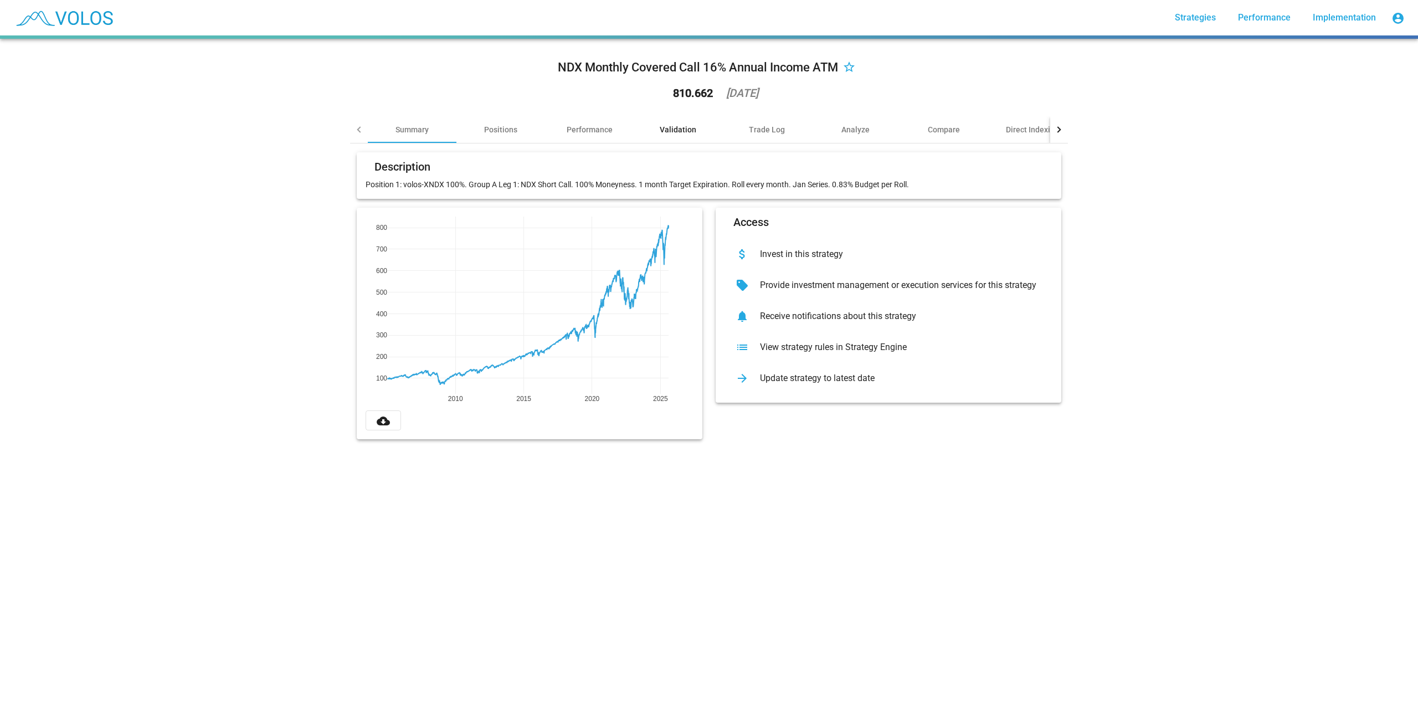
click at [690, 126] on div "Validation" at bounding box center [678, 129] width 37 height 11
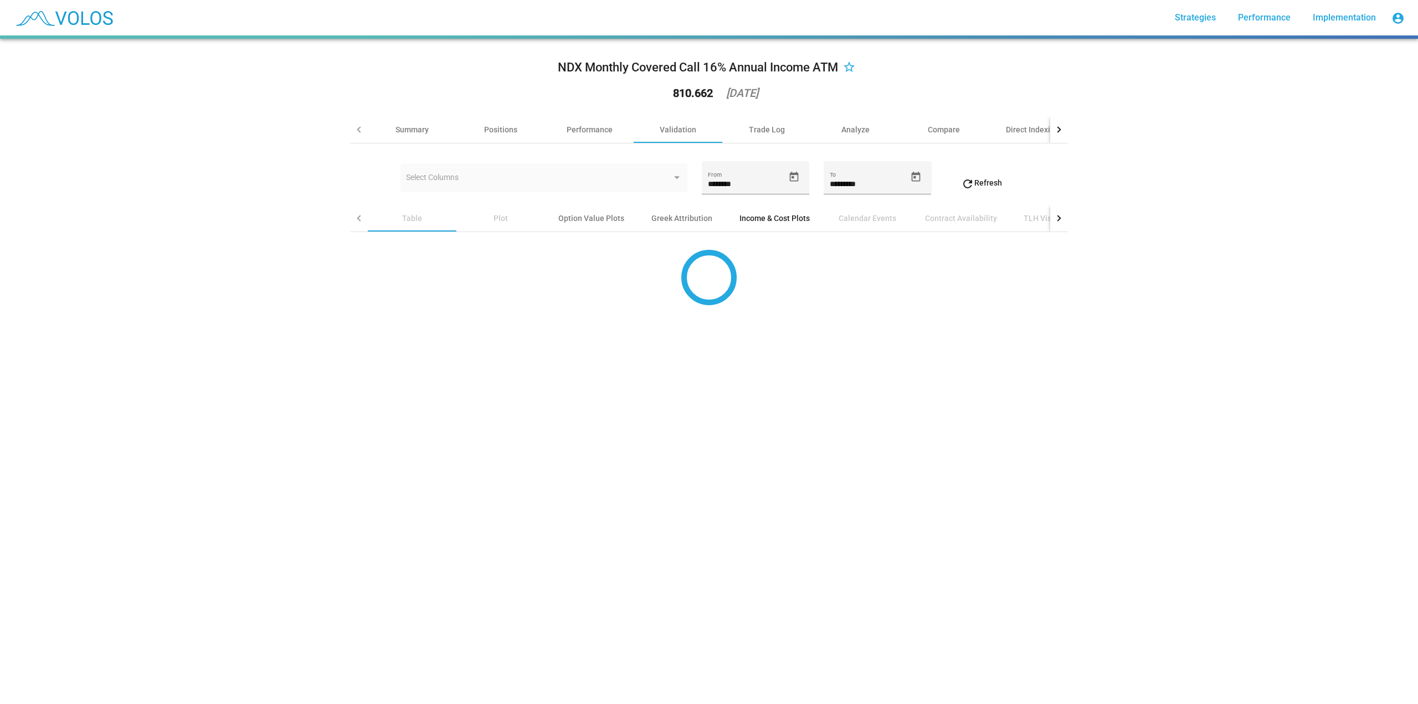
click at [763, 222] on div "Income & Cost Plots" at bounding box center [774, 218] width 70 height 11
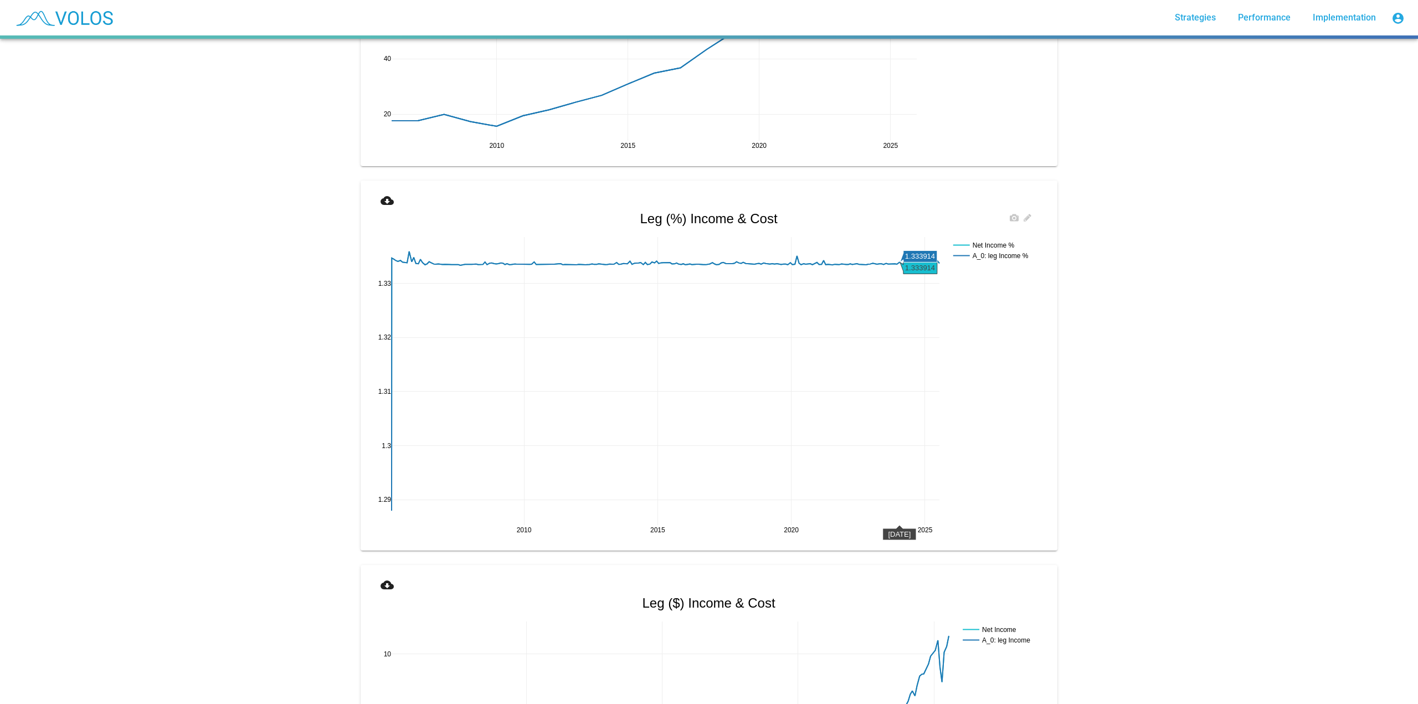
scroll to position [1108, 0]
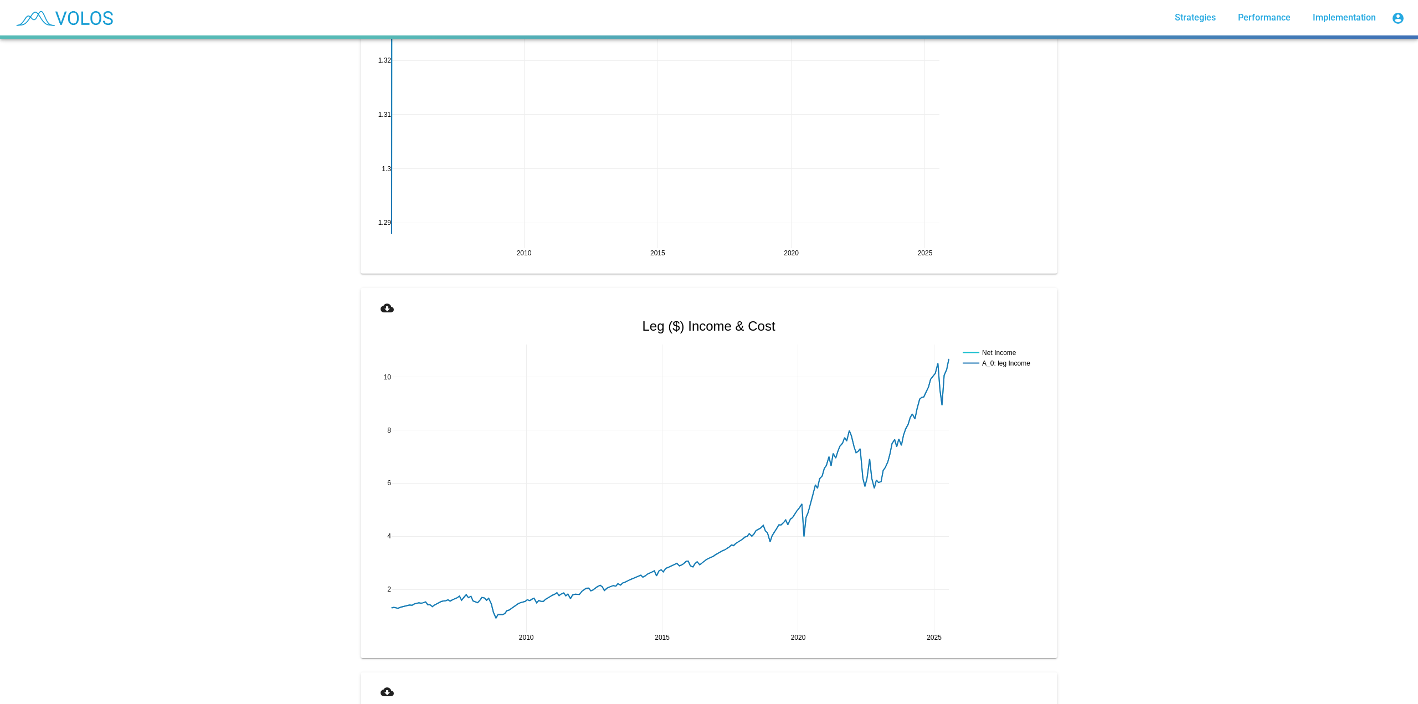
click at [386, 310] on mat-icon "cloud_download" at bounding box center [387, 307] width 13 height 13
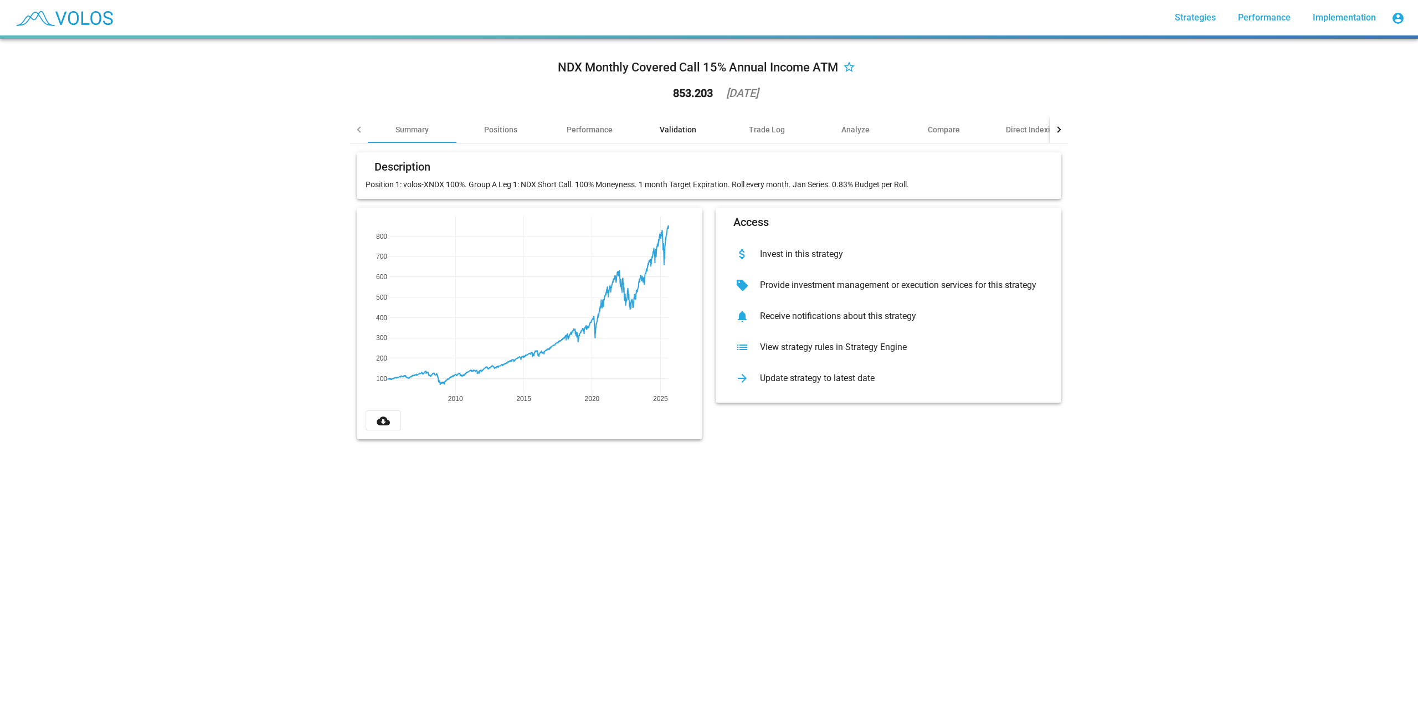
click at [675, 126] on div "Validation" at bounding box center [678, 129] width 37 height 11
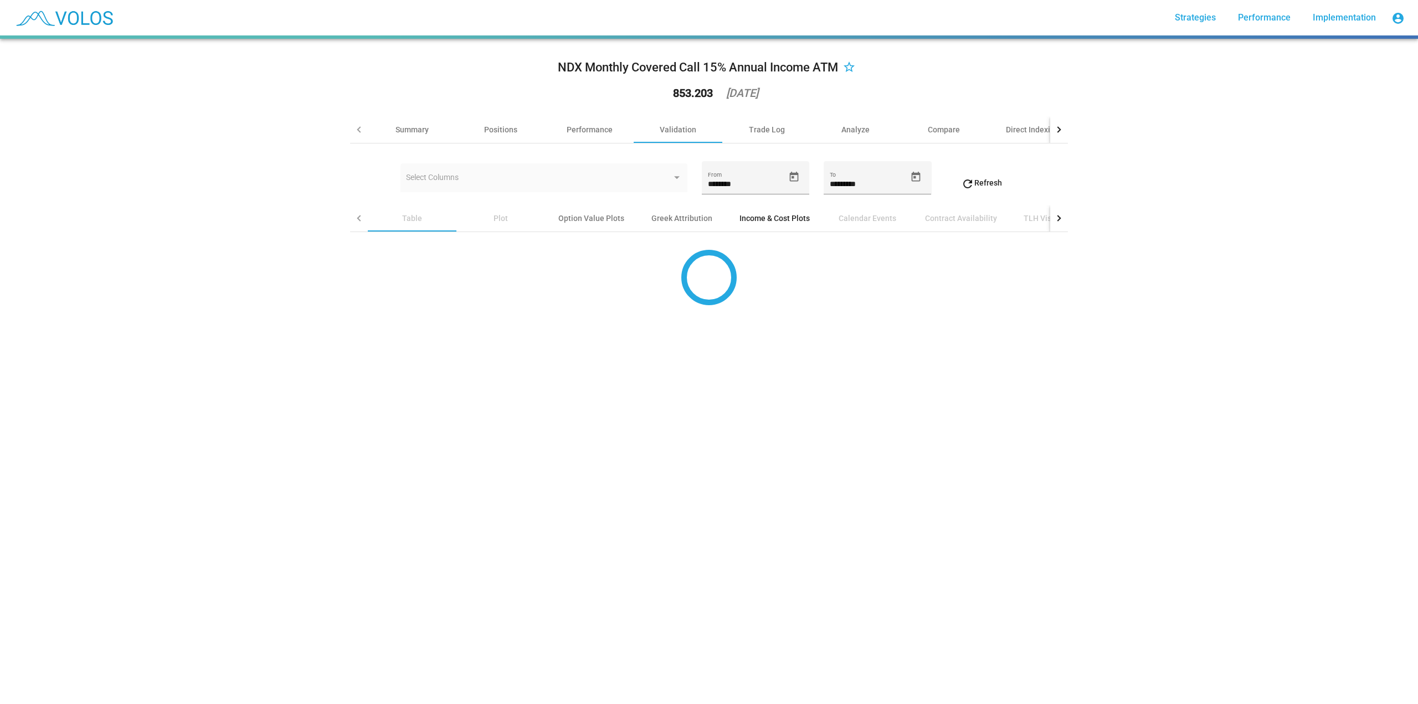
click at [739, 215] on div "Income & Cost Plots" at bounding box center [774, 218] width 70 height 11
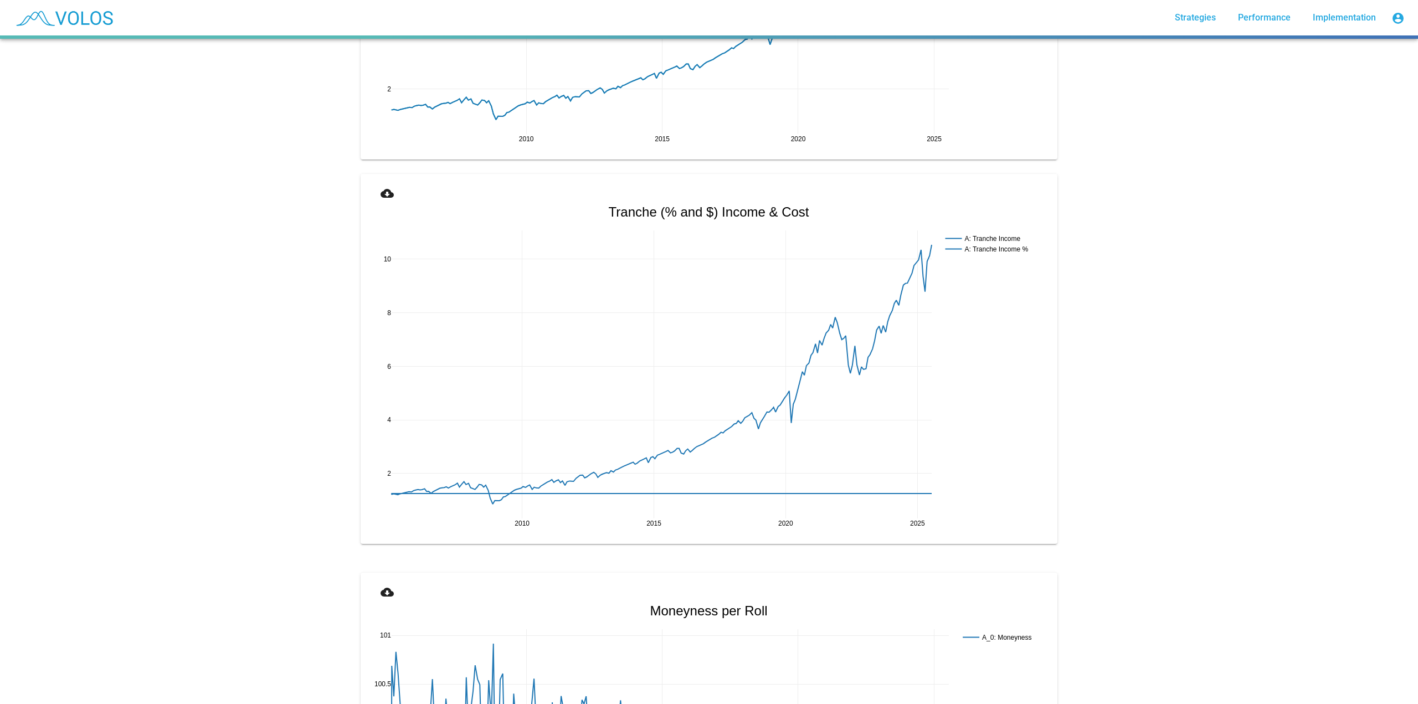
scroll to position [1274, 0]
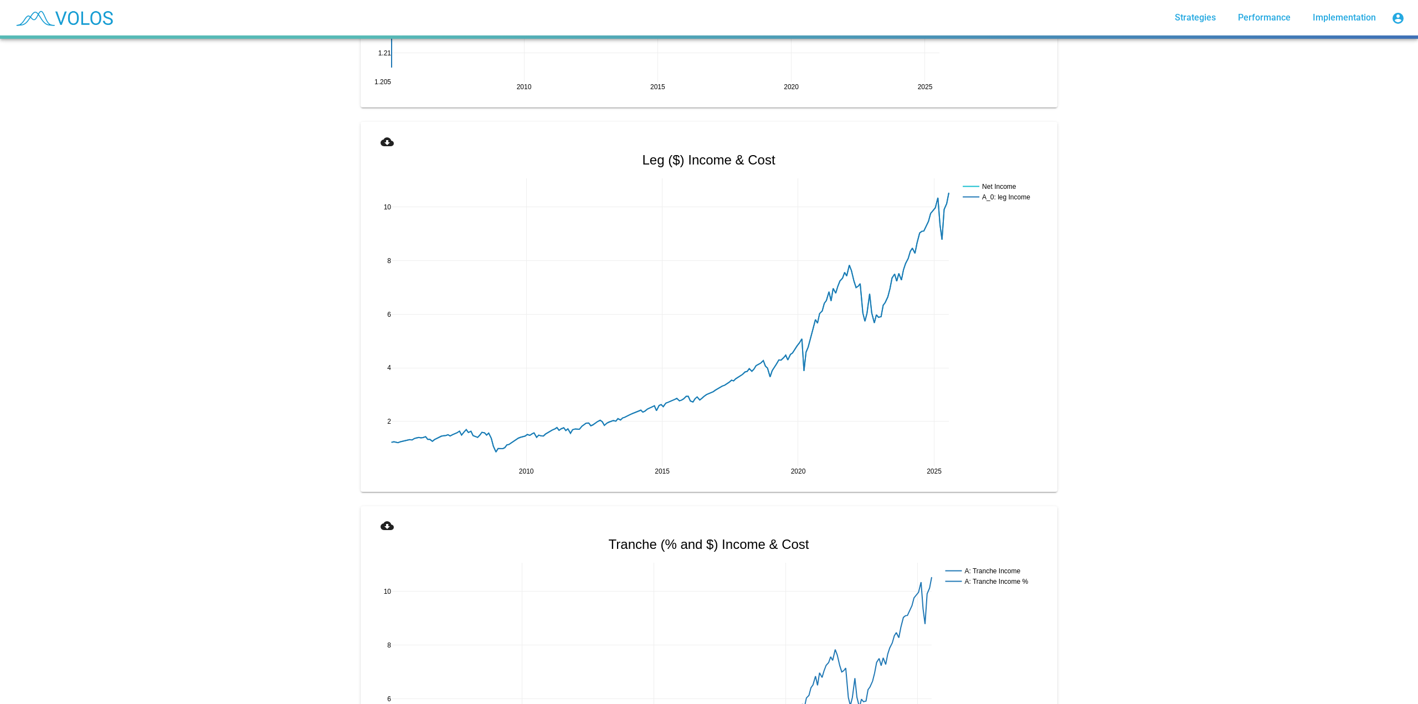
click at [396, 138] on button "cloud_download" at bounding box center [386, 141] width 35 height 20
click at [1223, 121] on div "NDX Monthly Covered Call 15% Annual Income ATM star_border 853.203 2025-08-06 S…" at bounding box center [709, 371] width 1418 height 665
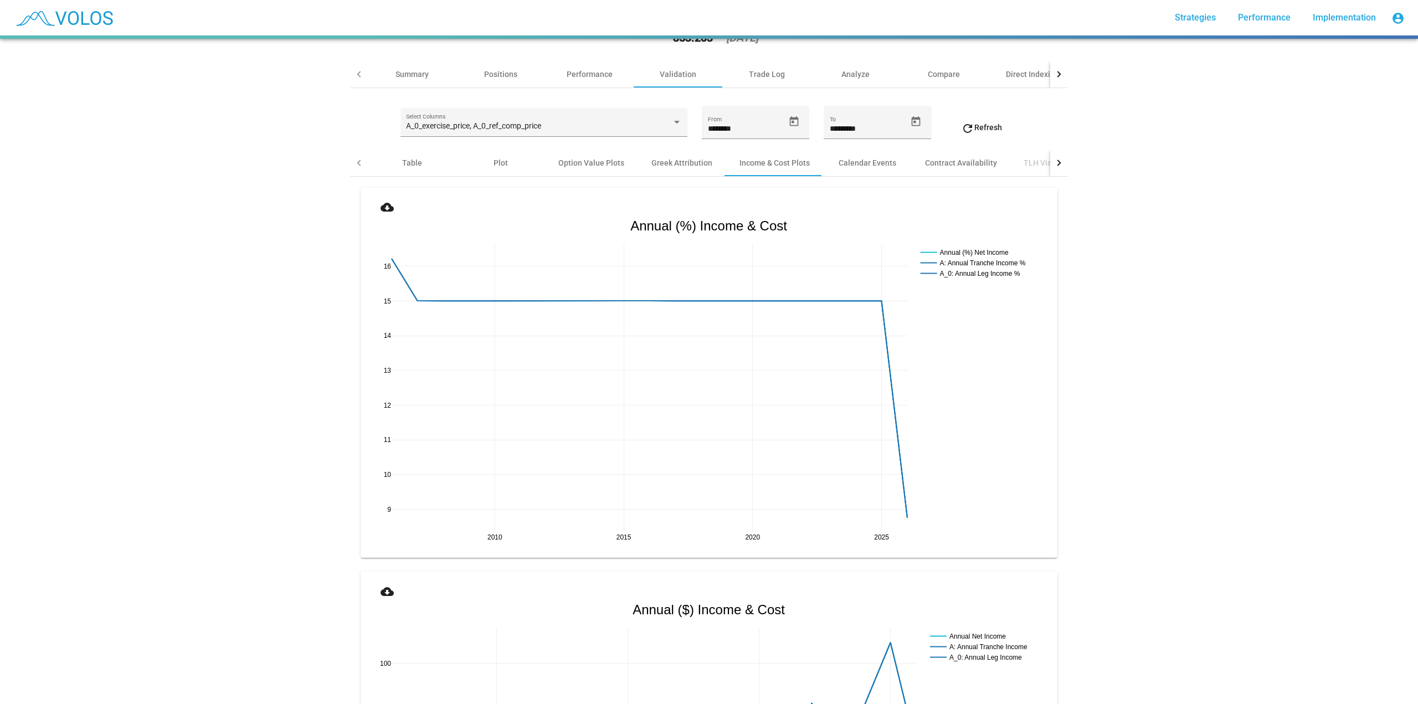
scroll to position [0, 0]
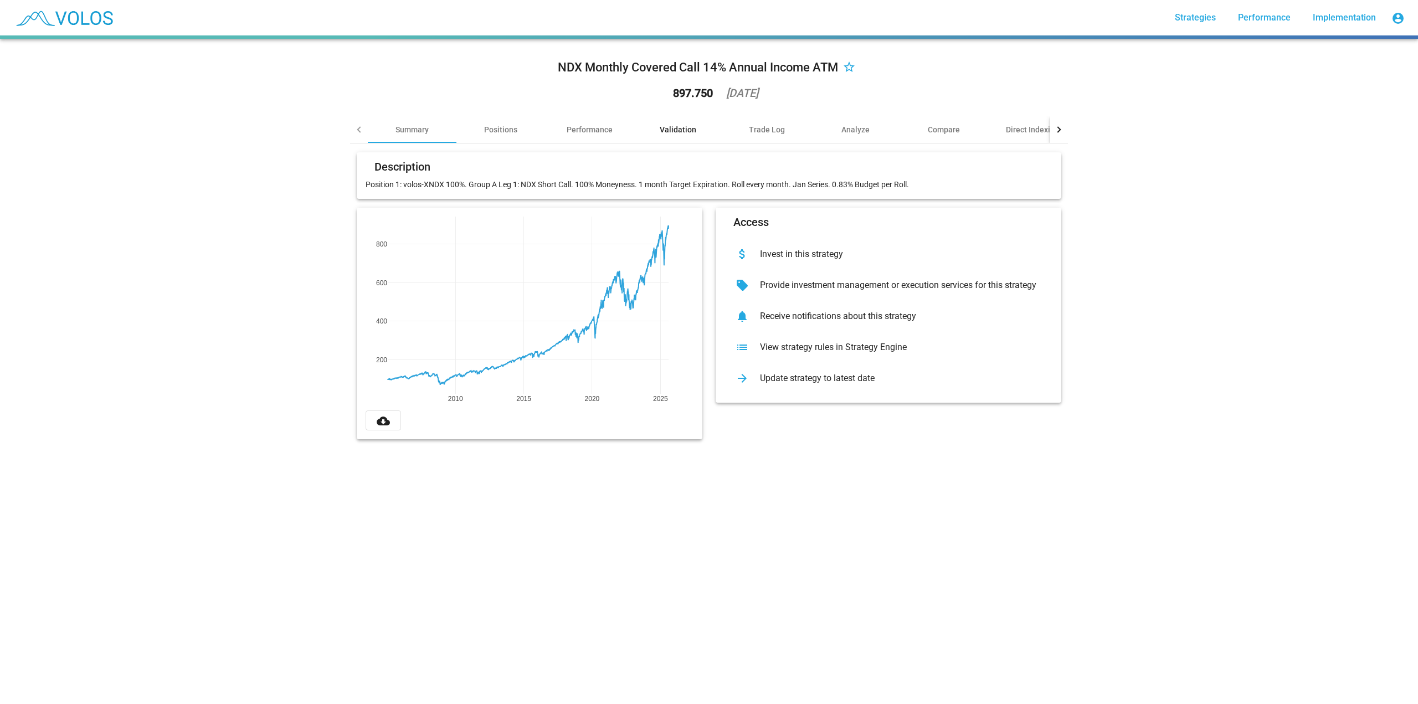
click at [689, 129] on div "Validation" at bounding box center [678, 129] width 37 height 11
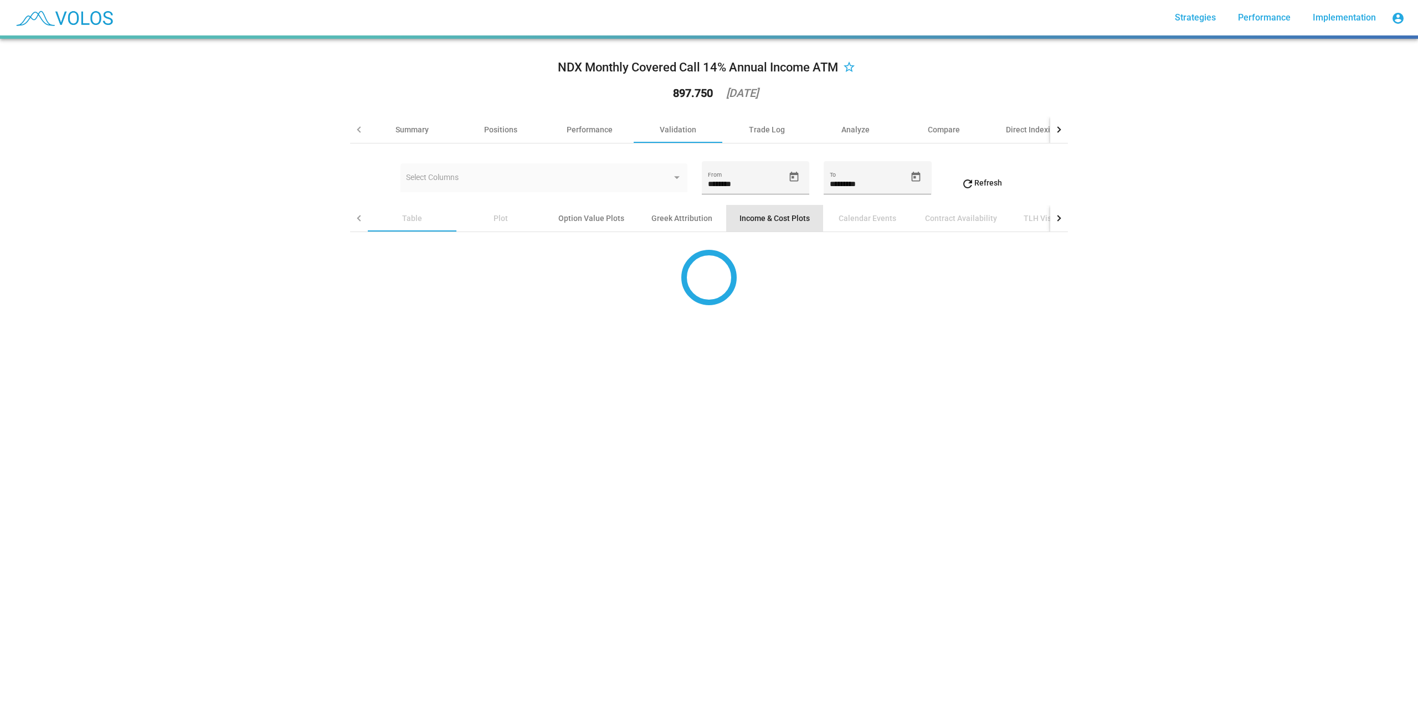
click at [754, 219] on div "Income & Cost Plots" at bounding box center [774, 218] width 70 height 11
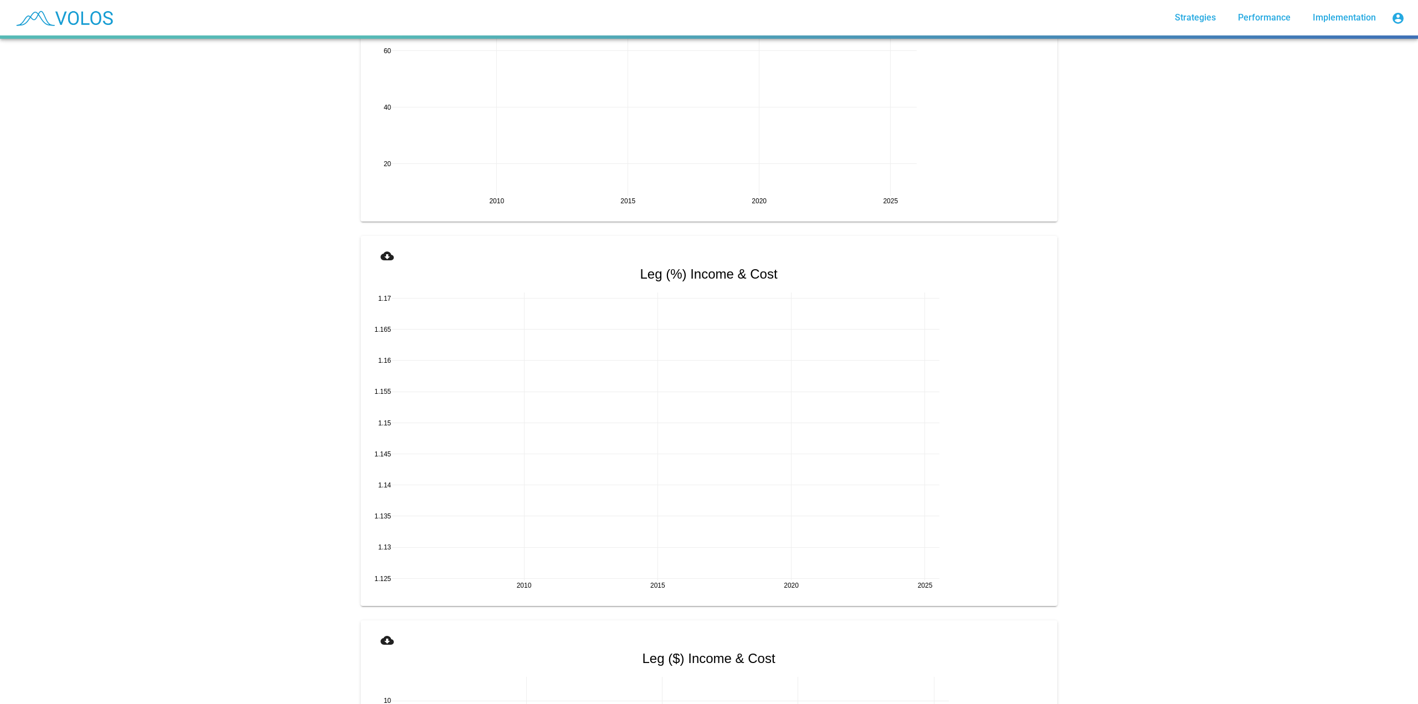
scroll to position [1219, 0]
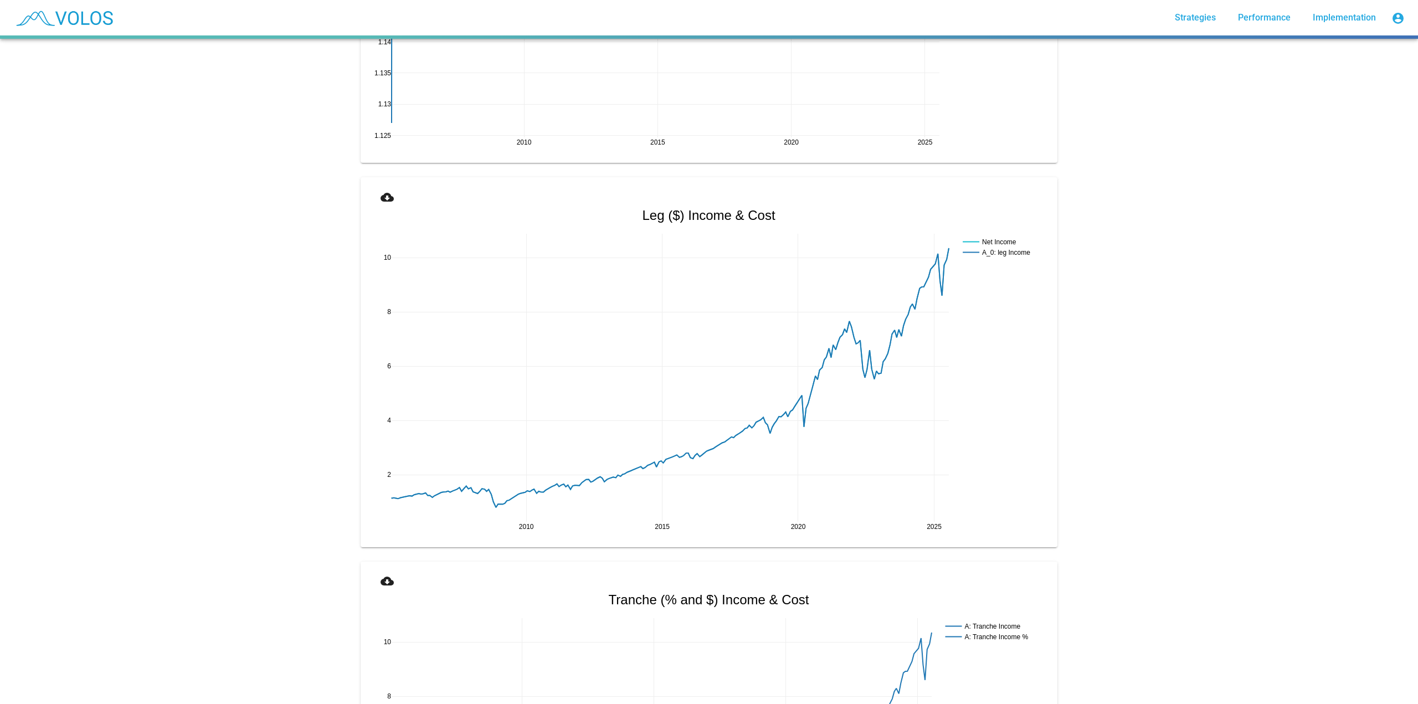
click at [386, 192] on mat-icon "cloud_download" at bounding box center [387, 197] width 13 height 13
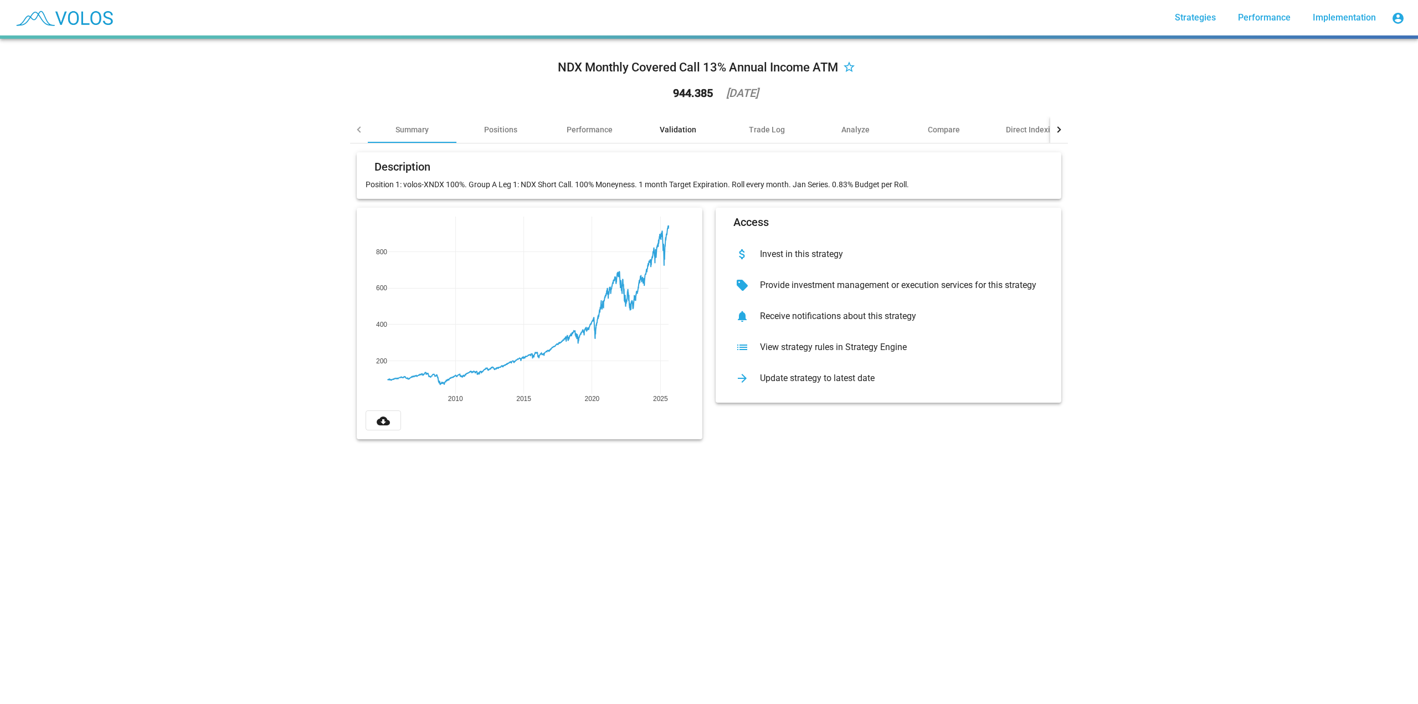
click at [685, 132] on div "Validation" at bounding box center [678, 129] width 37 height 11
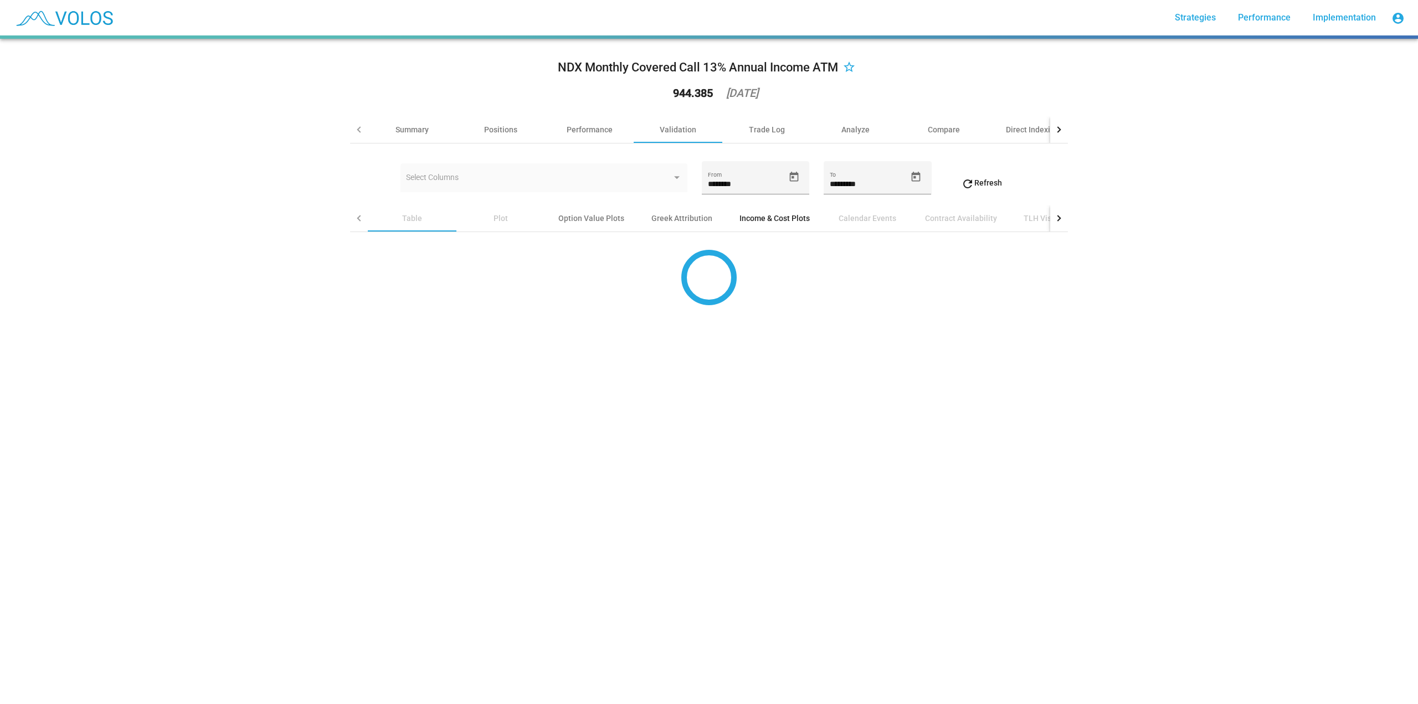
click at [769, 219] on div "Income & Cost Plots" at bounding box center [774, 218] width 70 height 11
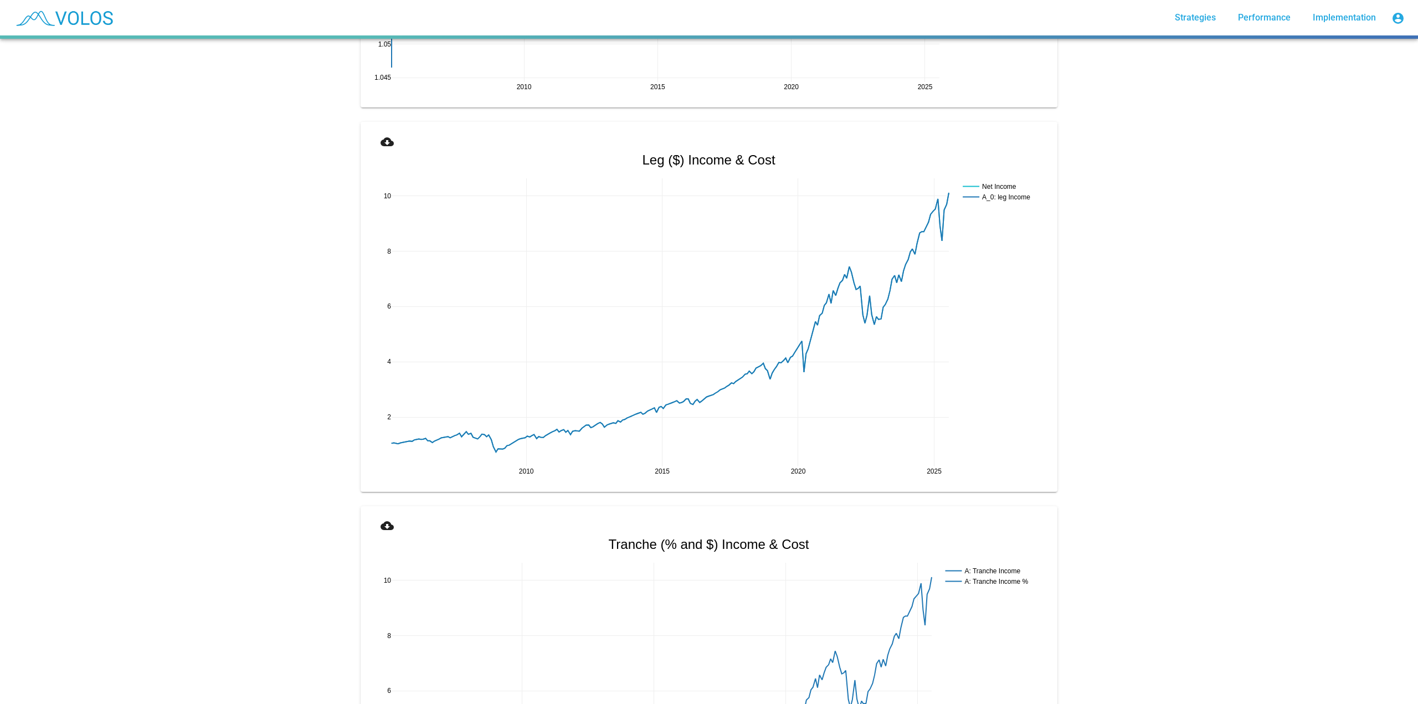
scroll to position [1219, 0]
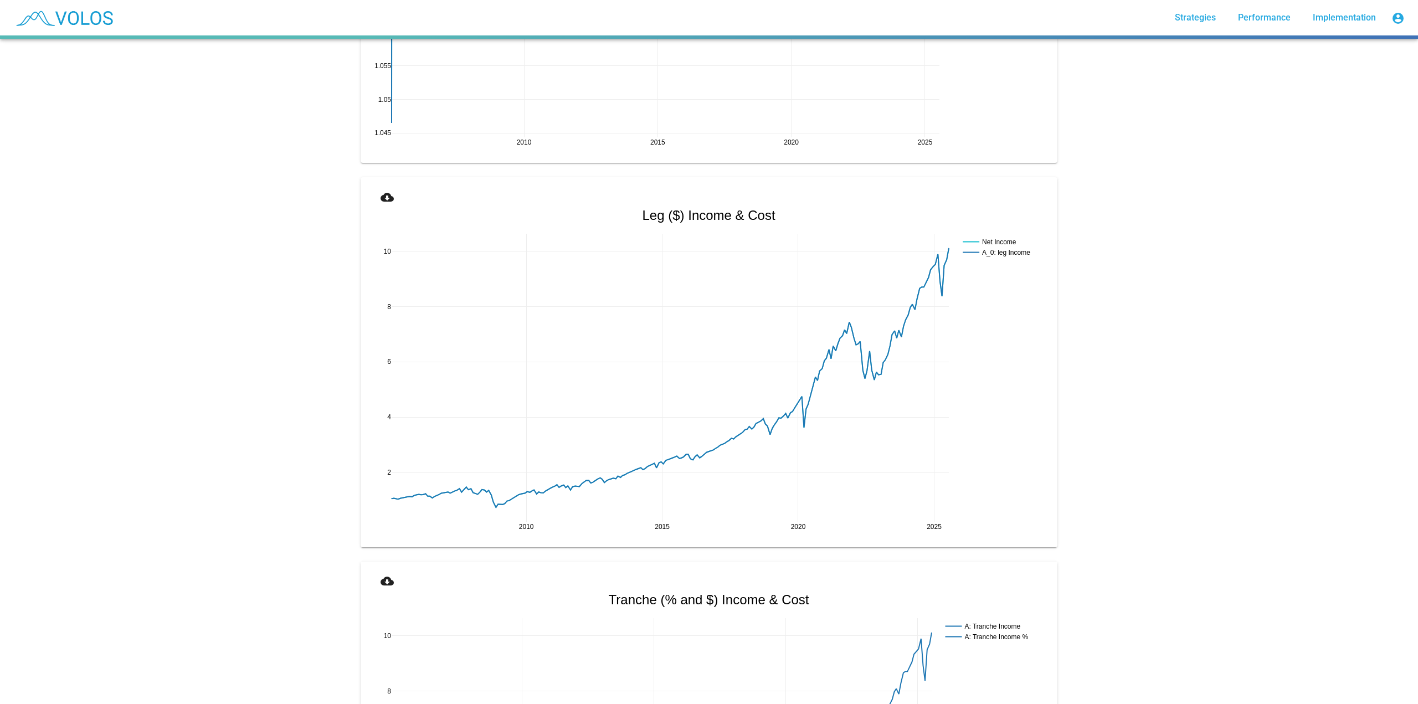
click at [383, 191] on mat-icon "cloud_download" at bounding box center [387, 197] width 13 height 13
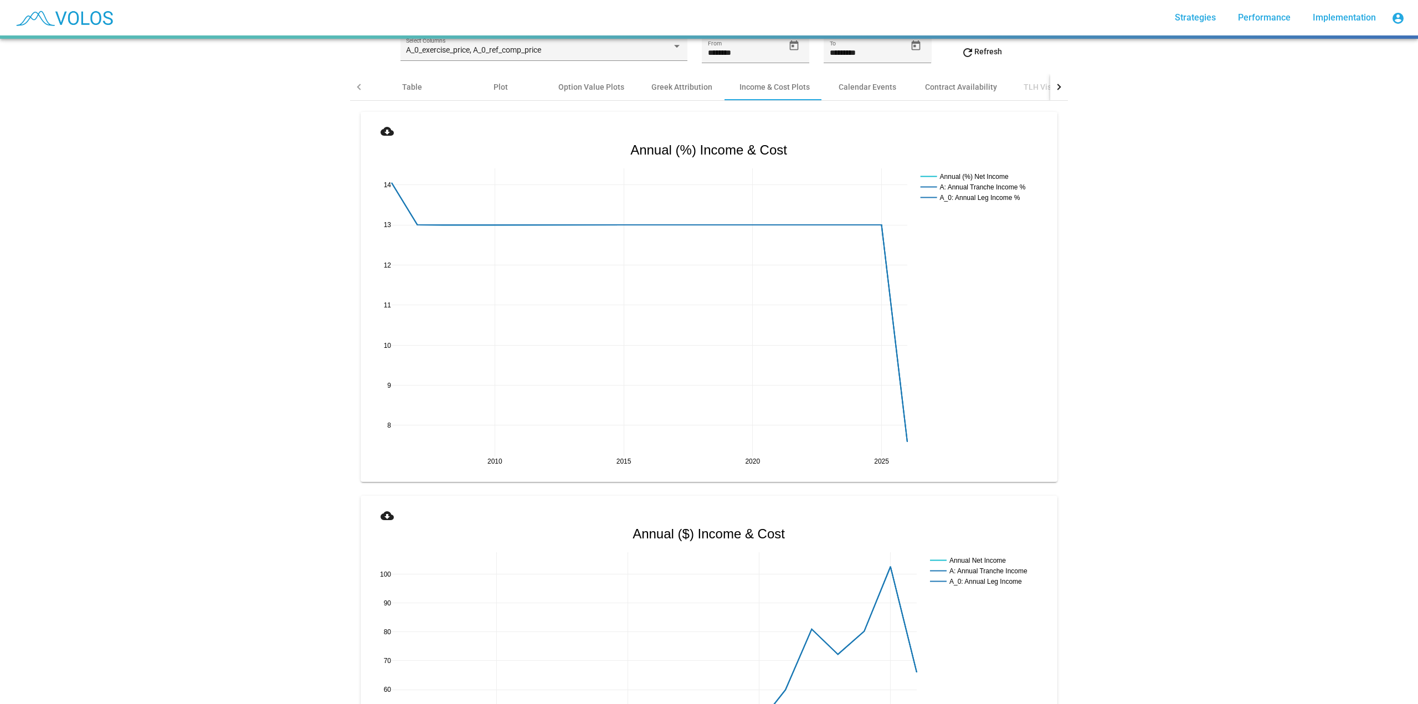
scroll to position [0, 0]
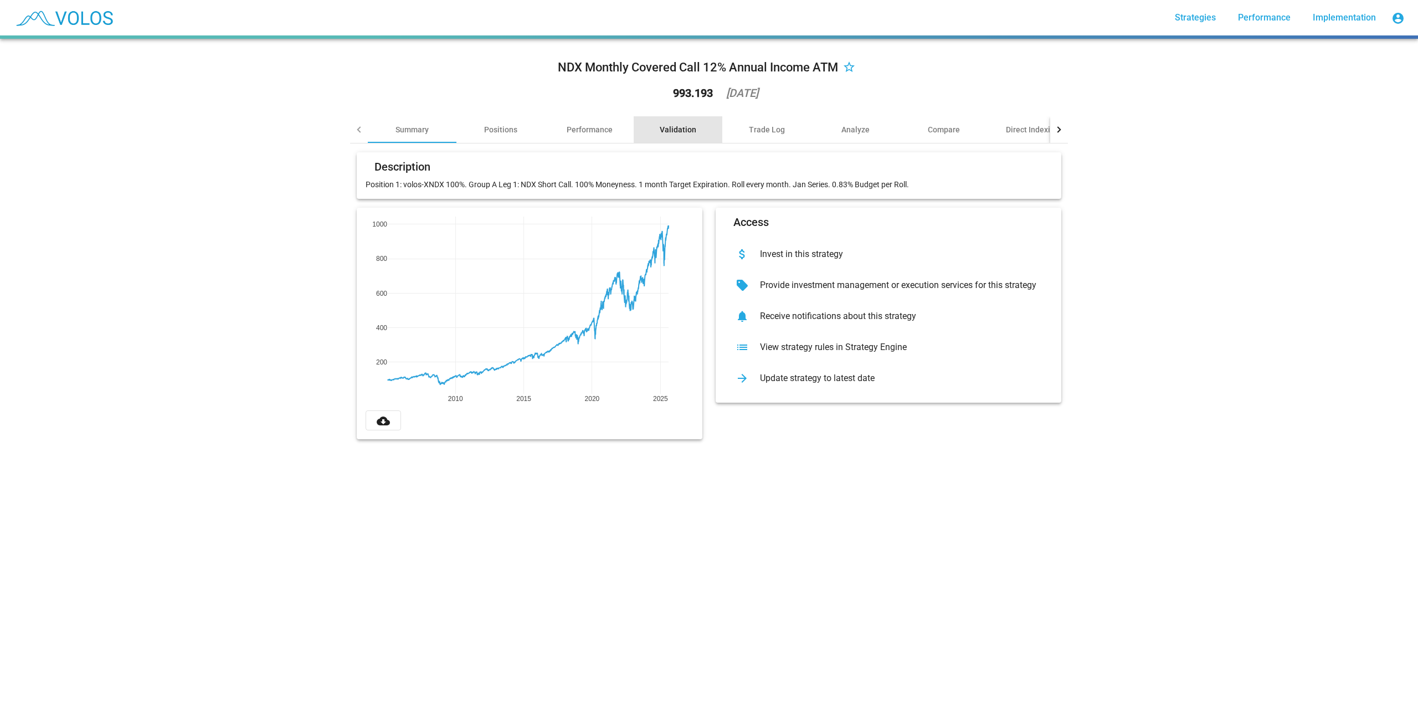
click at [676, 126] on div "Validation" at bounding box center [678, 129] width 37 height 11
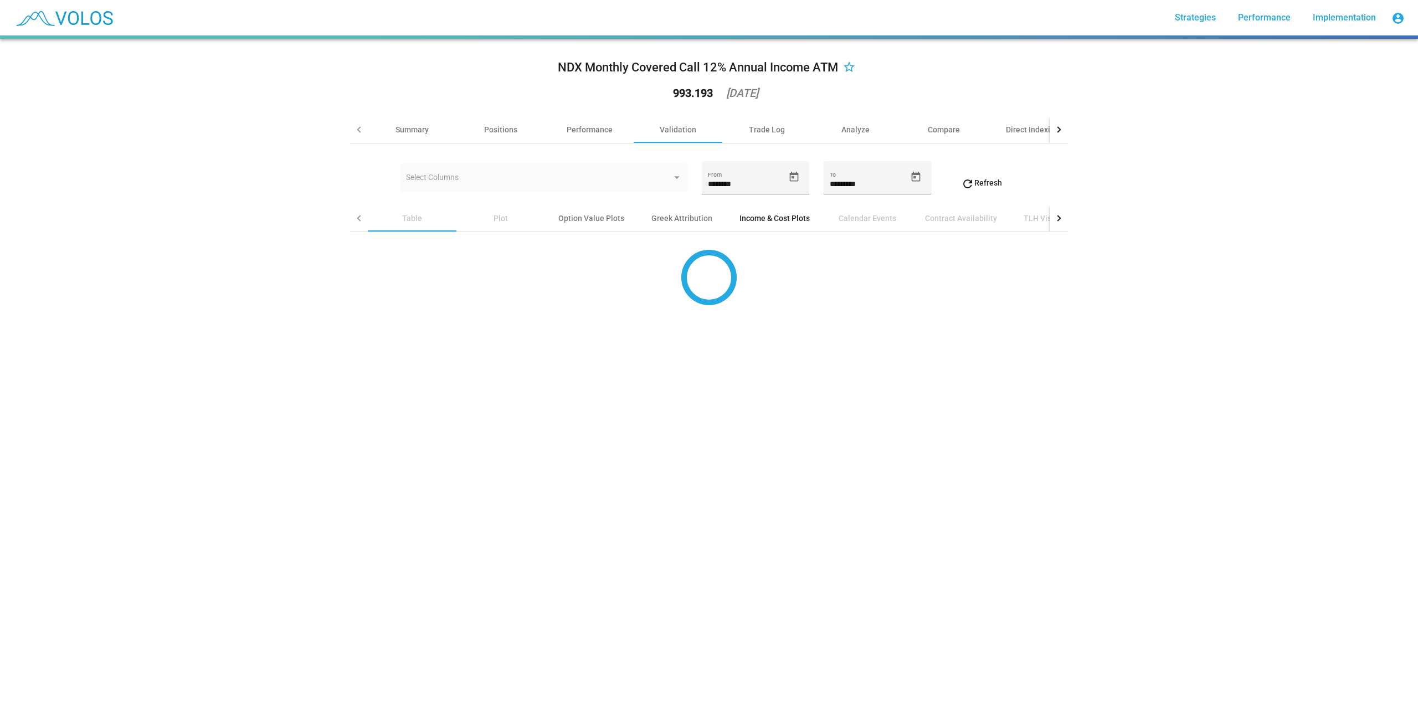
click at [761, 217] on div "Income & Cost Plots" at bounding box center [774, 218] width 70 height 11
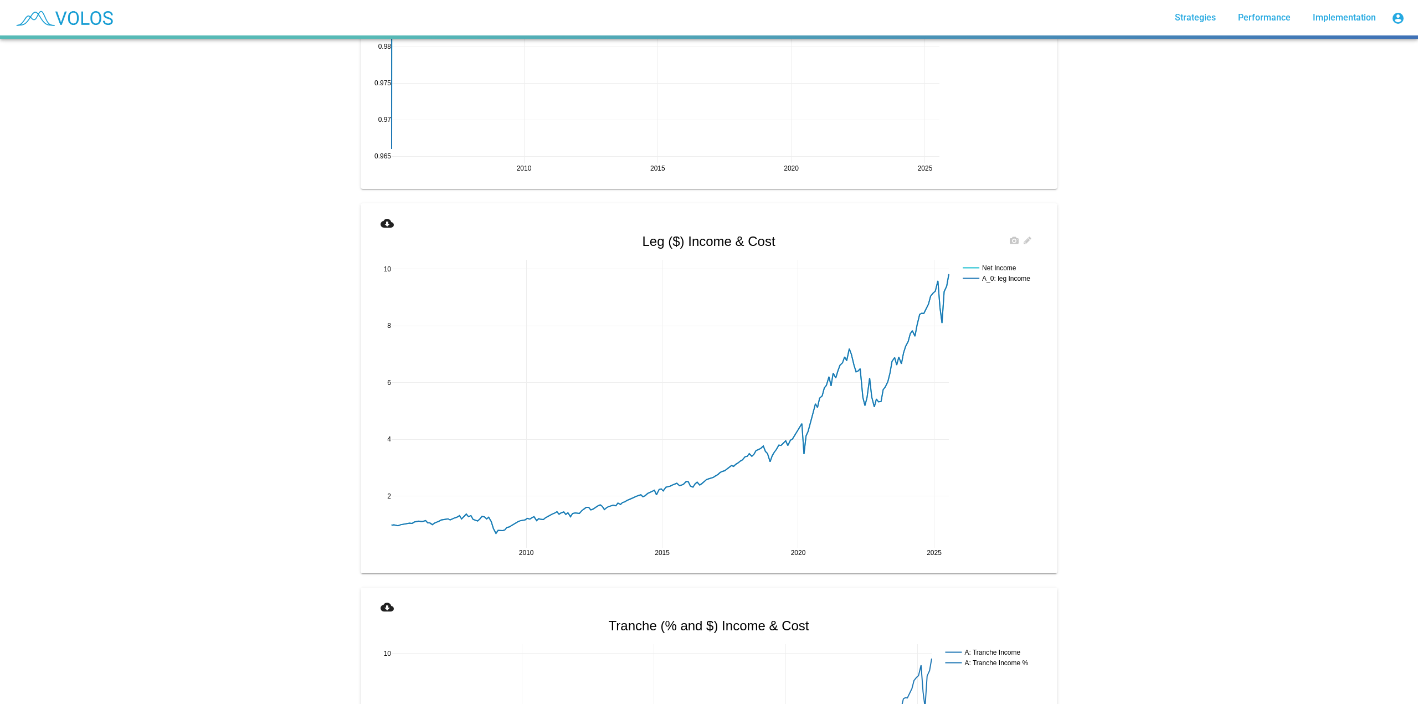
scroll to position [1219, 0]
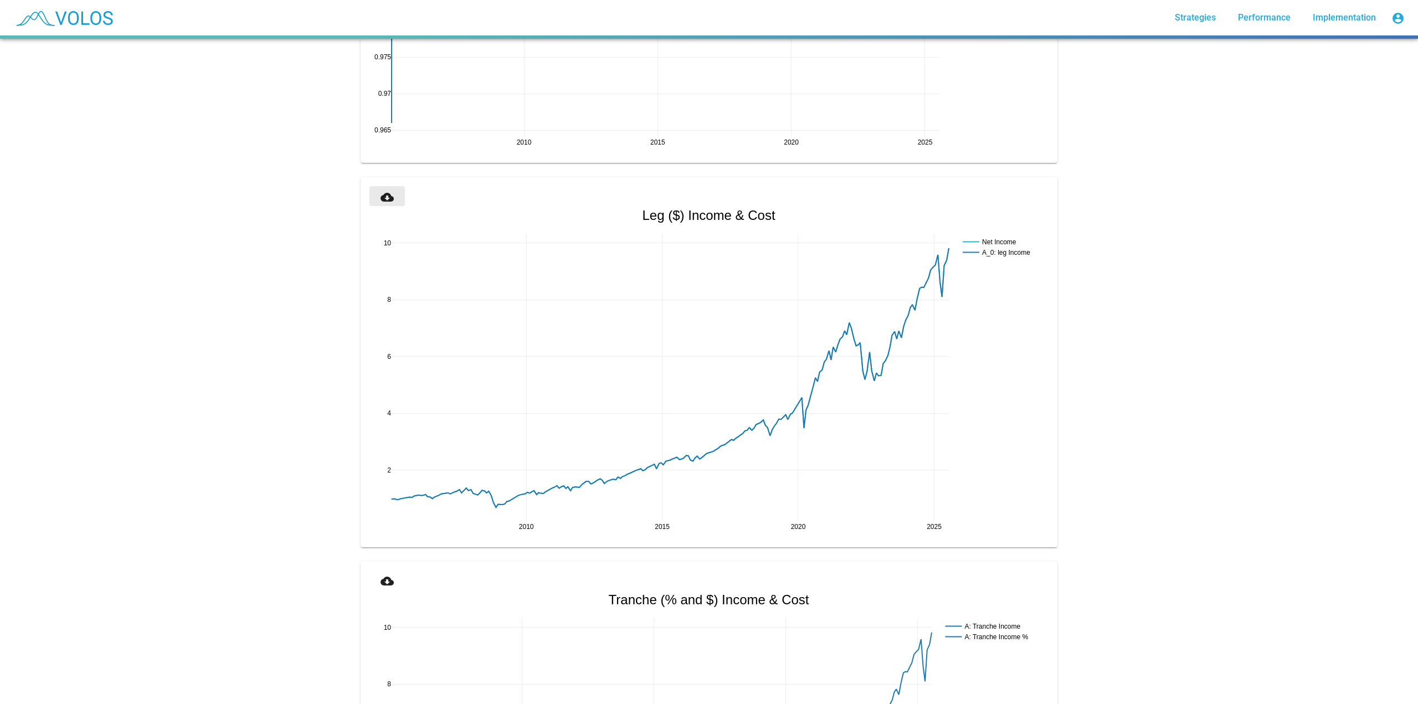
click at [381, 191] on mat-icon "cloud_download" at bounding box center [387, 197] width 13 height 13
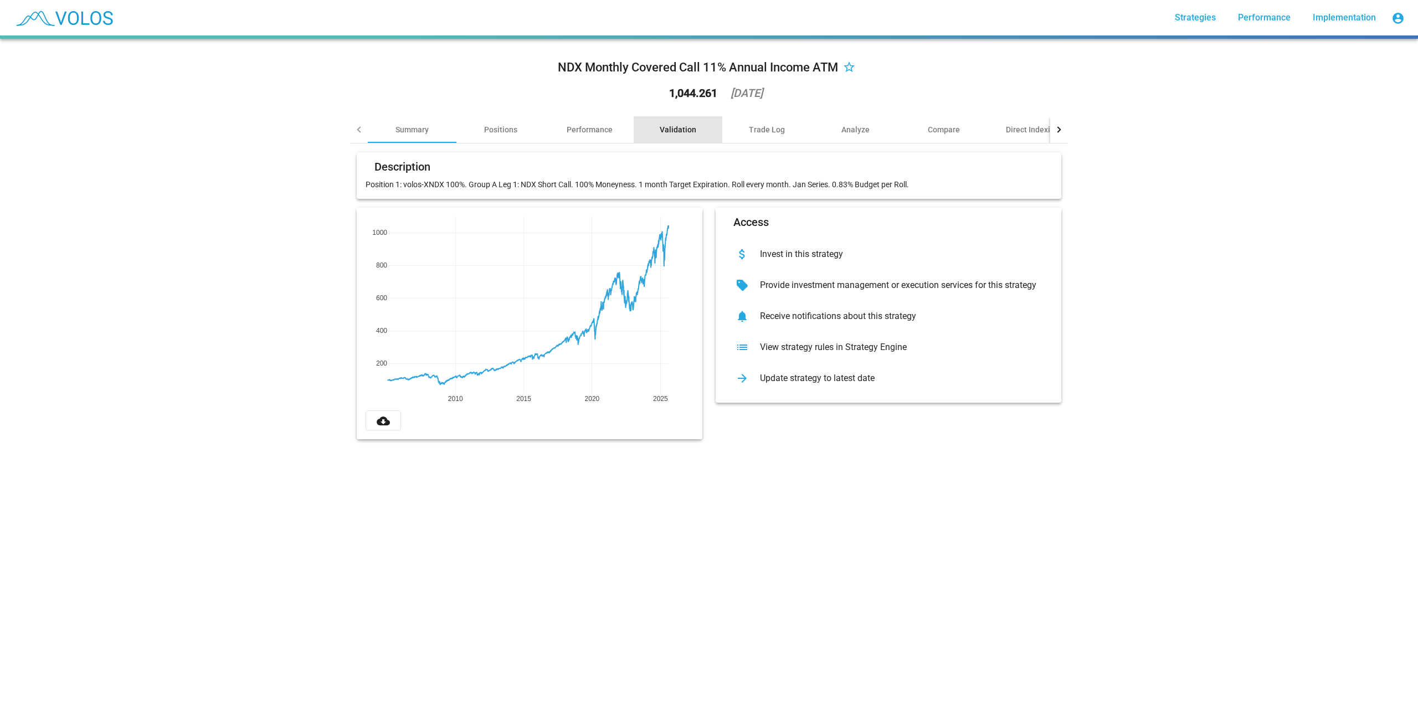
click at [670, 129] on div "Validation" at bounding box center [678, 129] width 37 height 11
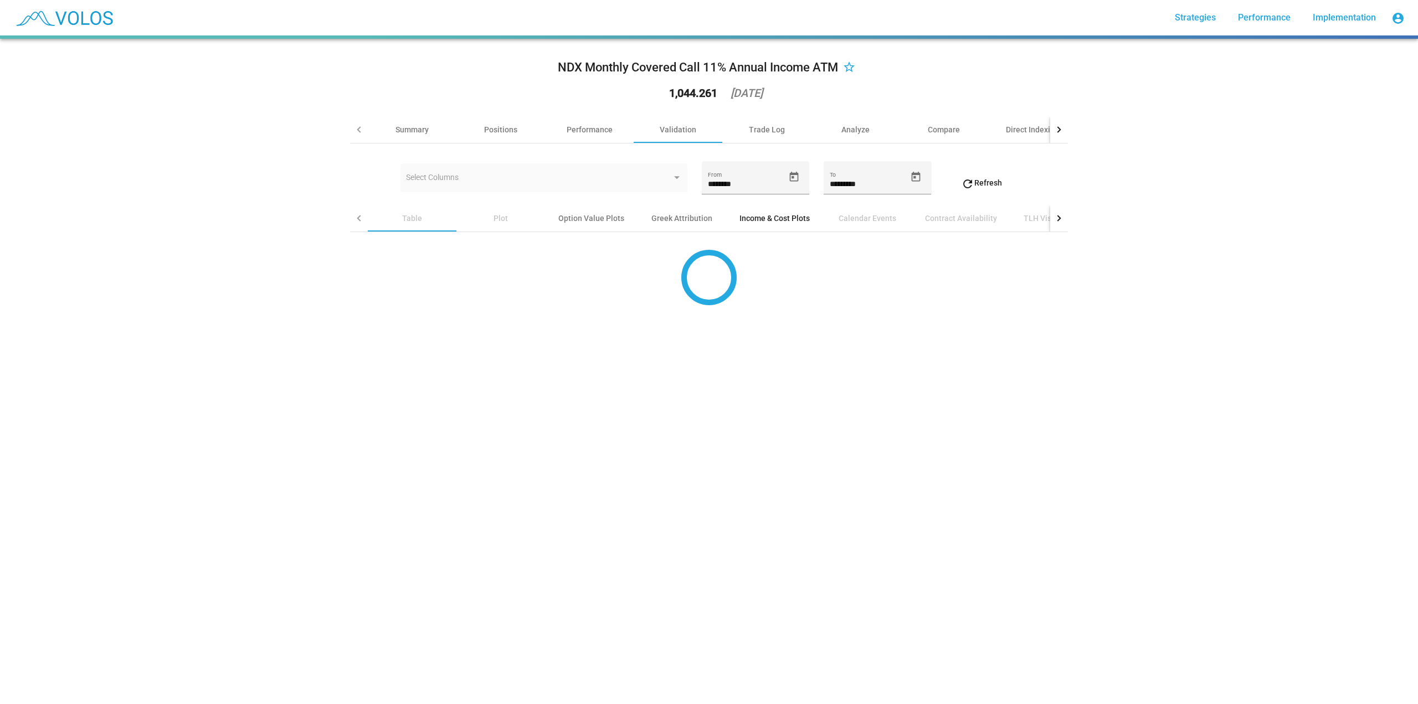
click at [751, 220] on div "Income & Cost Plots" at bounding box center [774, 218] width 70 height 11
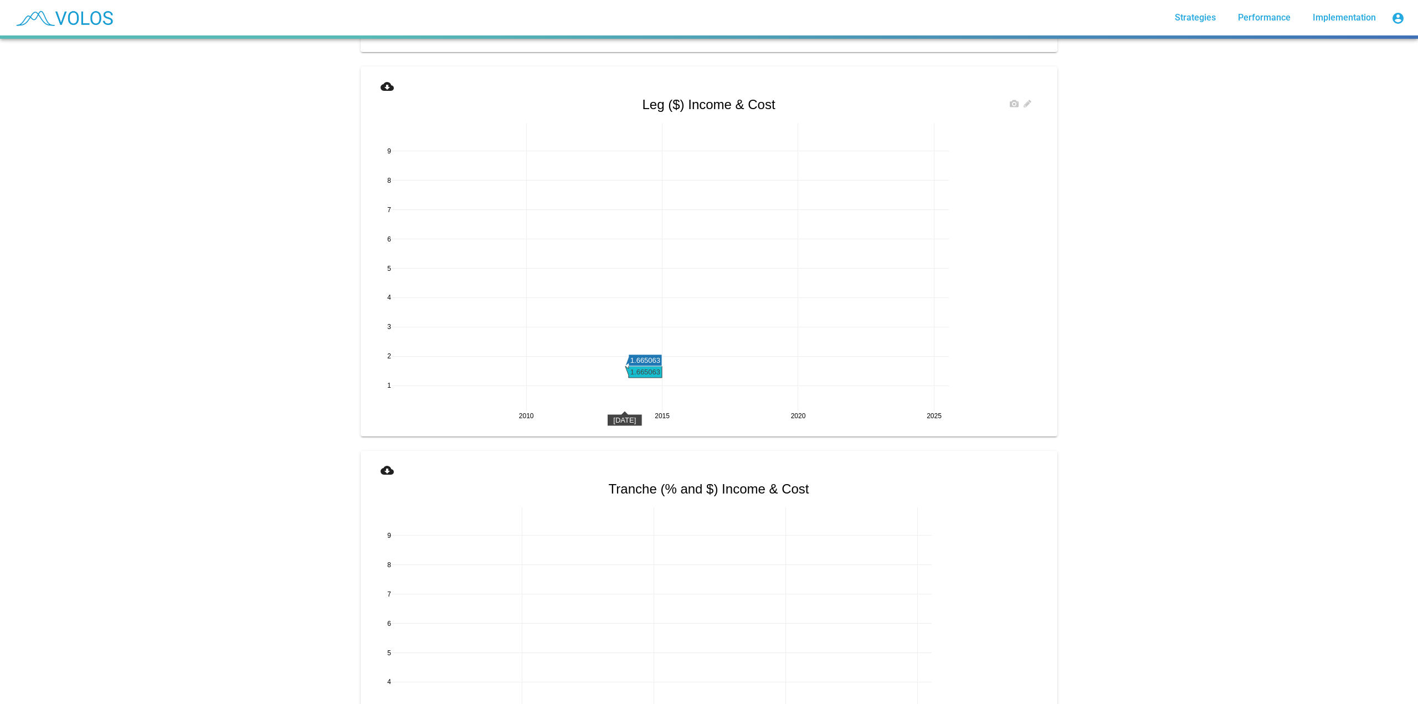
scroll to position [1219, 0]
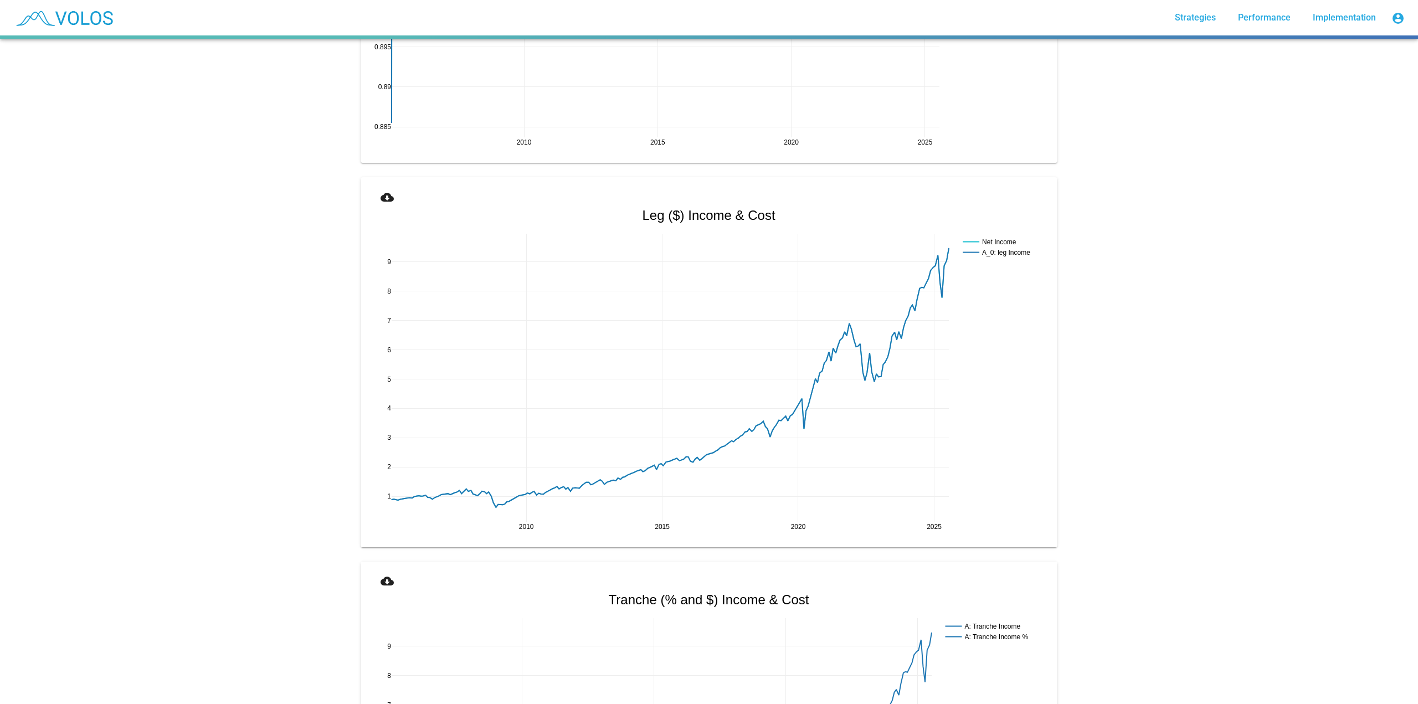
click at [388, 195] on mat-icon "cloud_download" at bounding box center [387, 197] width 13 height 13
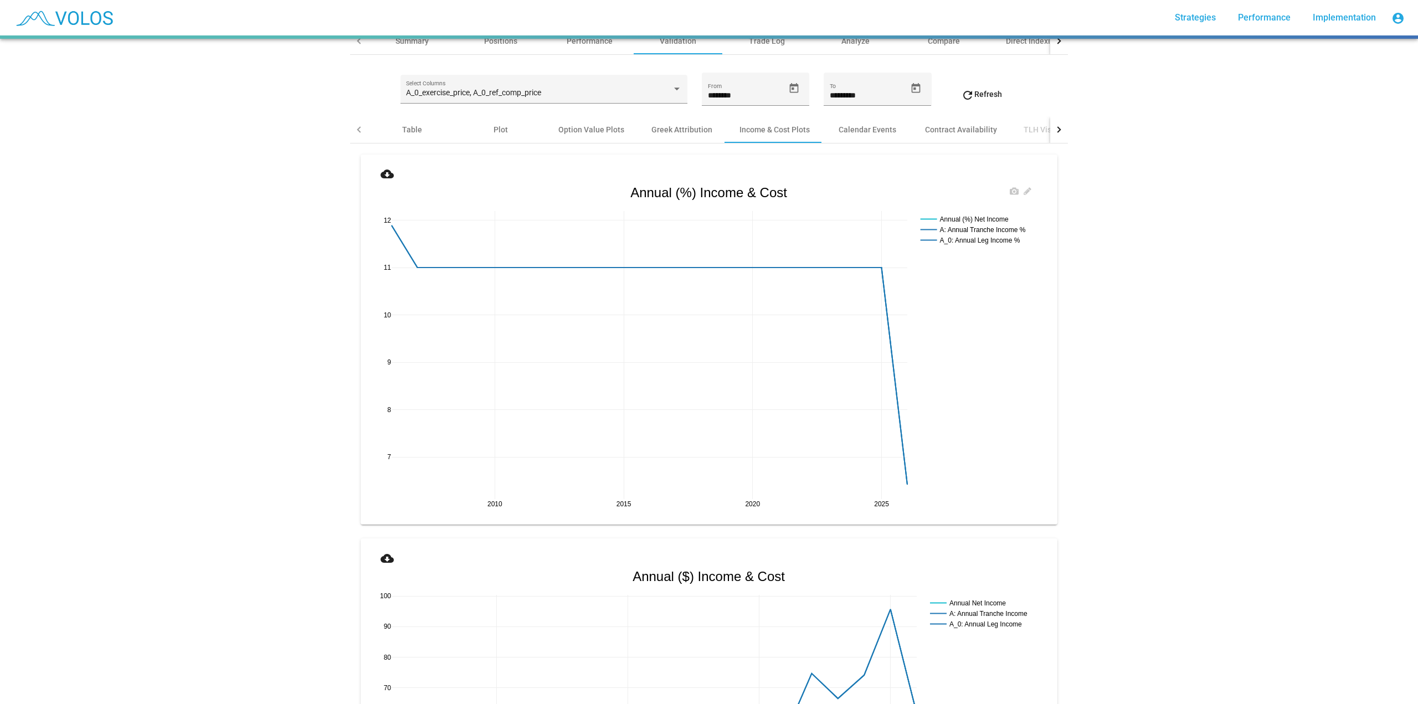
scroll to position [0, 0]
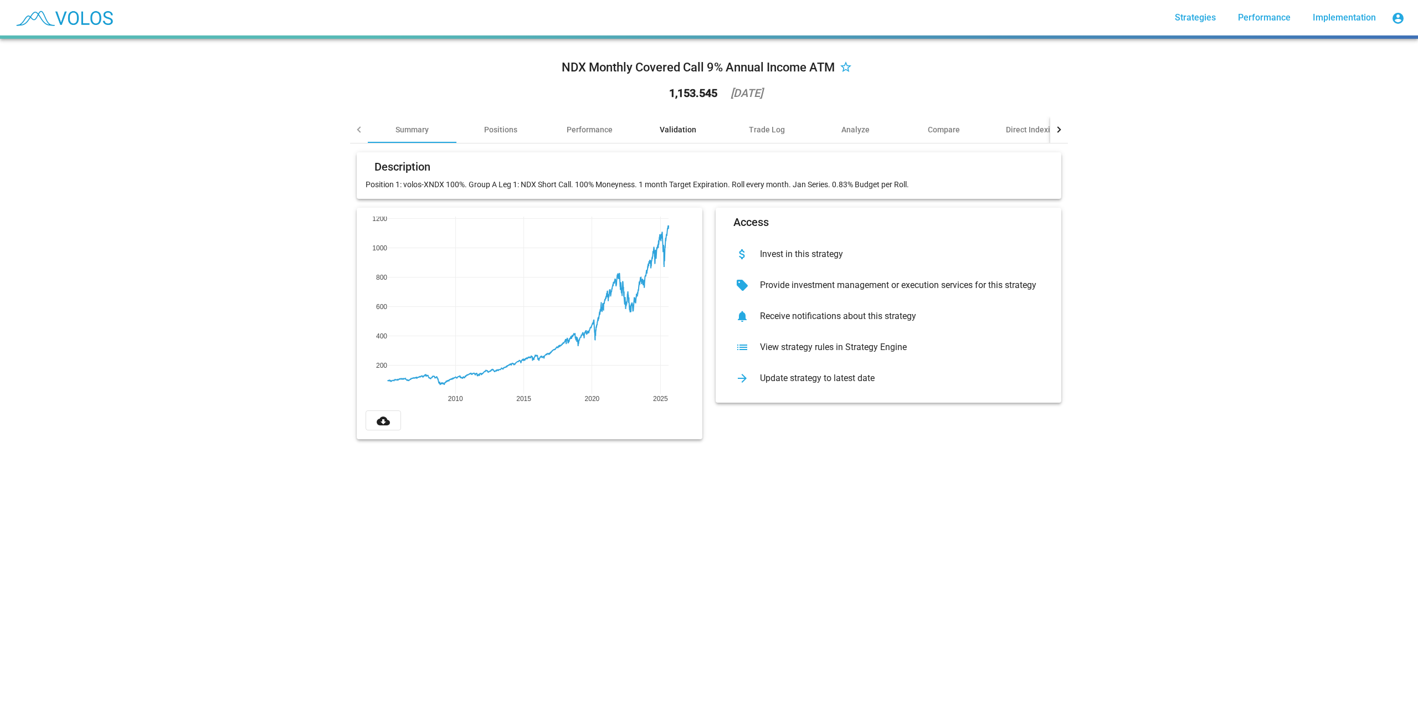
click at [675, 123] on div "Validation" at bounding box center [678, 129] width 89 height 27
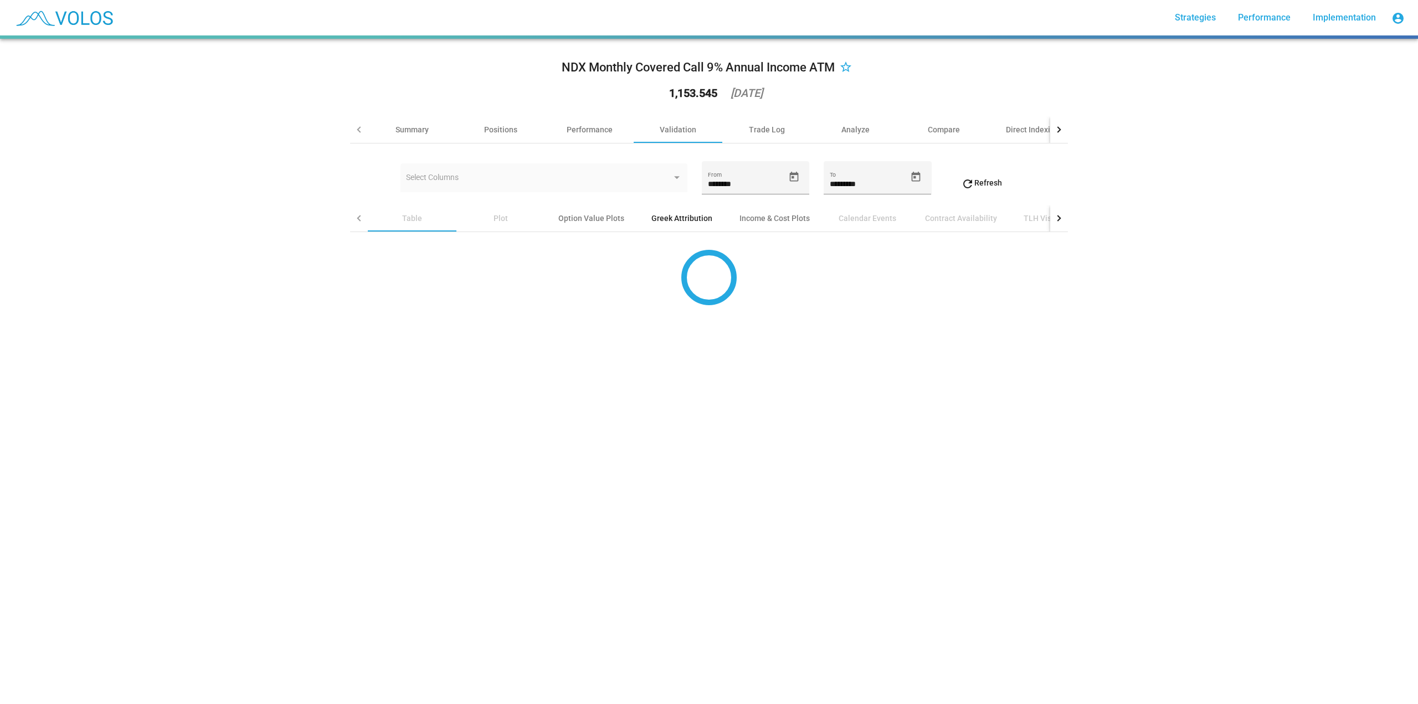
click at [670, 213] on div "Greek Attribution" at bounding box center [681, 218] width 61 height 11
click at [756, 218] on div "Income & Cost Plots" at bounding box center [774, 218] width 70 height 11
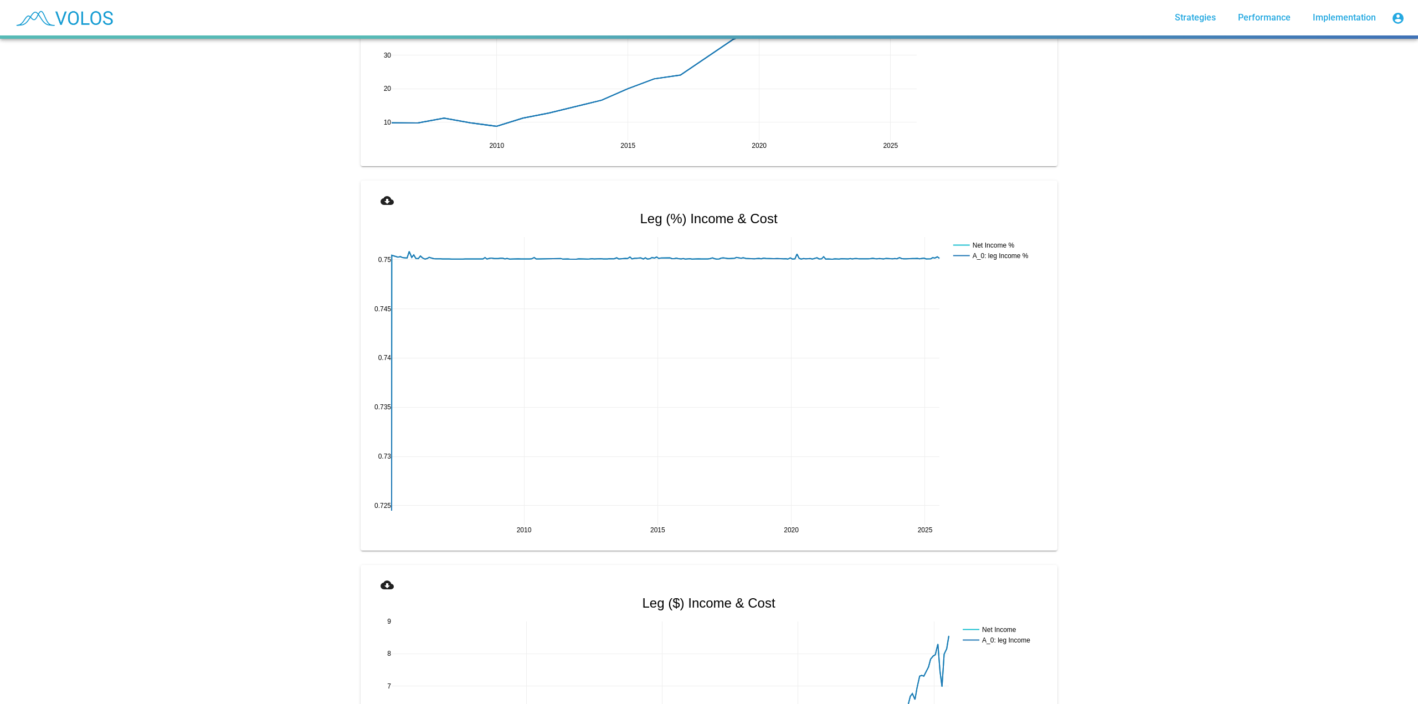
scroll to position [1274, 0]
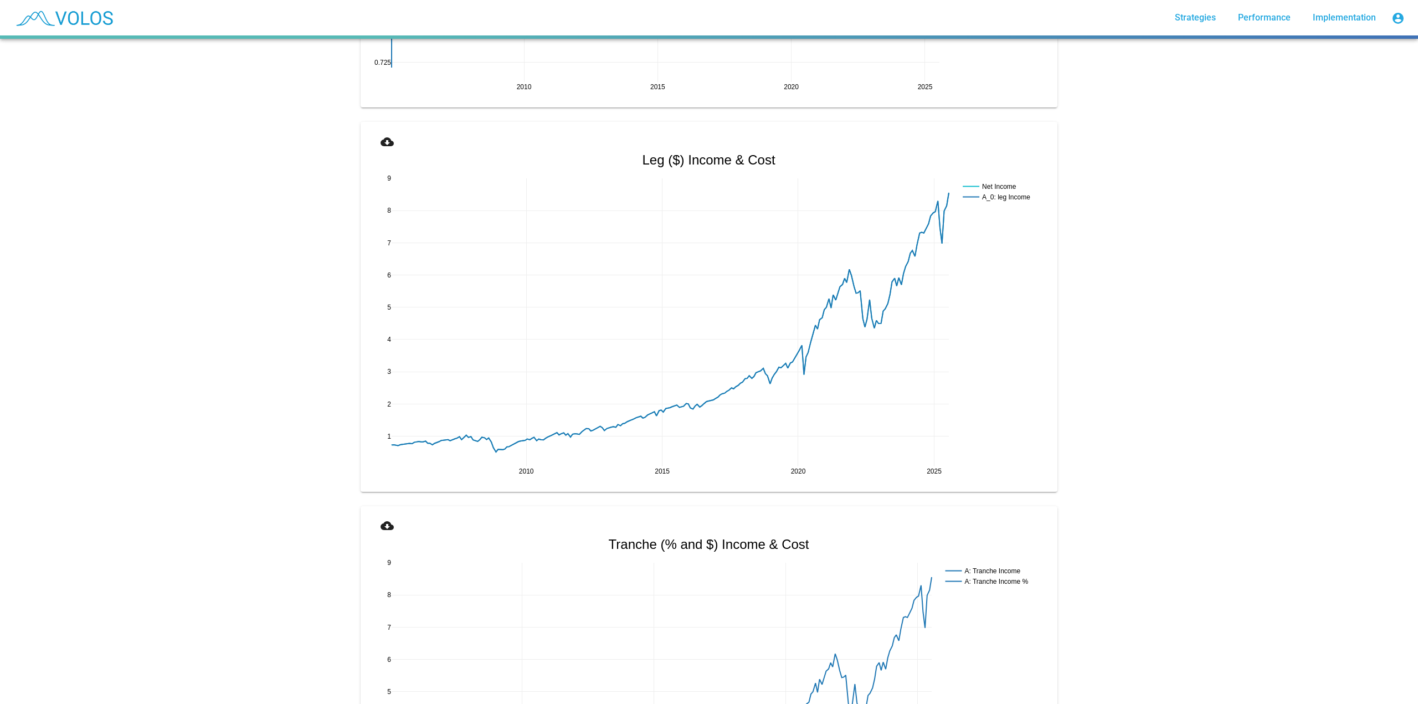
click at [394, 143] on button "cloud_download" at bounding box center [386, 141] width 35 height 20
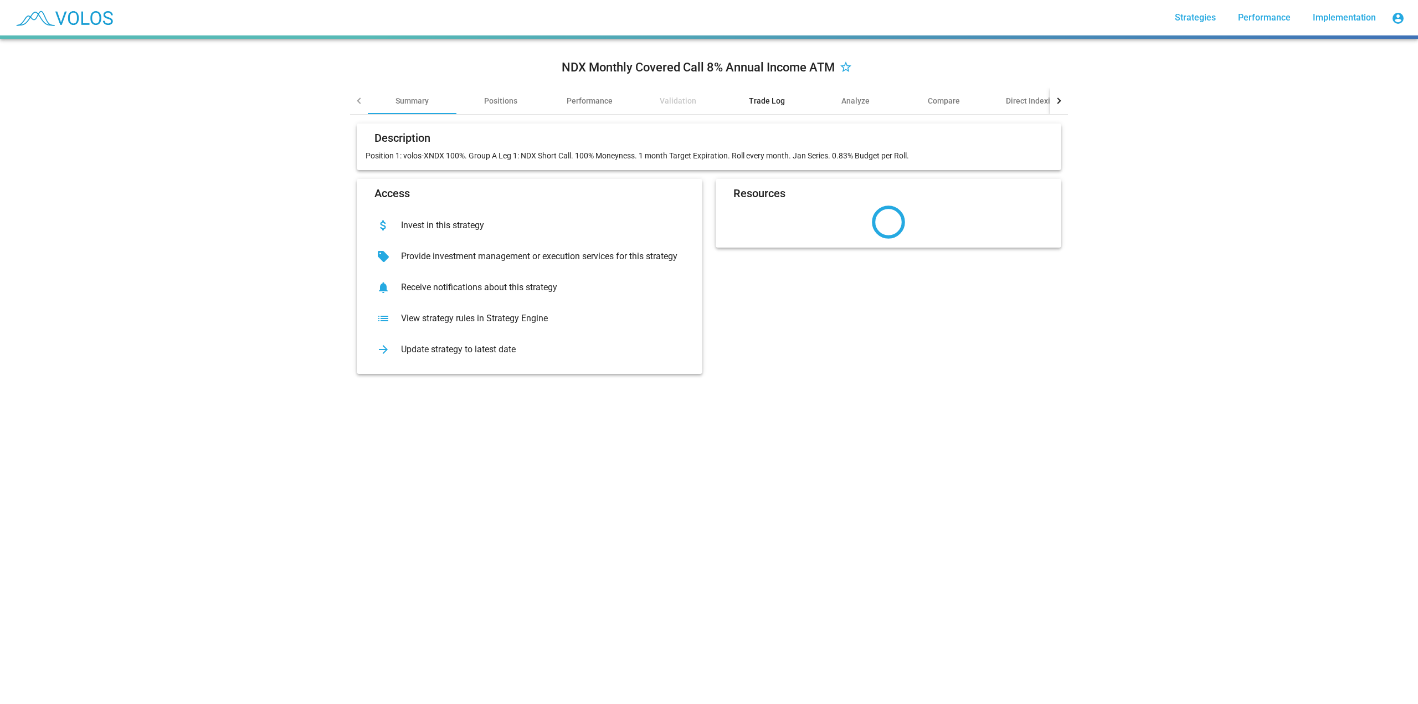
click at [759, 107] on div "Trade Log" at bounding box center [766, 101] width 89 height 27
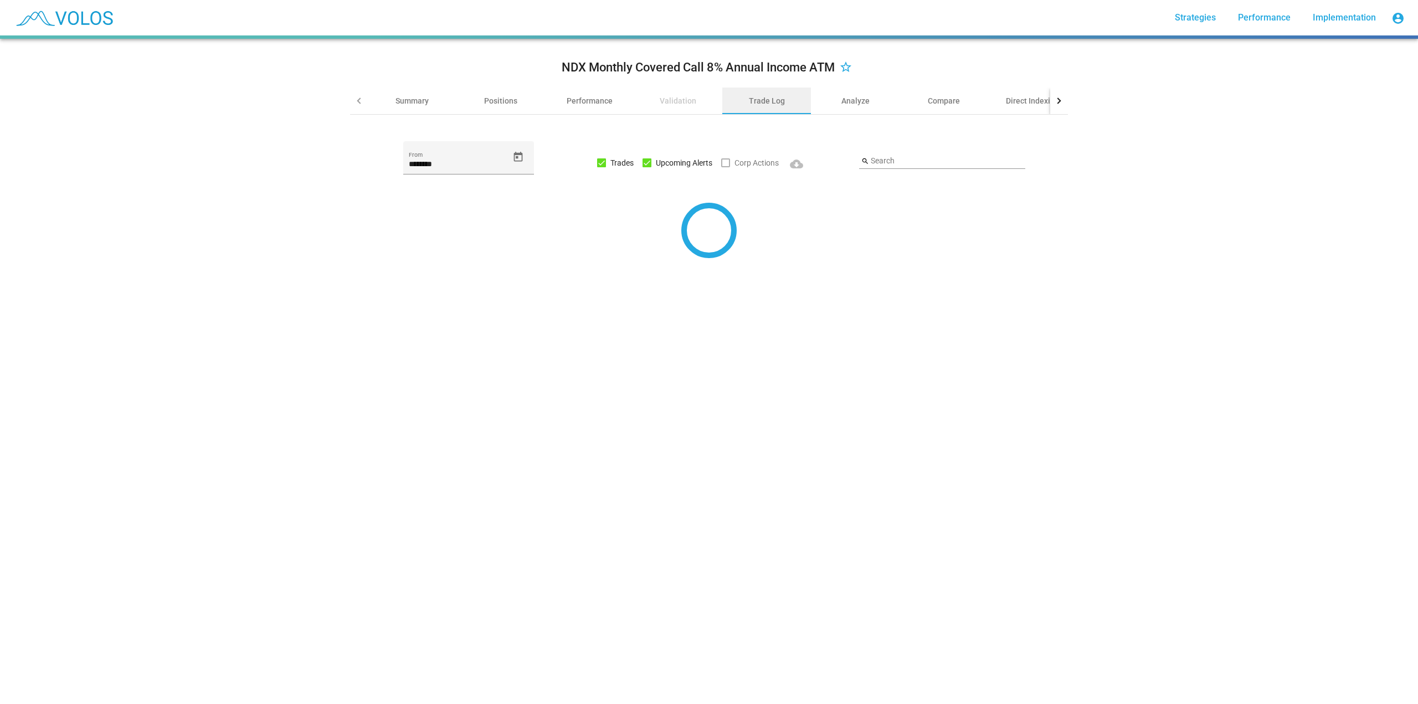
click at [706, 106] on div "Validation" at bounding box center [678, 101] width 89 height 27
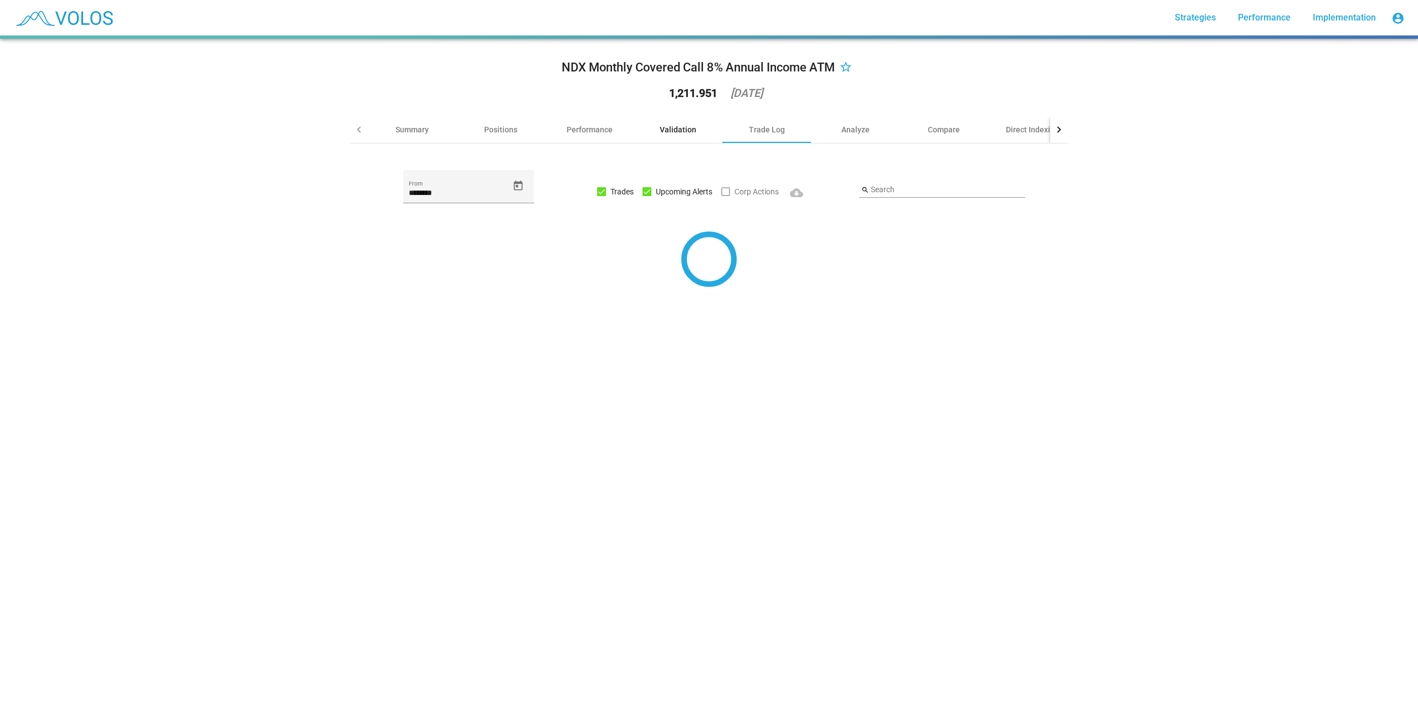
click at [681, 132] on div "Validation" at bounding box center [678, 129] width 37 height 11
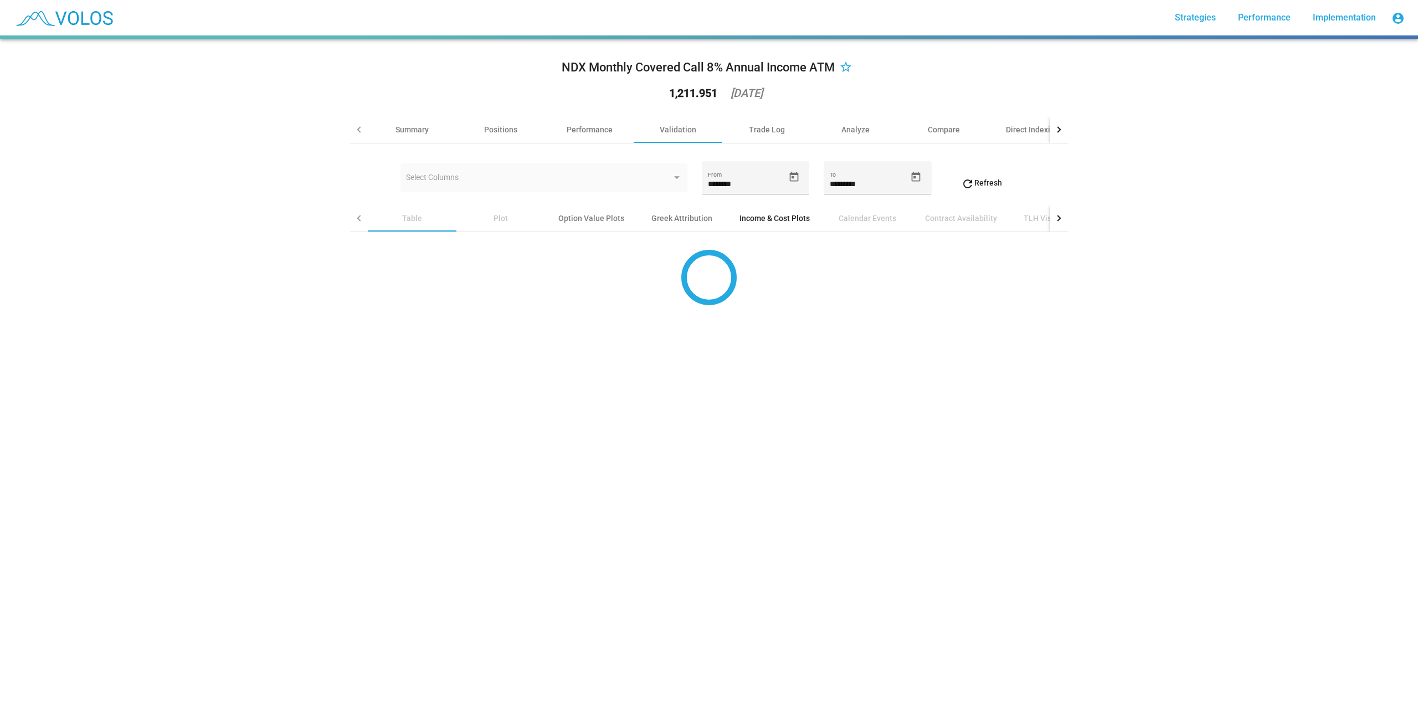
click at [755, 218] on div "Income & Cost Plots" at bounding box center [774, 218] width 70 height 11
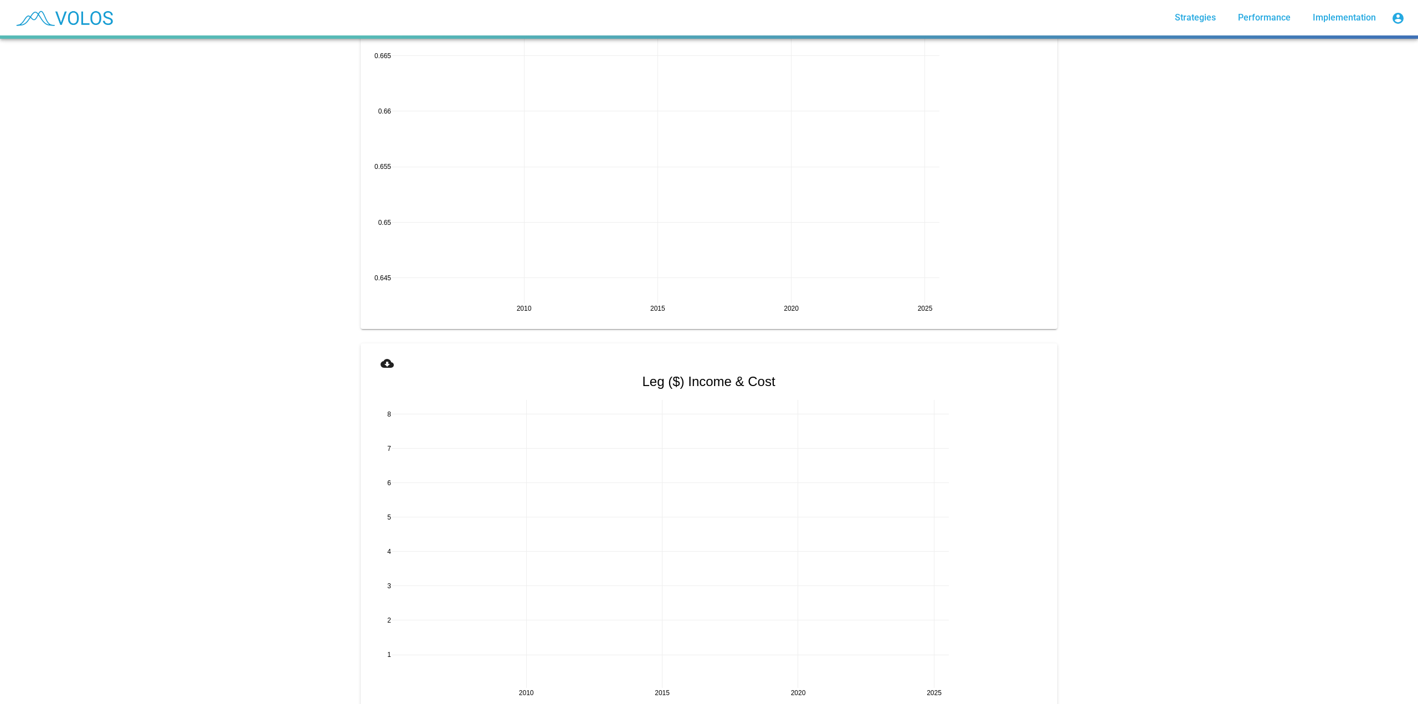
scroll to position [1329, 0]
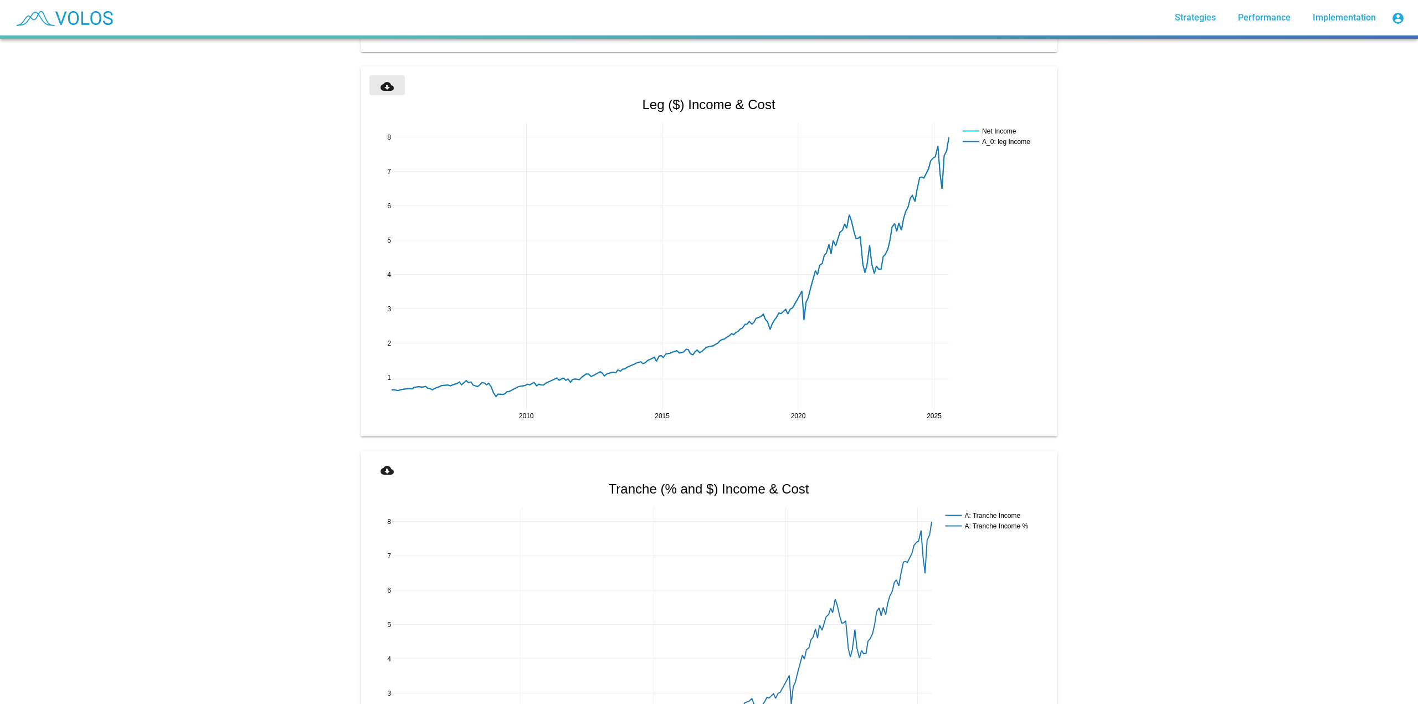
click at [389, 81] on mat-icon "cloud_download" at bounding box center [387, 86] width 13 height 13
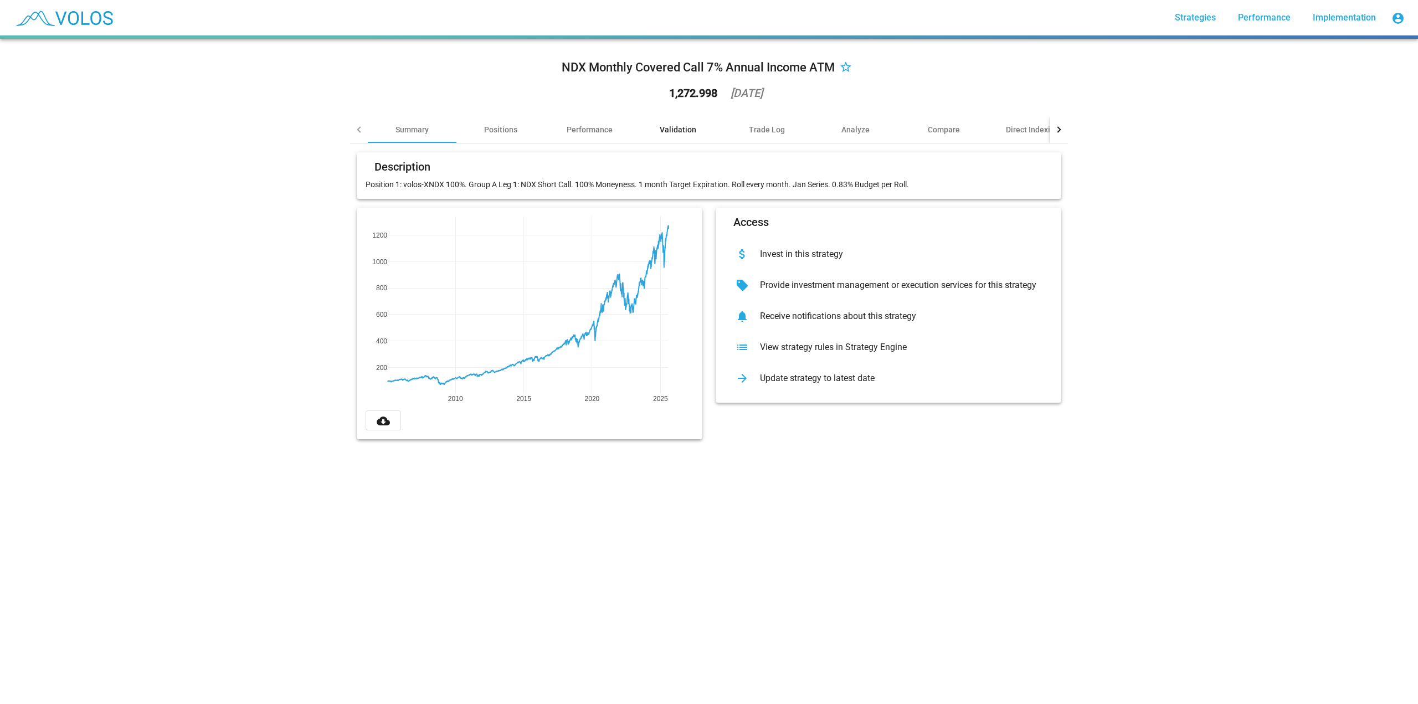
click at [673, 126] on div "Validation" at bounding box center [678, 129] width 37 height 11
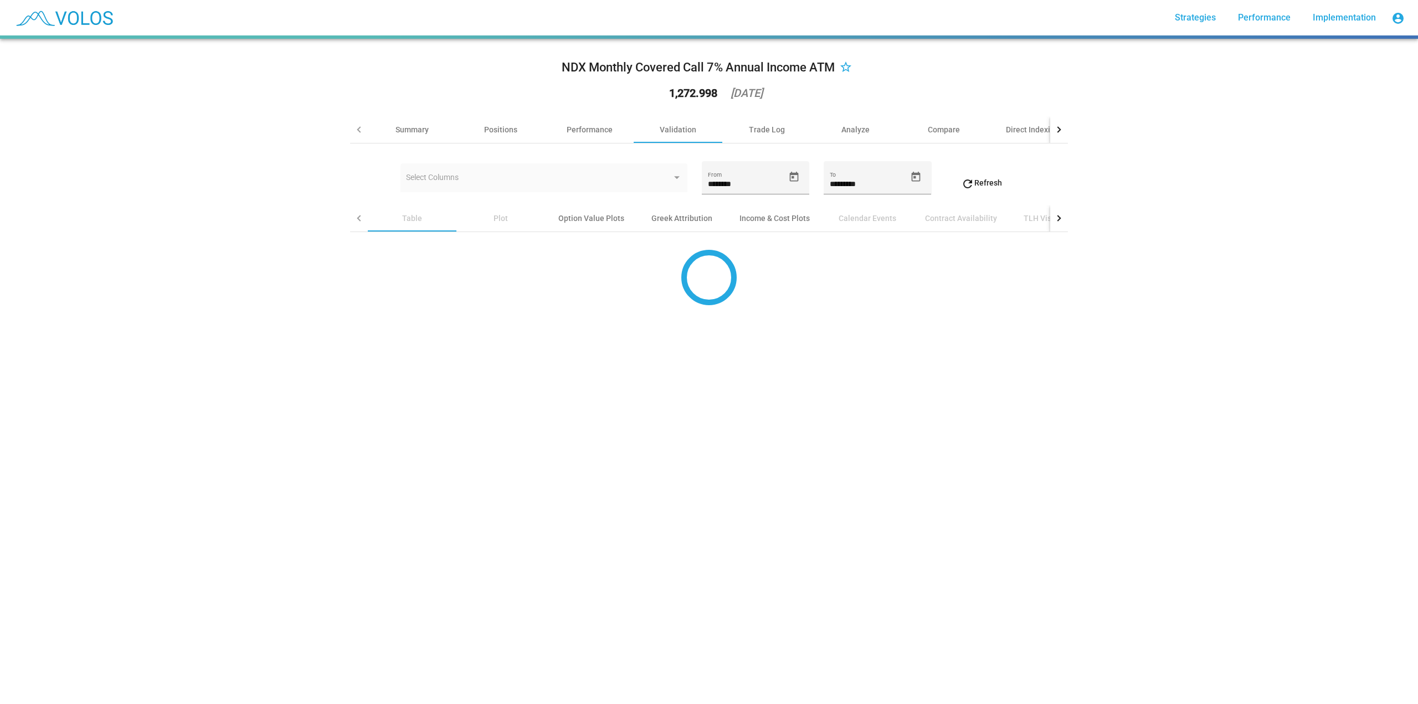
click at [823, 220] on div "Calendar Events" at bounding box center [867, 218] width 89 height 27
click at [769, 214] on div "Income & Cost Plots" at bounding box center [774, 218] width 97 height 27
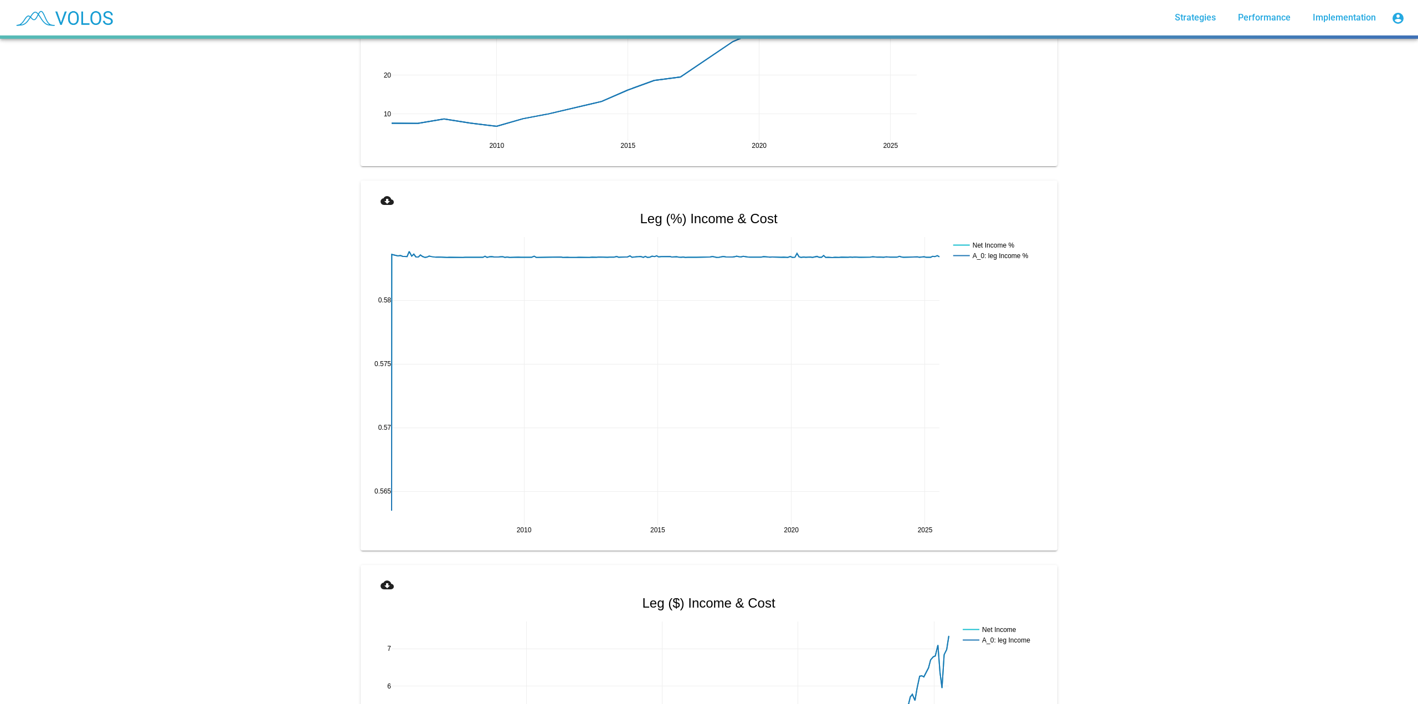
scroll to position [1274, 0]
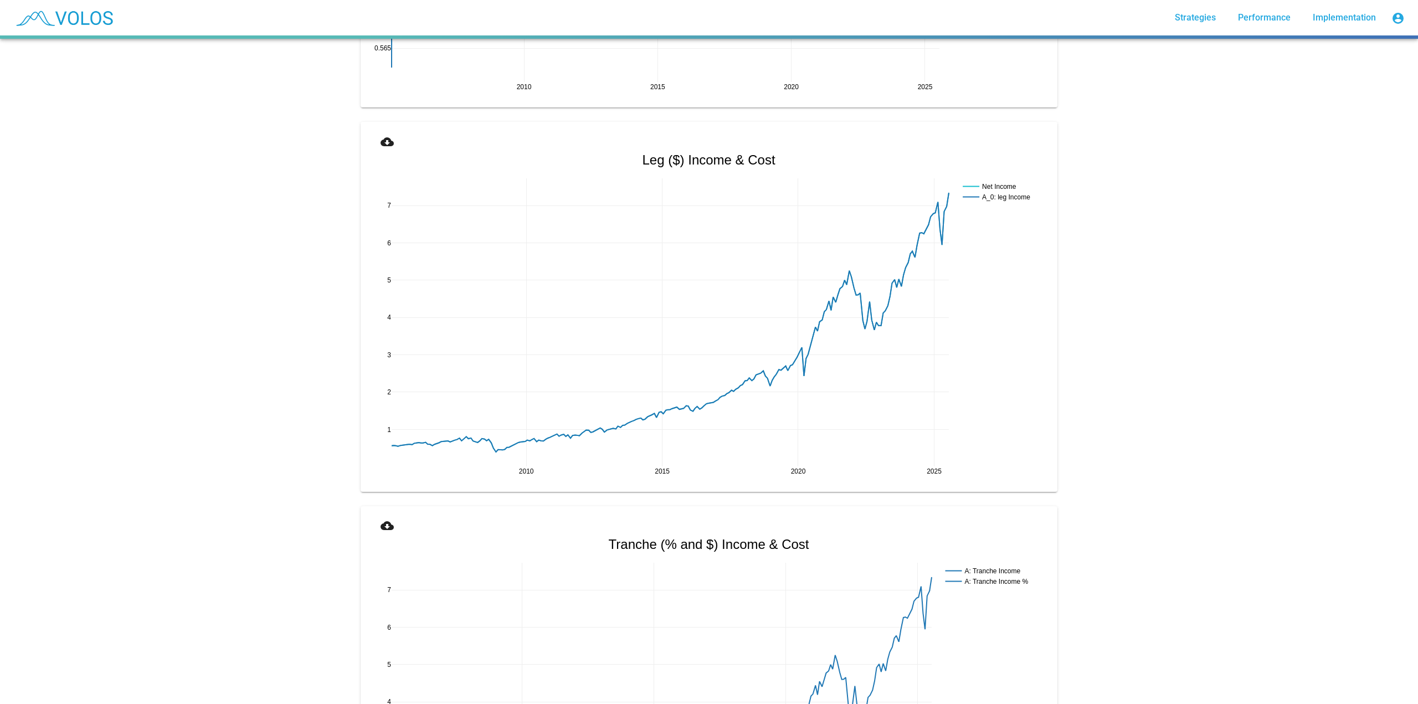
click at [388, 150] on button "cloud_download" at bounding box center [386, 141] width 35 height 20
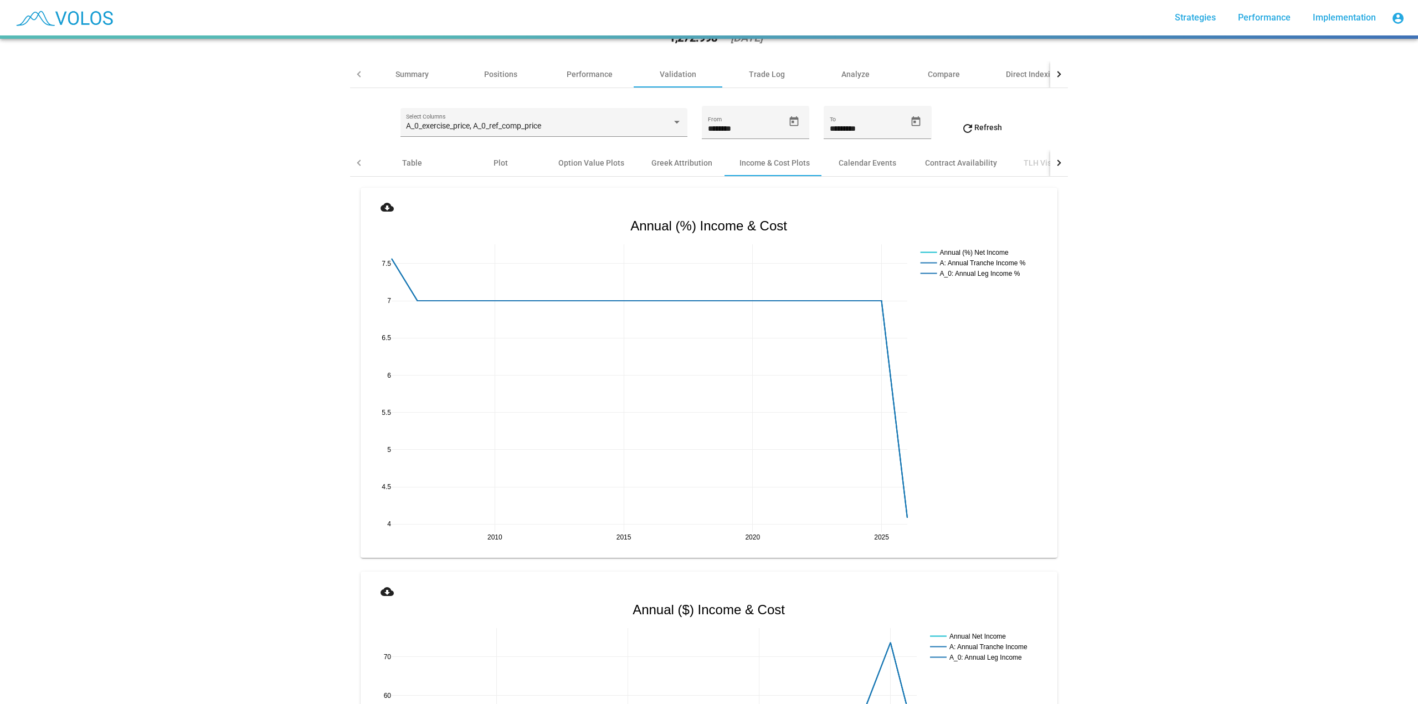
scroll to position [0, 0]
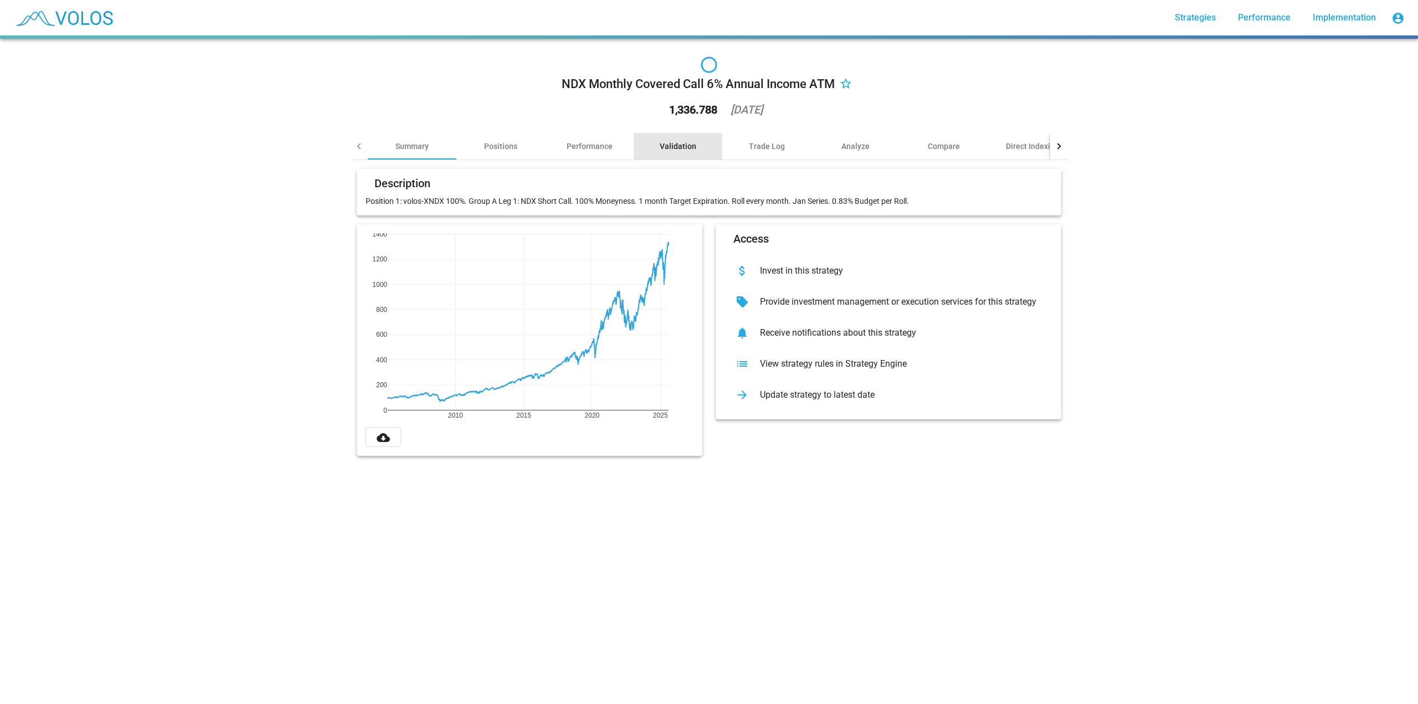
click at [673, 146] on div "Validation" at bounding box center [678, 146] width 37 height 11
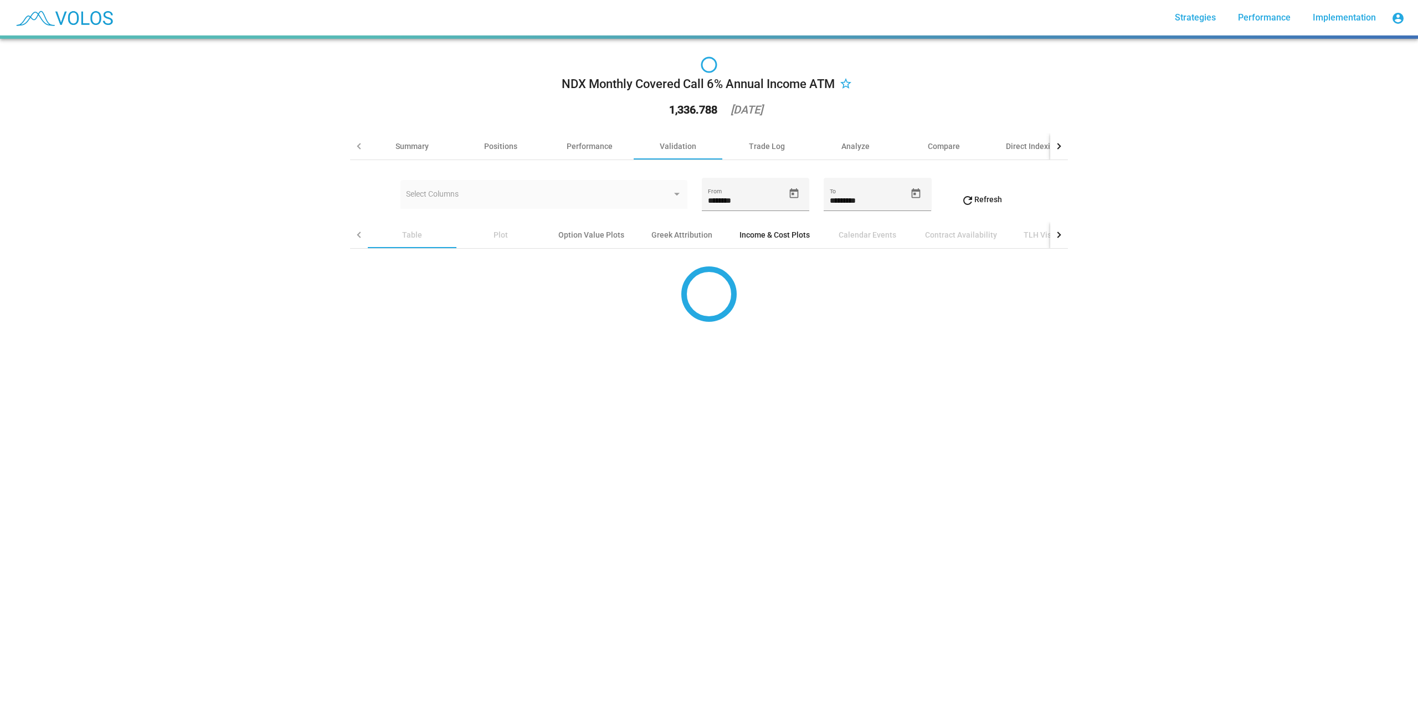
click at [764, 238] on div "Income & Cost Plots" at bounding box center [774, 234] width 70 height 11
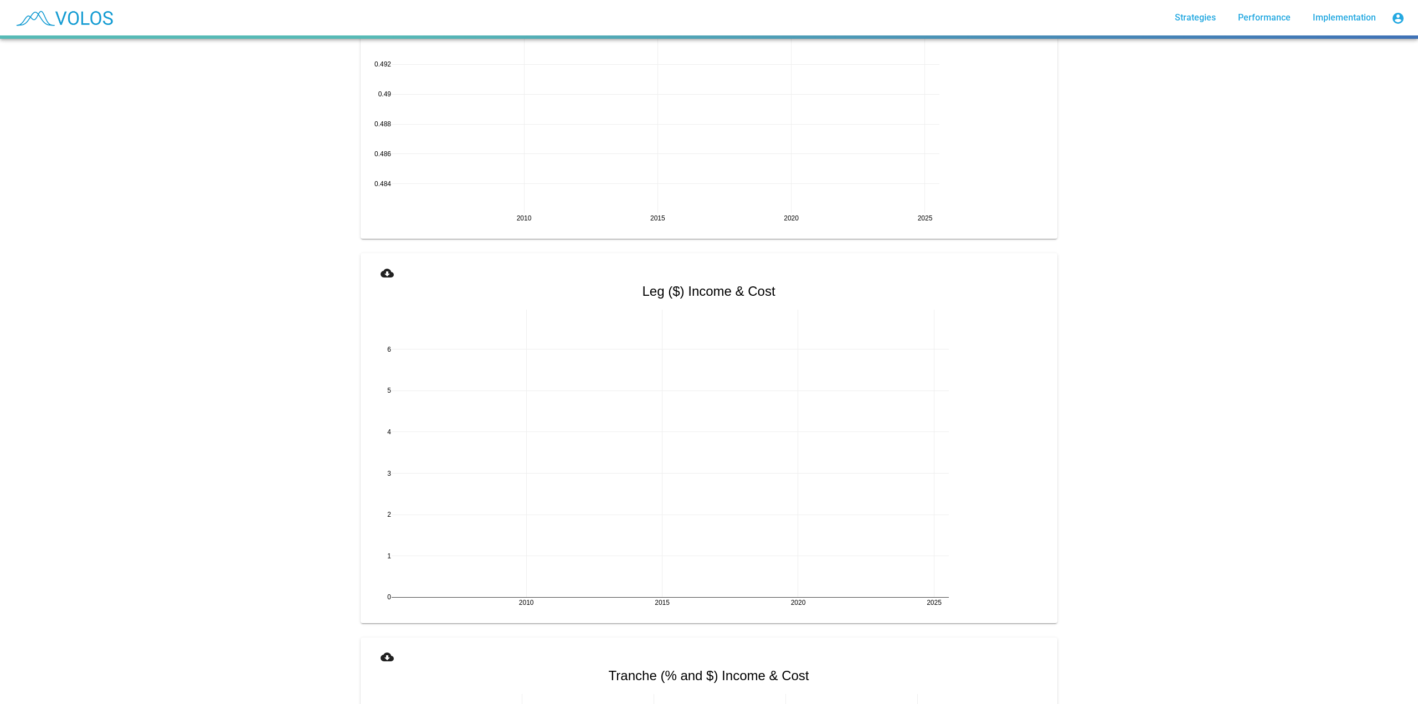
scroll to position [1163, 0]
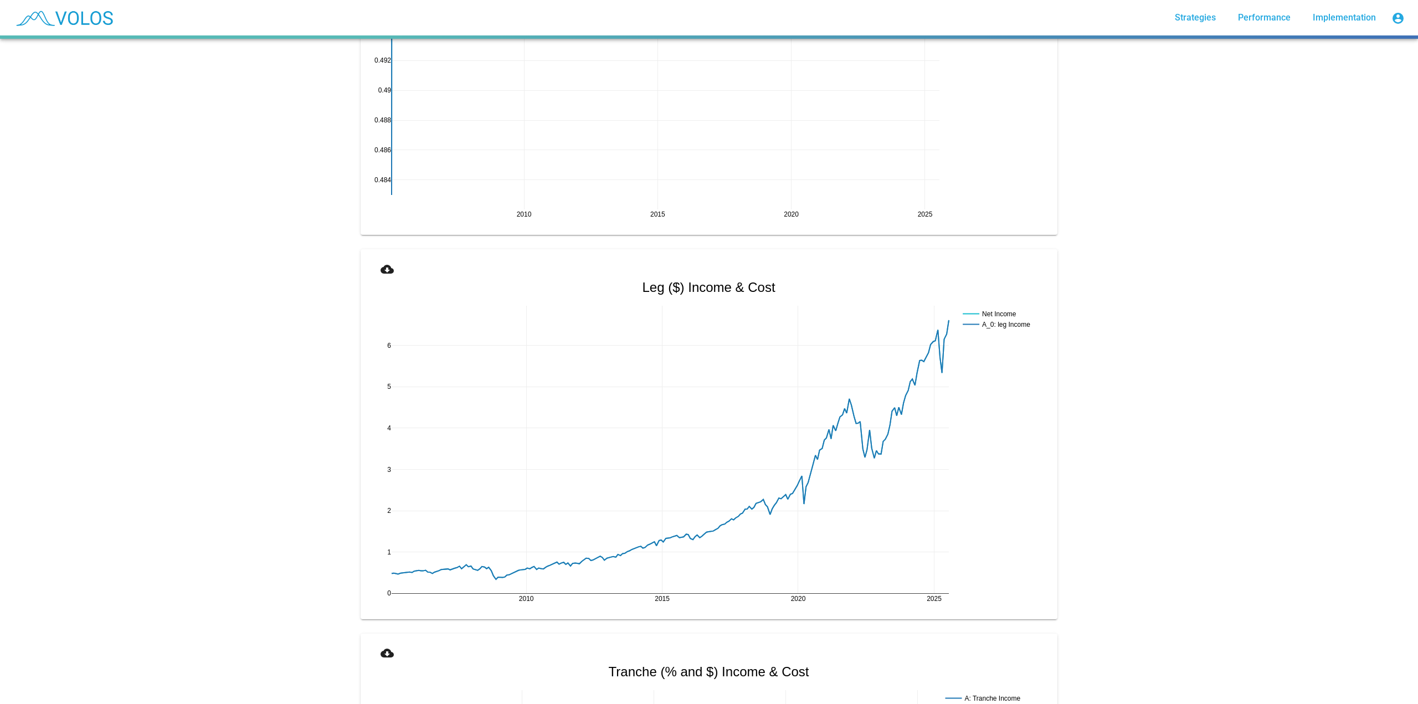
click at [371, 264] on button "cloud_download" at bounding box center [386, 268] width 35 height 20
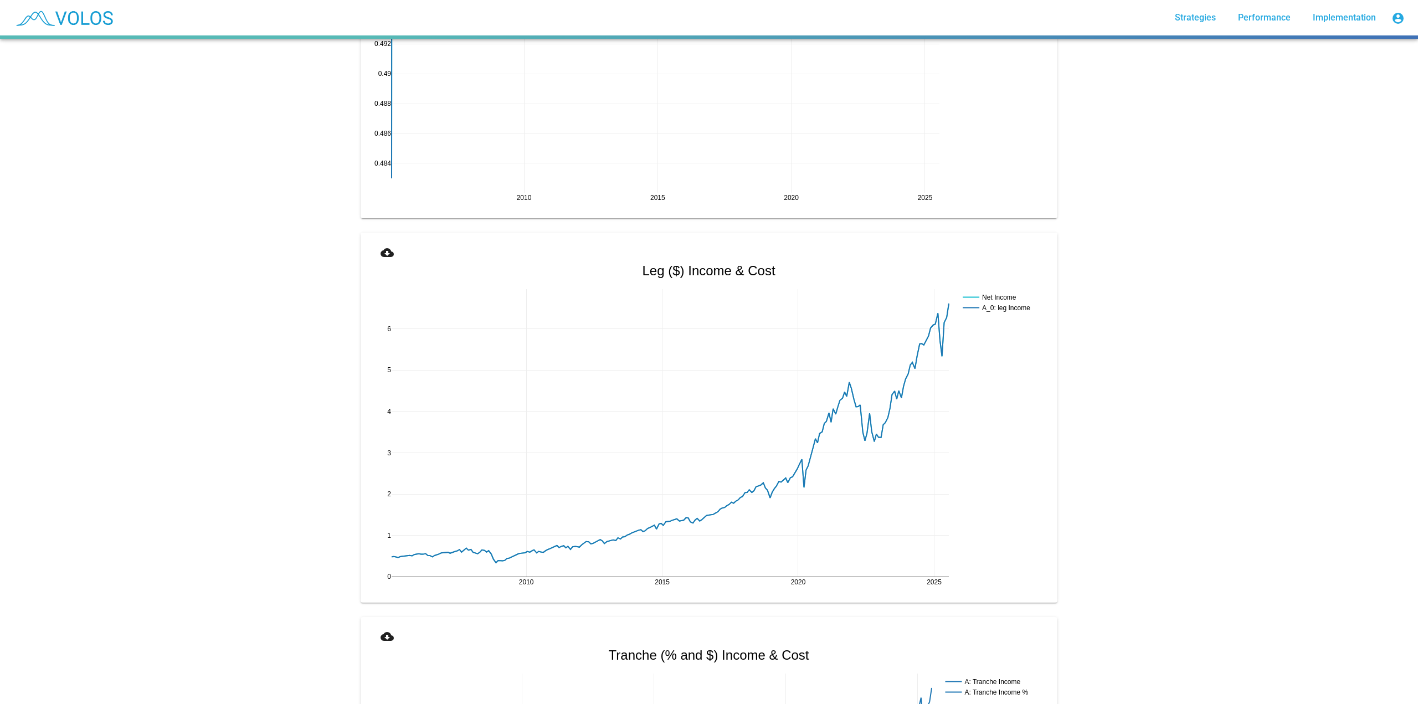
scroll to position [1147, 0]
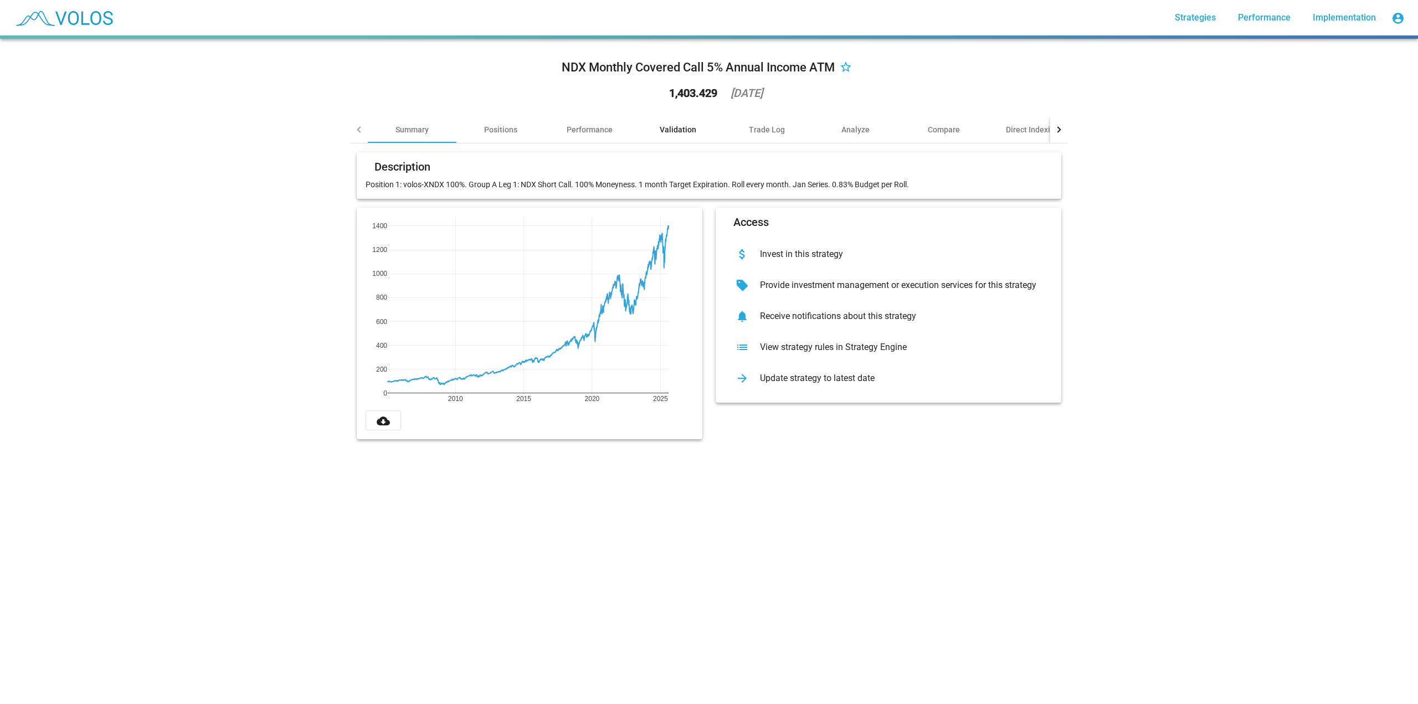
click at [684, 122] on div "Validation" at bounding box center [678, 129] width 89 height 27
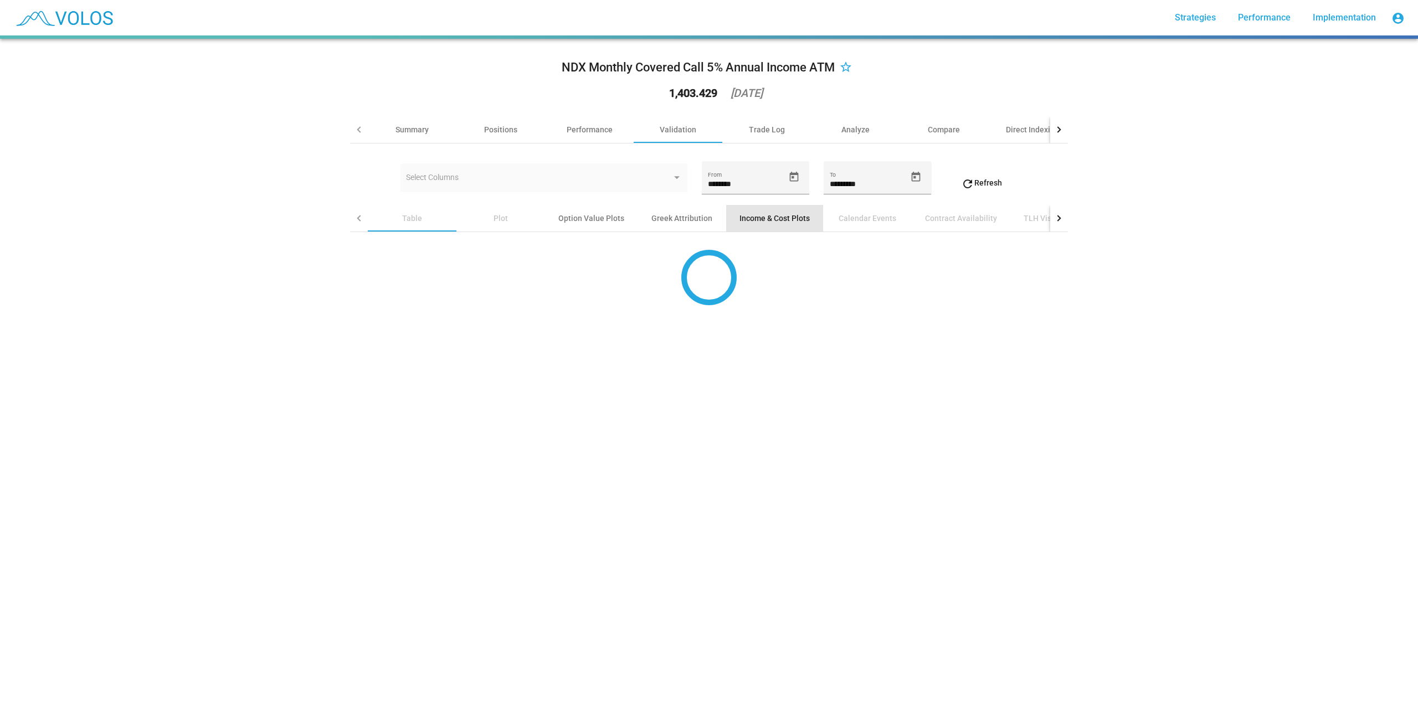
click at [746, 218] on div "Income & Cost Plots" at bounding box center [774, 218] width 70 height 11
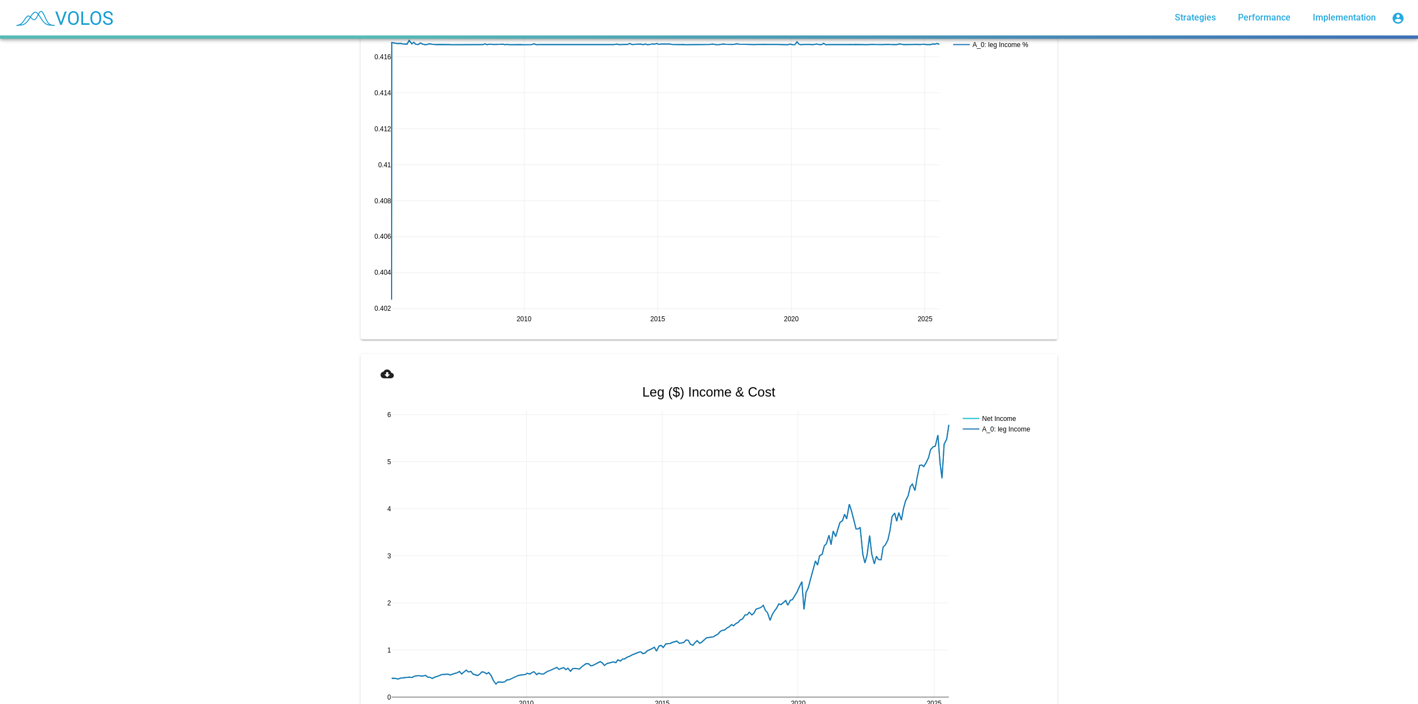
scroll to position [1163, 0]
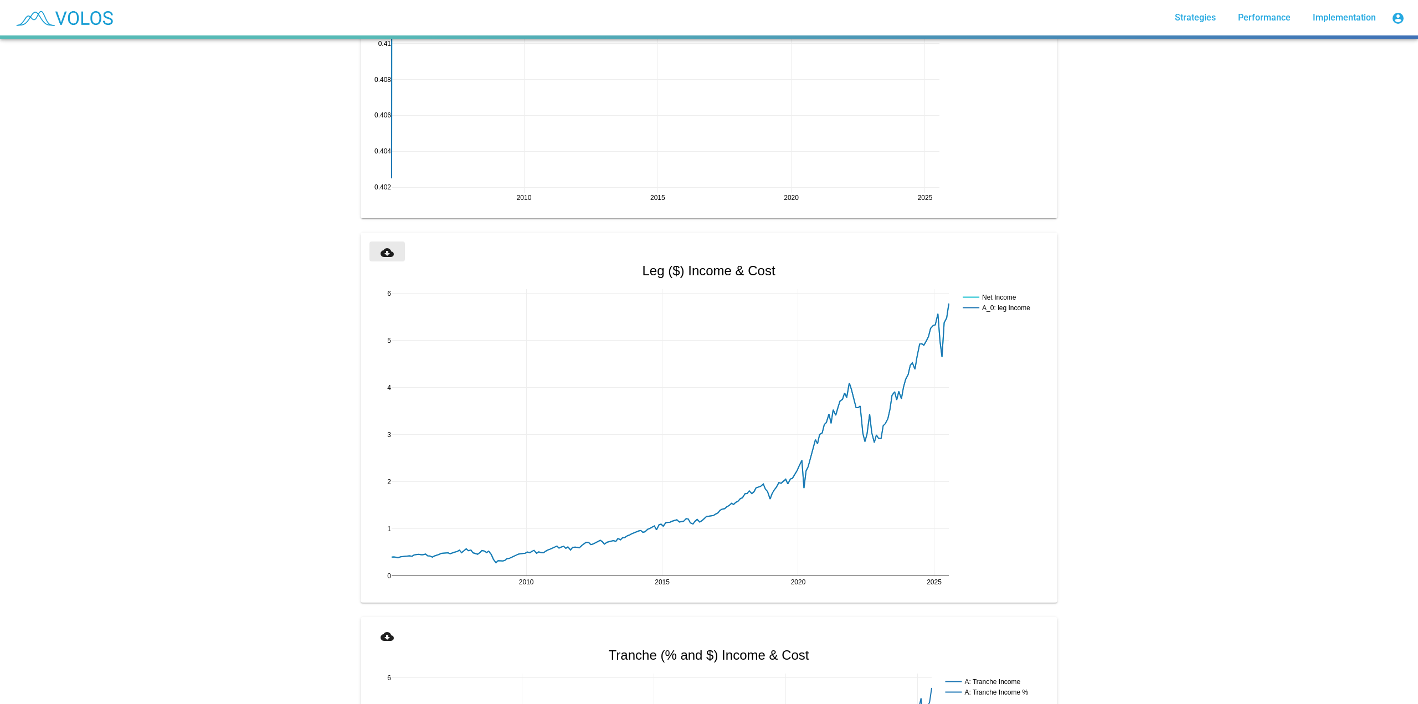
click at [393, 250] on button "cloud_download" at bounding box center [386, 252] width 35 height 20
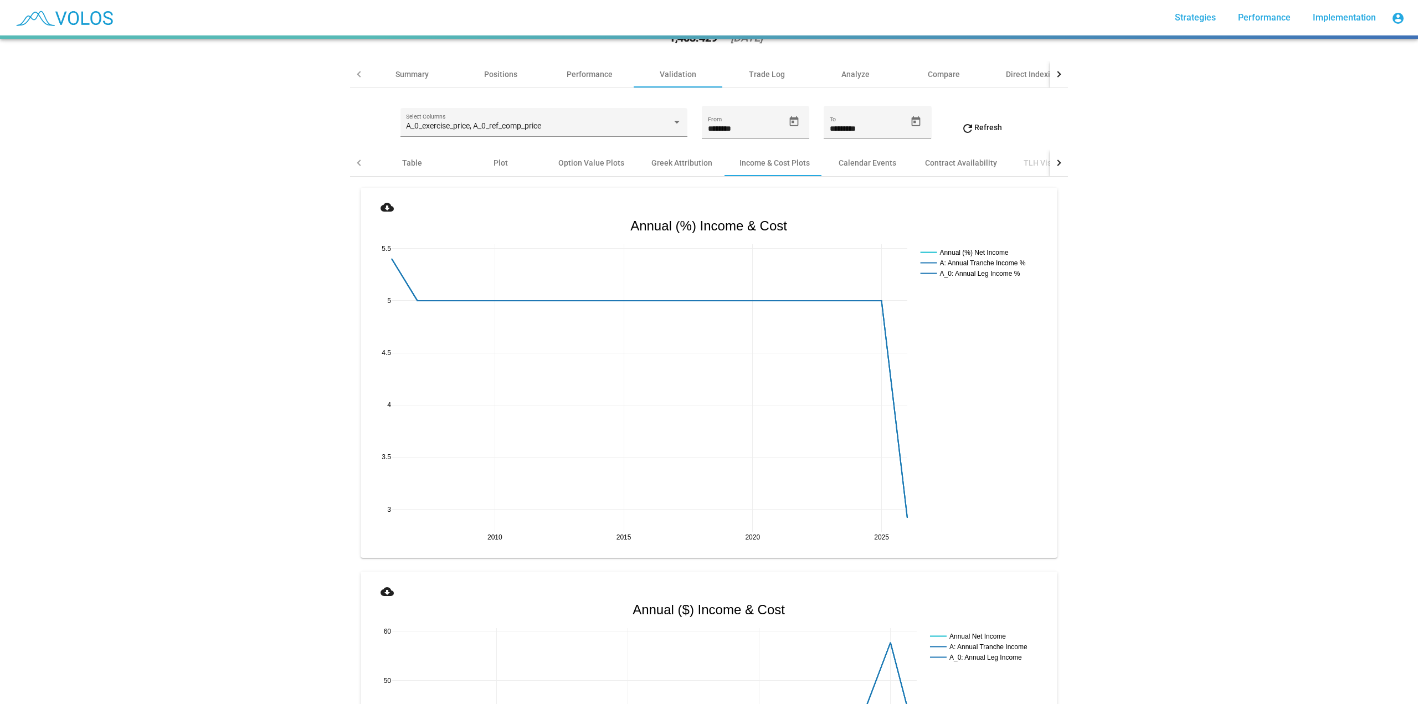
scroll to position [0, 0]
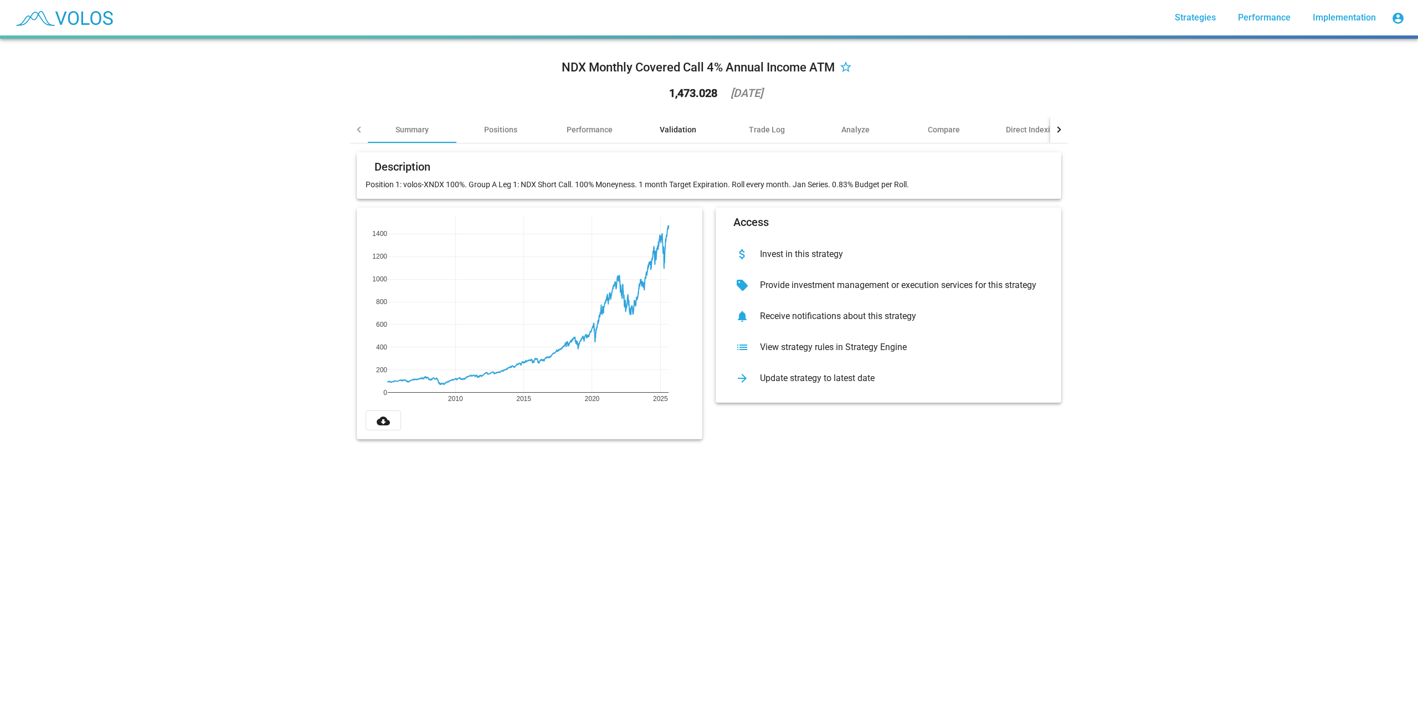
click at [689, 125] on div "Validation" at bounding box center [678, 129] width 37 height 11
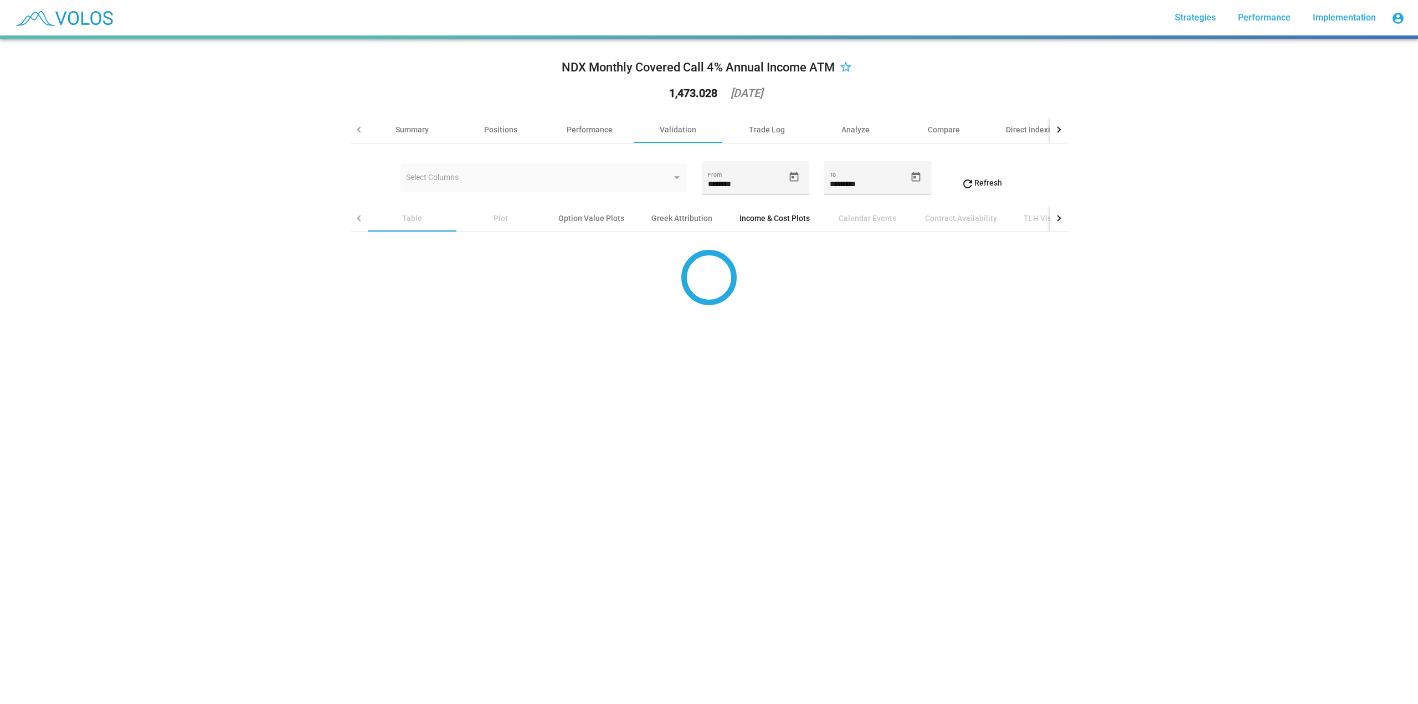
drag, startPoint x: 742, startPoint y: 219, endPoint x: 746, endPoint y: 229, distance: 10.2
click at [742, 220] on div "Income & Cost Plots" at bounding box center [774, 218] width 70 height 11
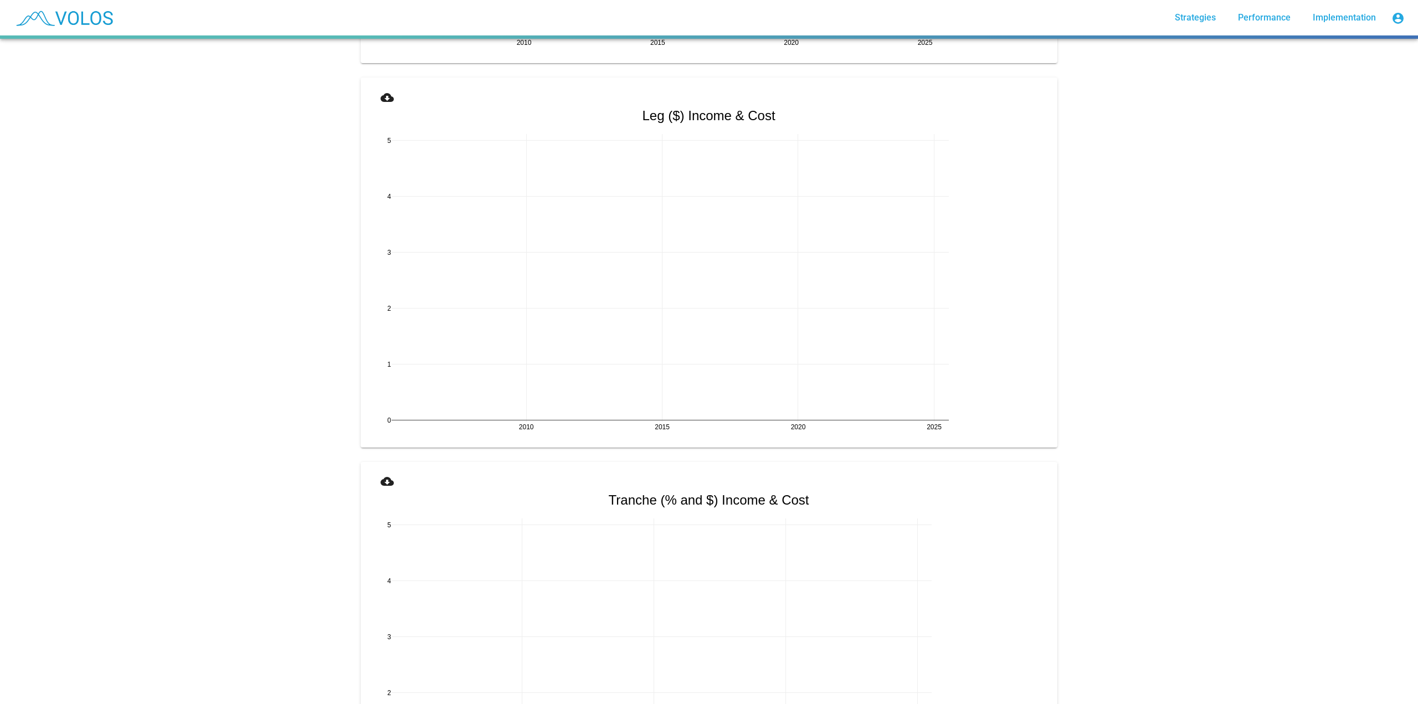
scroll to position [1219, 0]
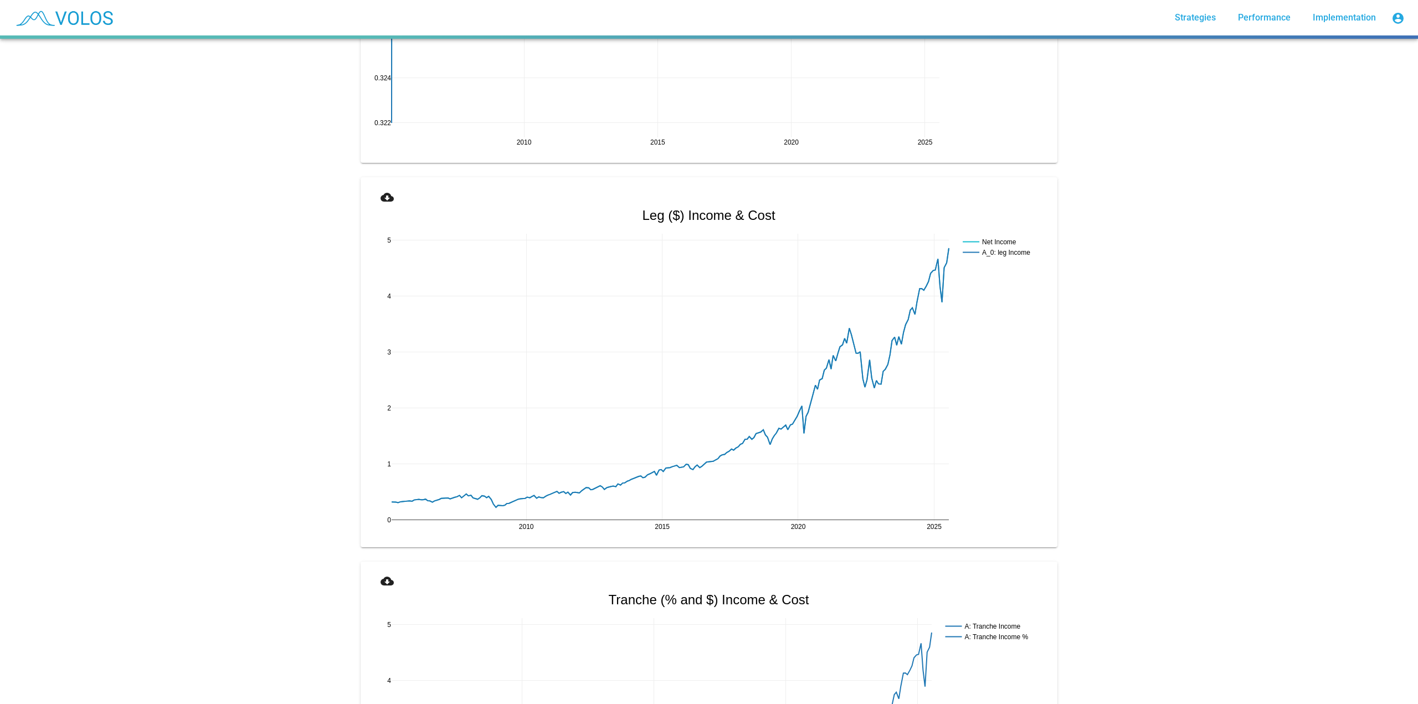
click at [375, 186] on mat-card "cloud_download 2010 2015 2020 2025 0 1 2 3 4 5 Net Income A_0: leg Income Leg (…" at bounding box center [709, 362] width 696 height 370
click at [381, 194] on mat-icon "cloud_download" at bounding box center [387, 197] width 13 height 13
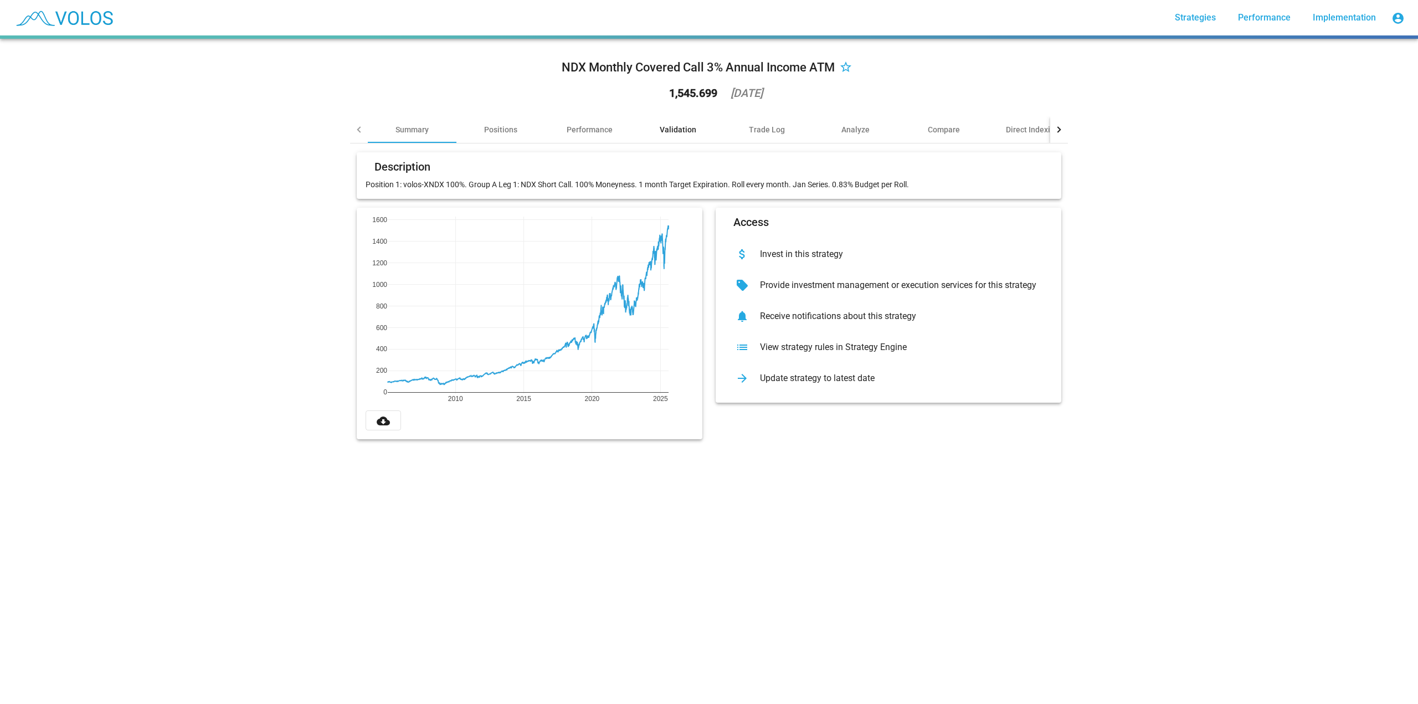
click at [684, 125] on div "Validation" at bounding box center [678, 129] width 37 height 11
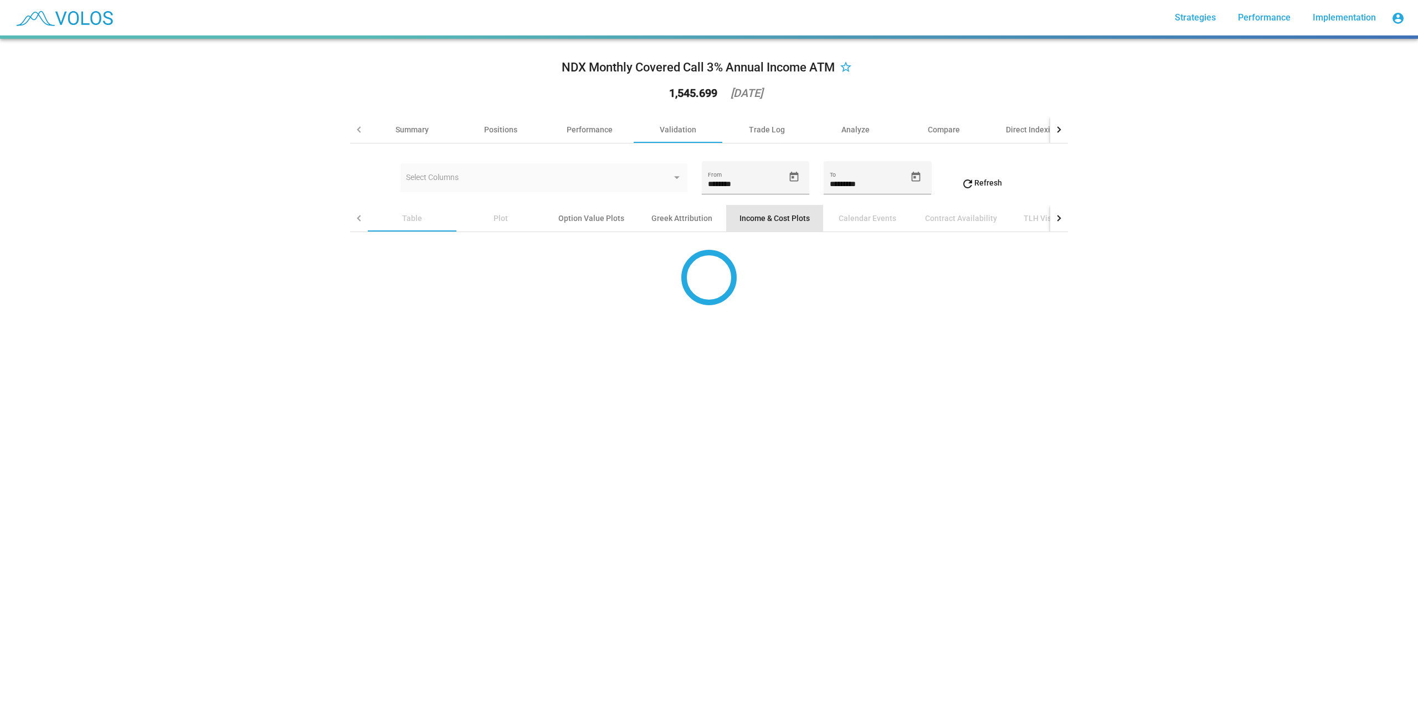
click at [753, 215] on div "Income & Cost Plots" at bounding box center [774, 218] width 70 height 11
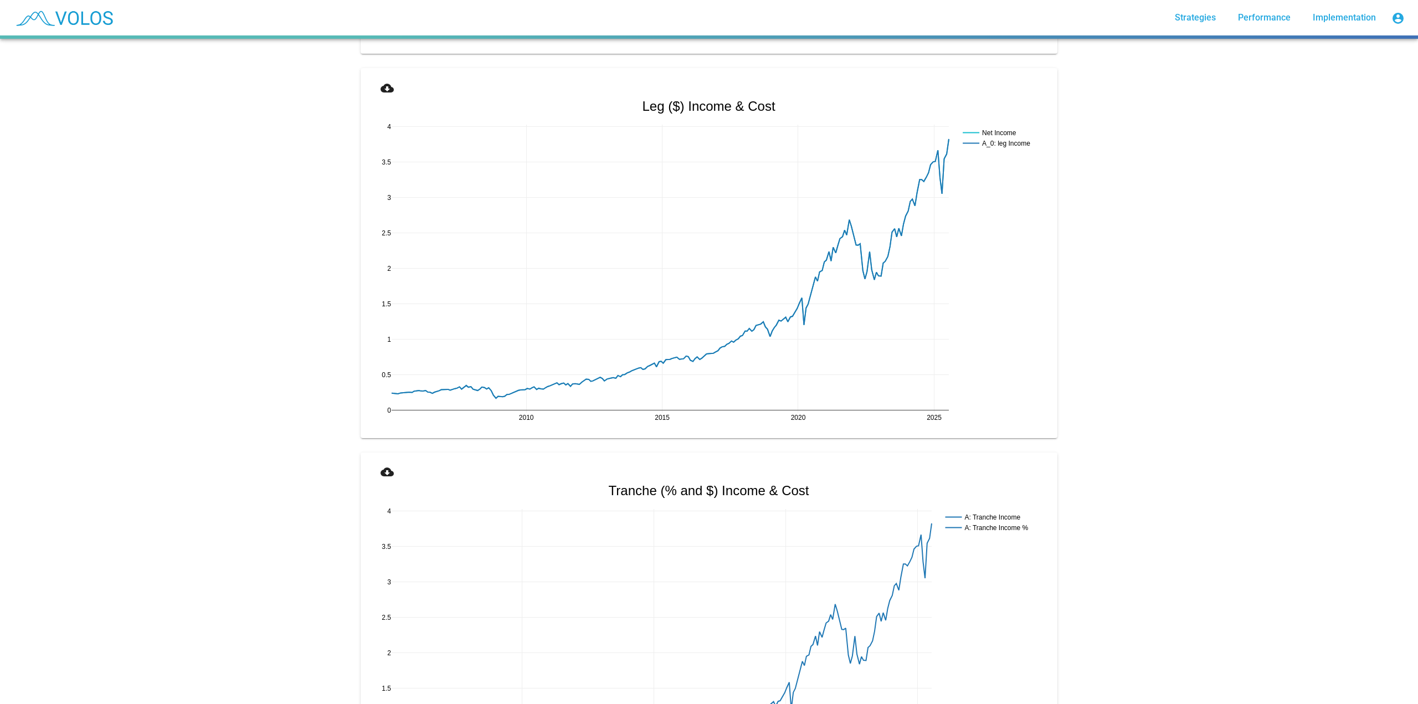
scroll to position [1219, 0]
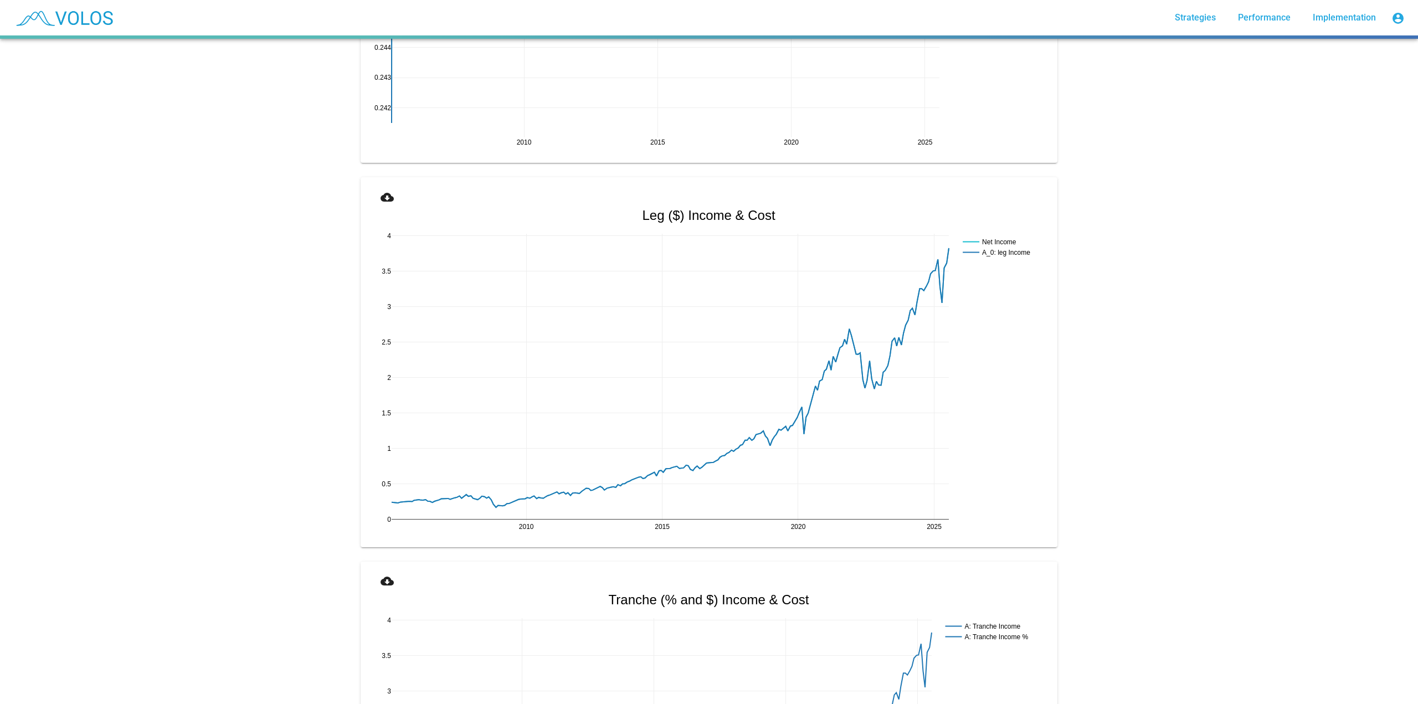
click at [386, 194] on mat-icon "cloud_download" at bounding box center [387, 197] width 13 height 13
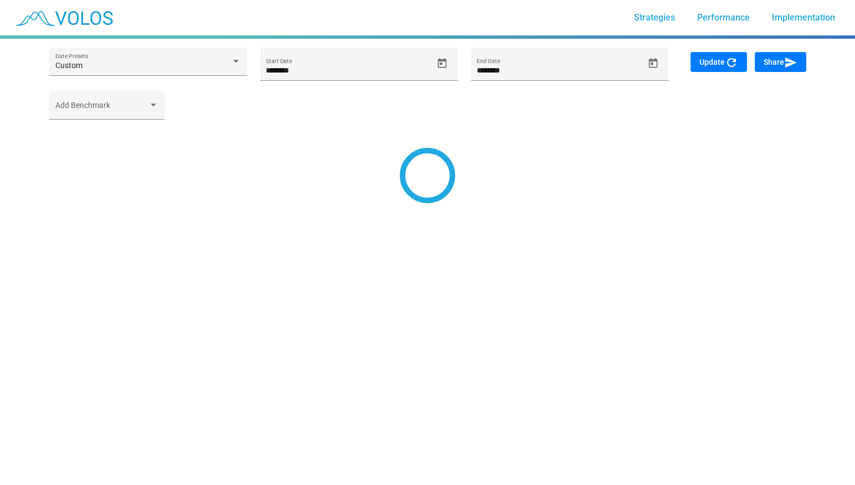
type input "********"
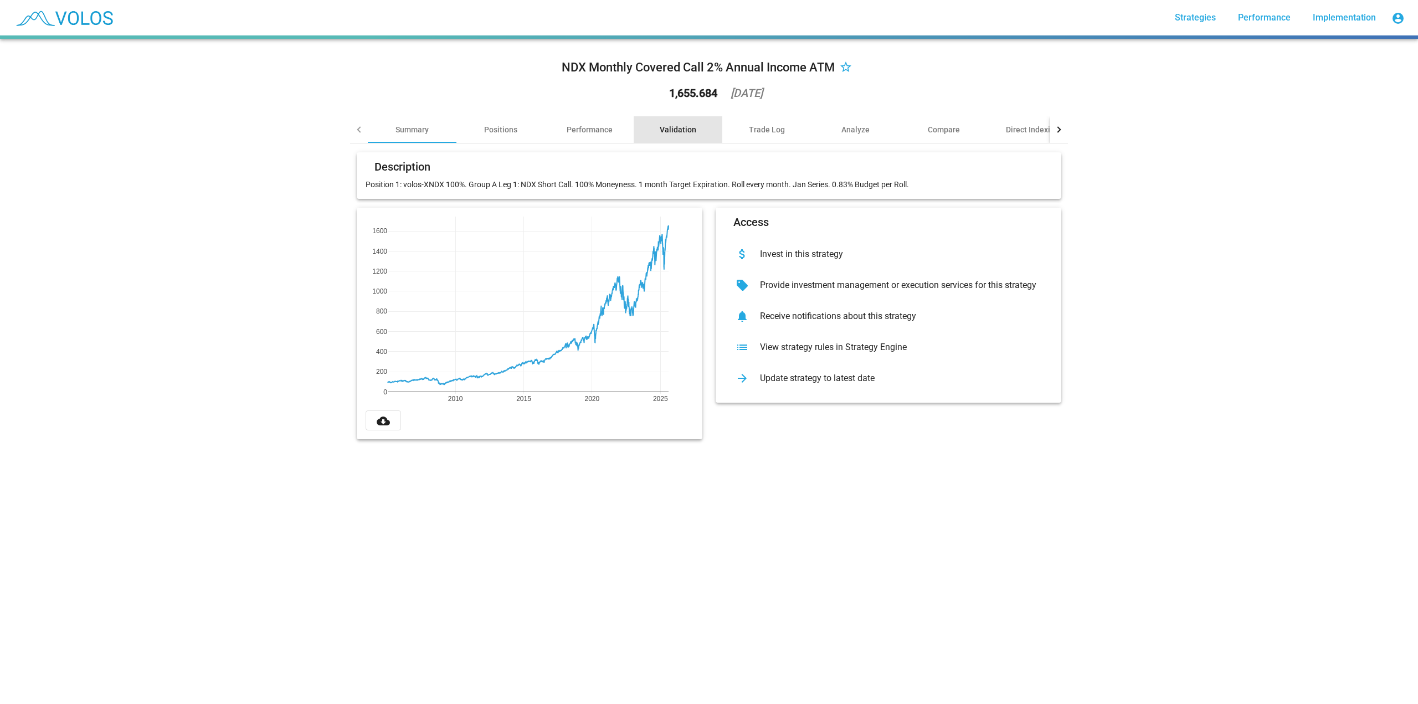
click at [672, 125] on div "Validation" at bounding box center [678, 129] width 37 height 11
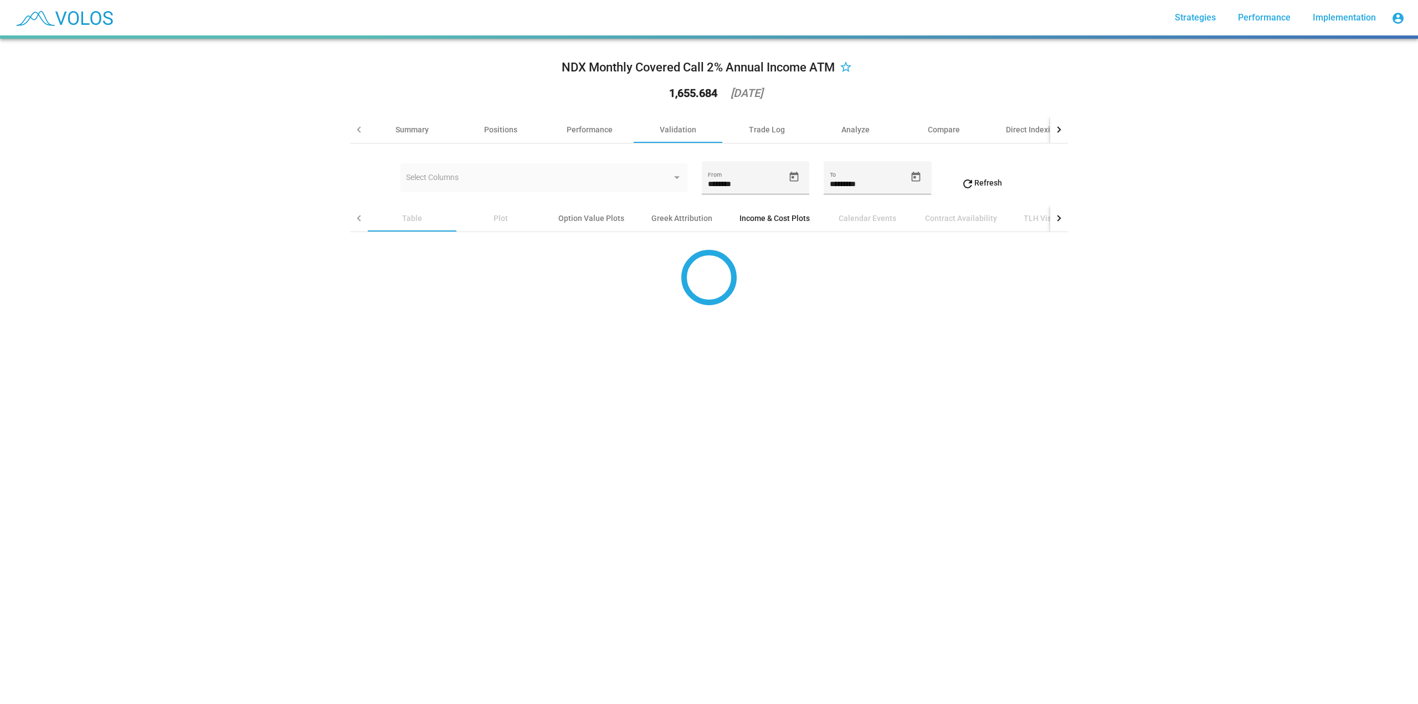
click at [769, 210] on div "Income & Cost Plots" at bounding box center [774, 218] width 97 height 27
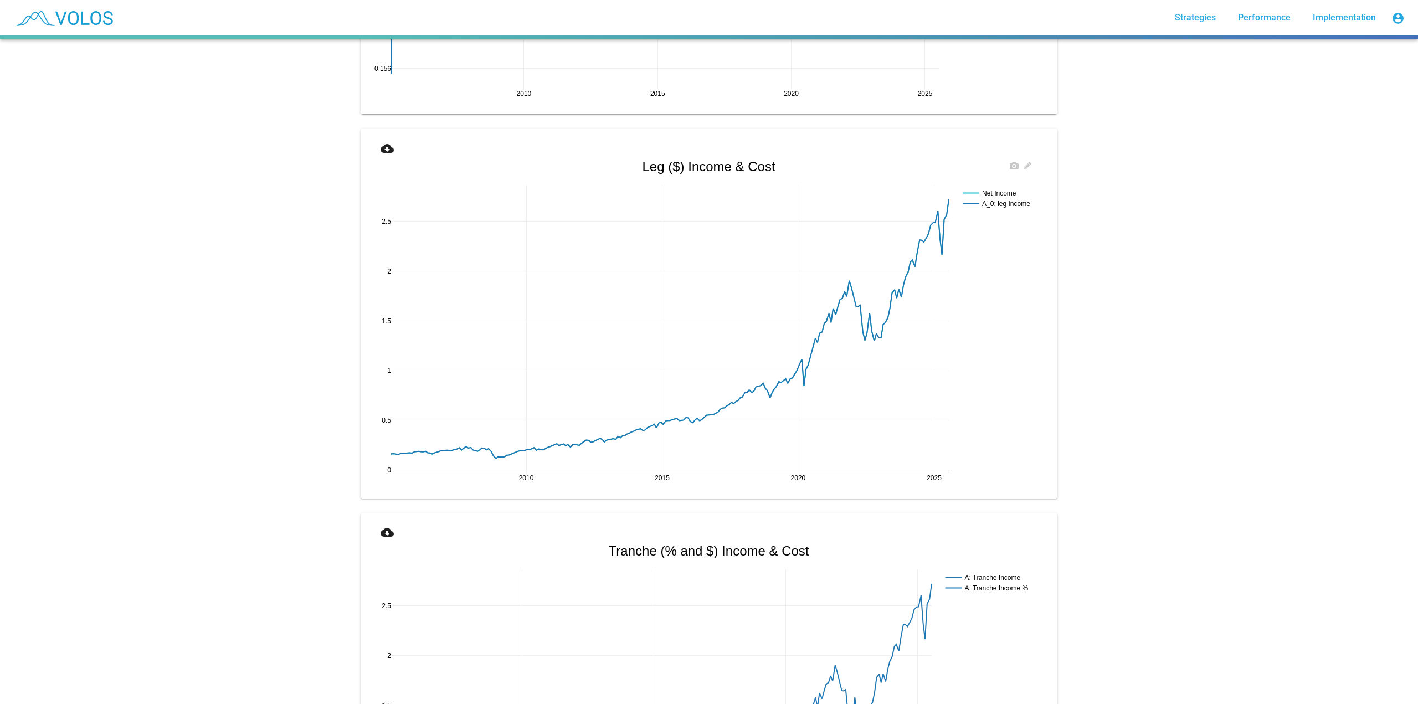
scroll to position [1219, 0]
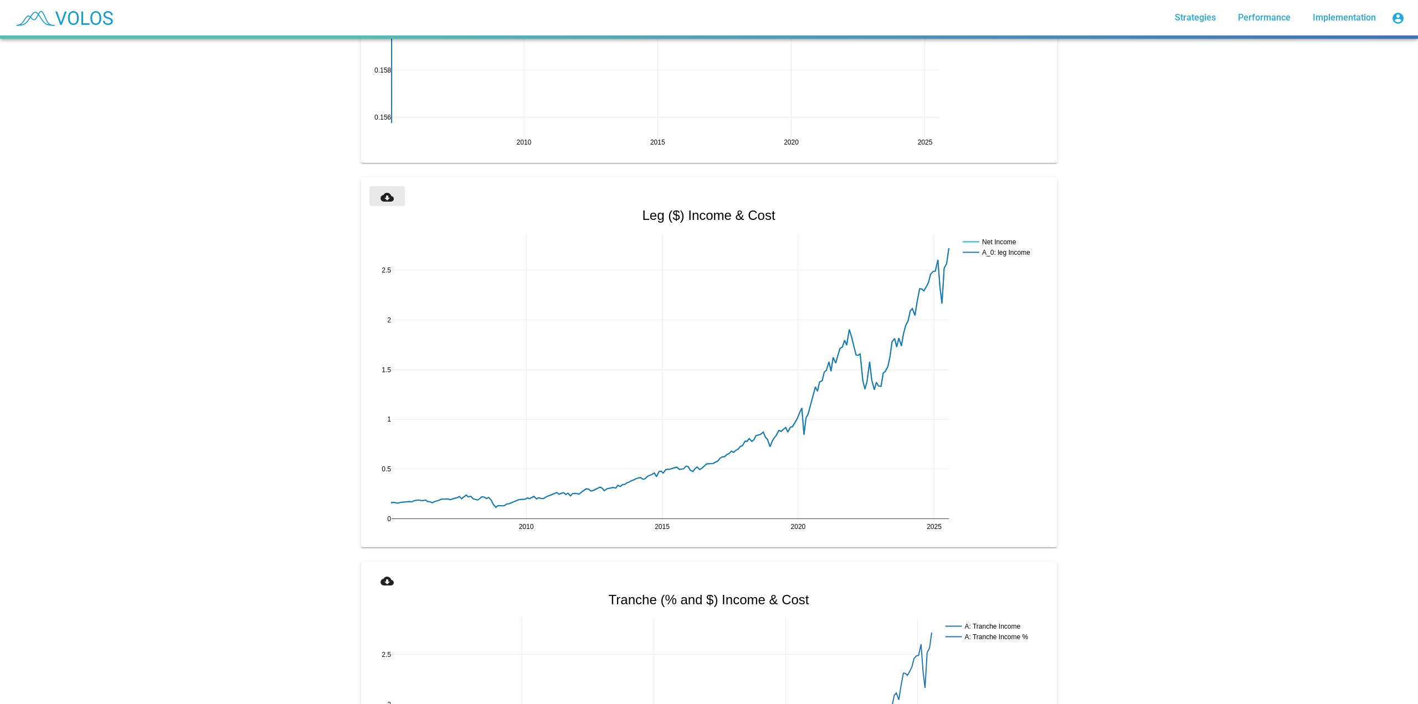
click at [382, 202] on mat-icon "cloud_download" at bounding box center [387, 197] width 13 height 13
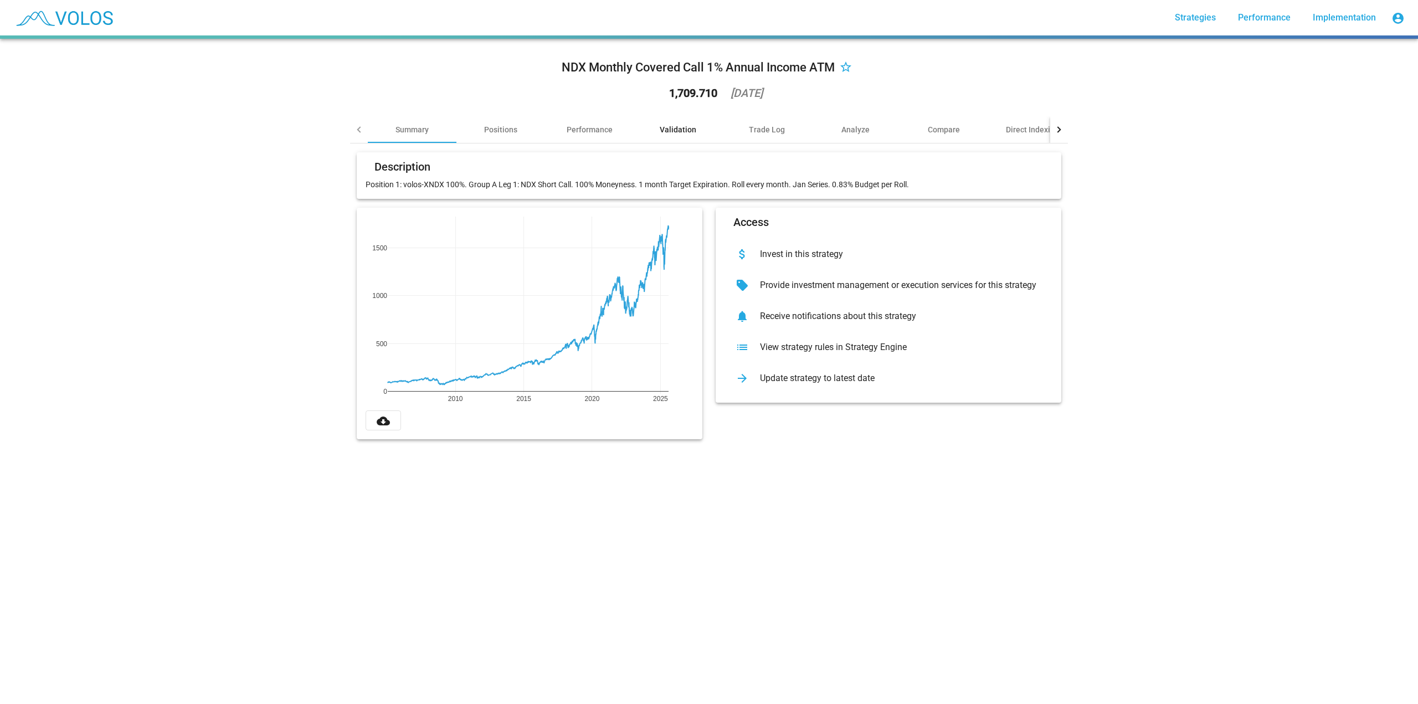
click at [682, 124] on div "Validation" at bounding box center [678, 129] width 89 height 27
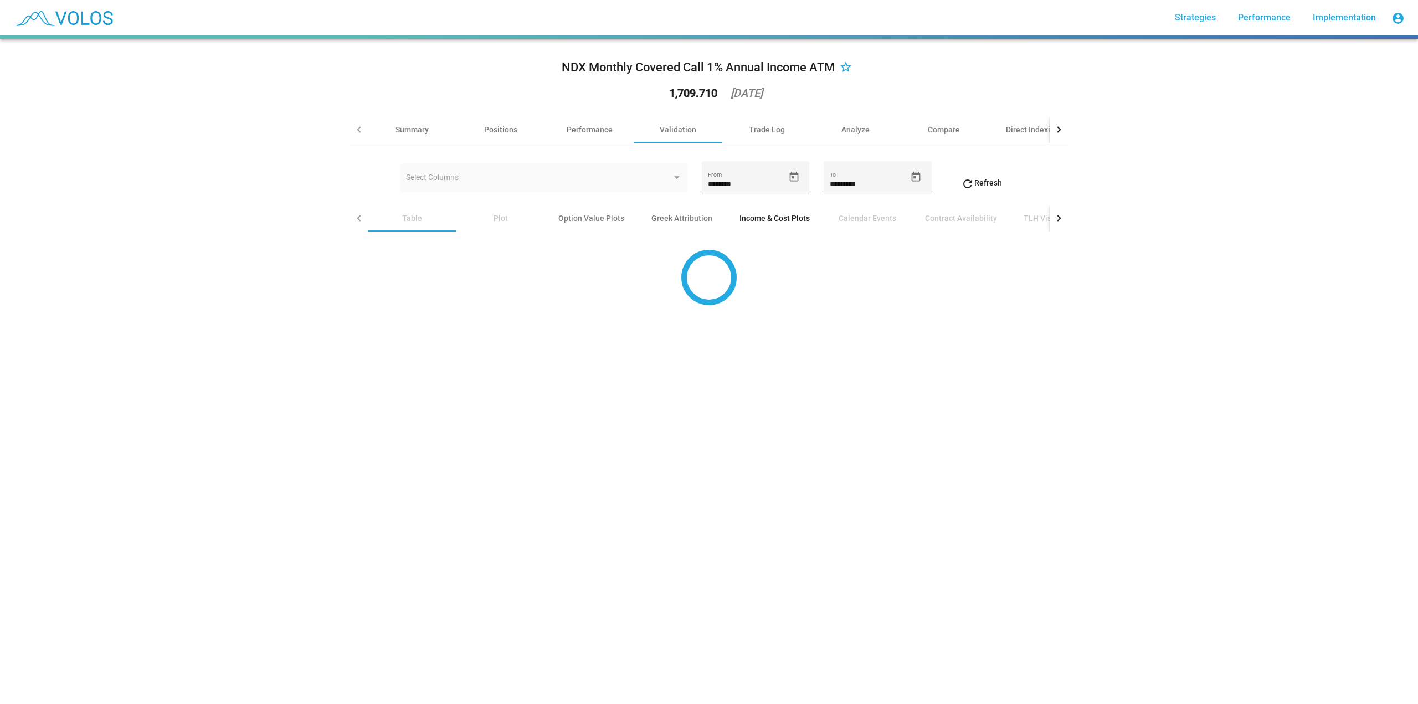
click at [750, 223] on div "Income & Cost Plots" at bounding box center [774, 218] width 70 height 11
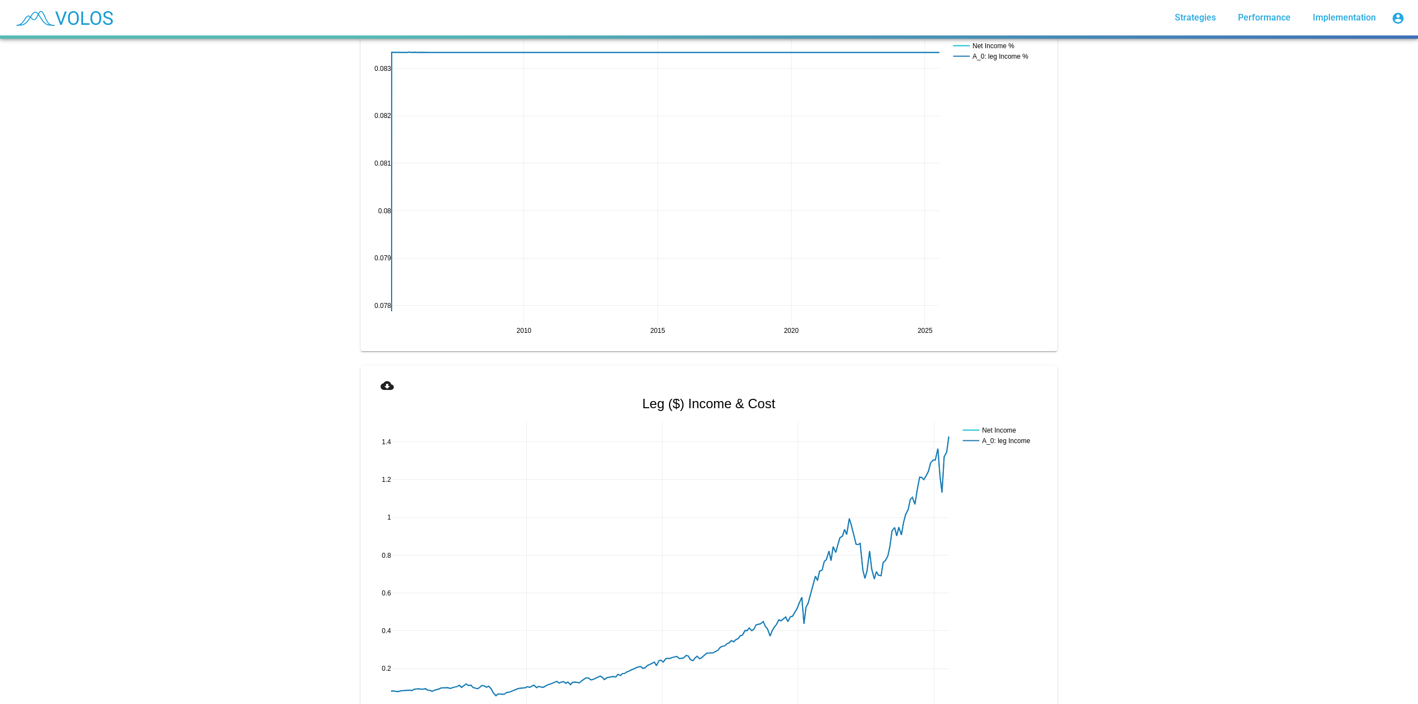
scroll to position [1329, 0]
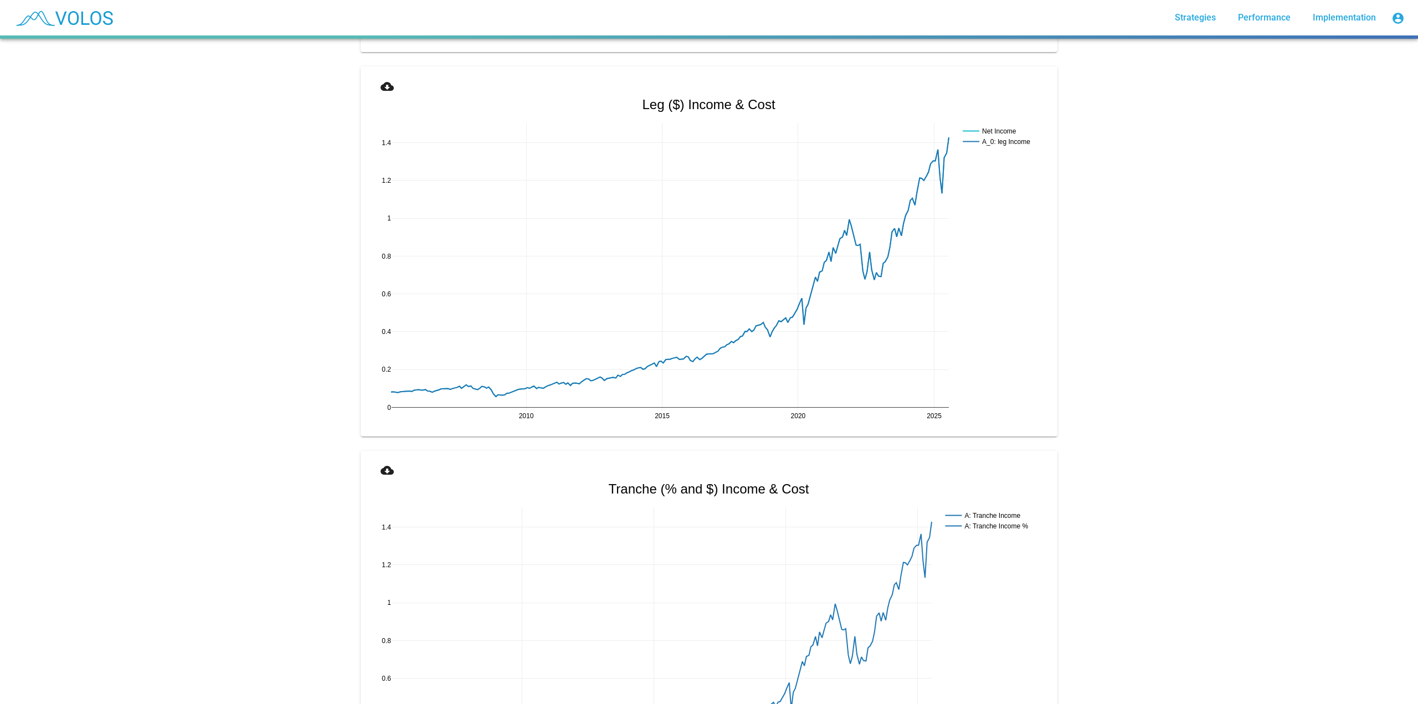
click at [383, 80] on mat-icon "cloud_download" at bounding box center [387, 86] width 13 height 13
